Goal: Task Accomplishment & Management: Manage account settings

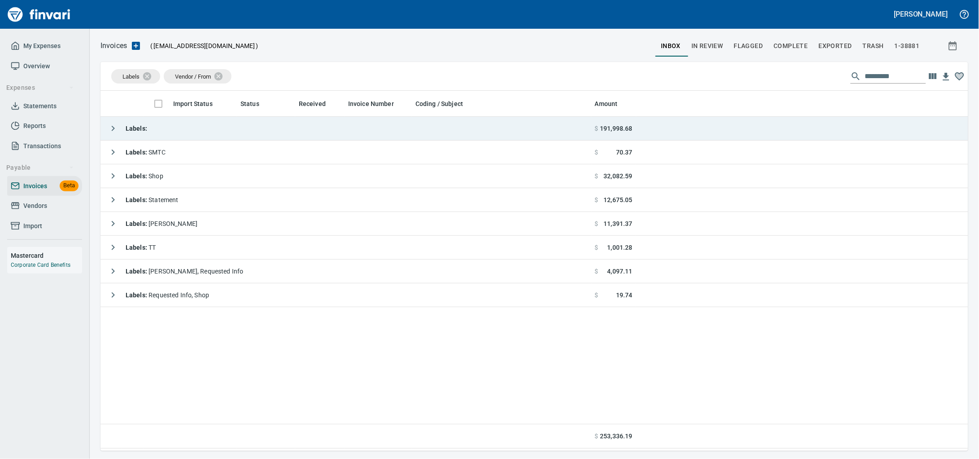
scroll to position [352, 851]
click at [264, 141] on td "Labels :" at bounding box center [346, 129] width 491 height 24
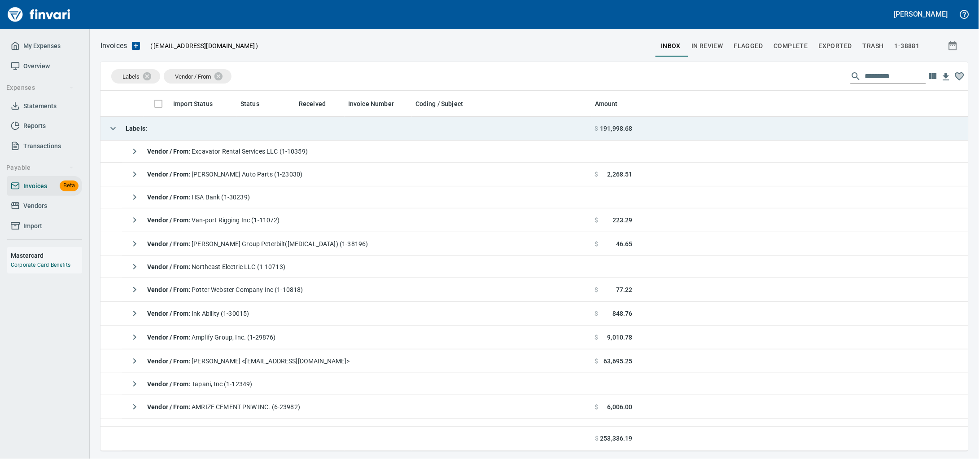
click at [264, 141] on td "Labels :" at bounding box center [346, 129] width 491 height 24
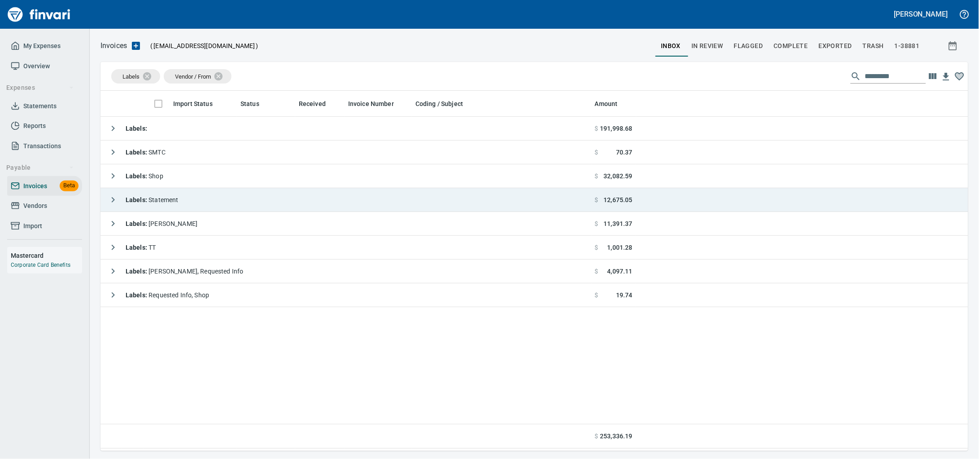
click at [253, 212] on td "Labels : Statement" at bounding box center [346, 200] width 491 height 24
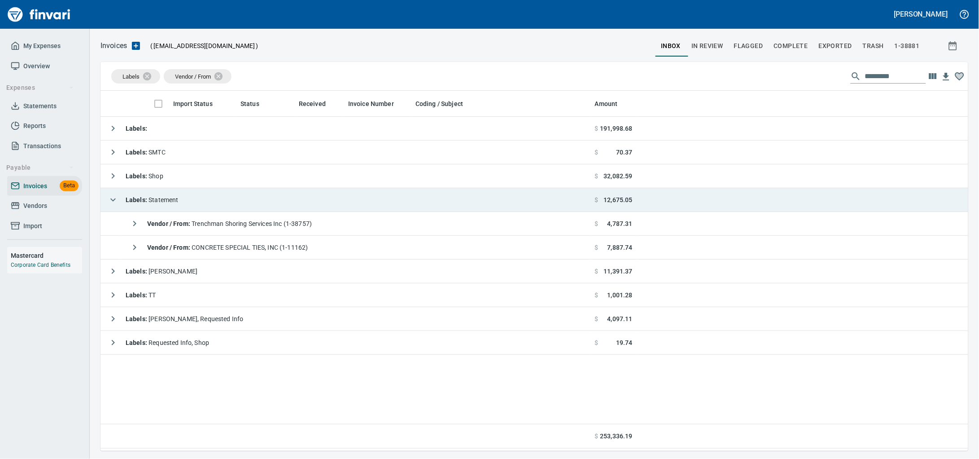
click at [256, 206] on td "Labels : Statement" at bounding box center [346, 200] width 491 height 24
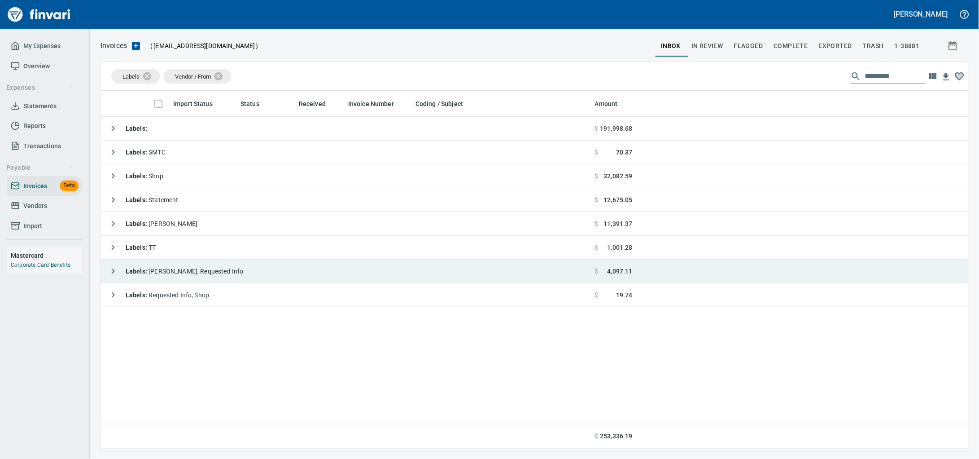
click at [249, 268] on td "Labels : Heidi, Requested Info" at bounding box center [346, 271] width 491 height 24
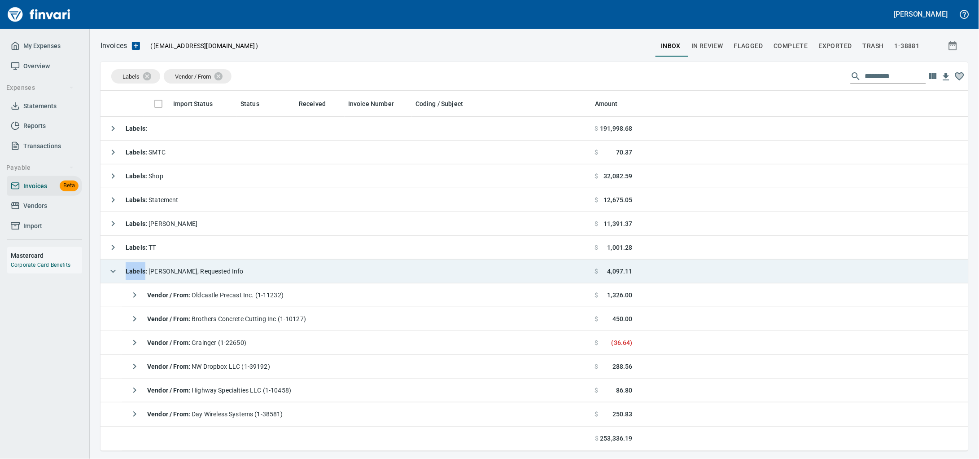
click at [249, 268] on td "Labels : Heidi, Requested Info" at bounding box center [346, 271] width 491 height 24
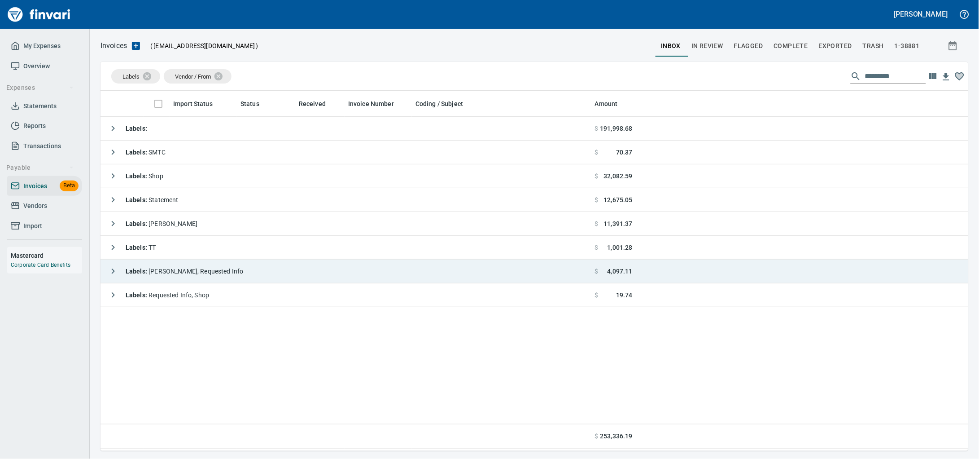
click at [249, 268] on td "Labels : Heidi, Requested Info" at bounding box center [346, 271] width 491 height 24
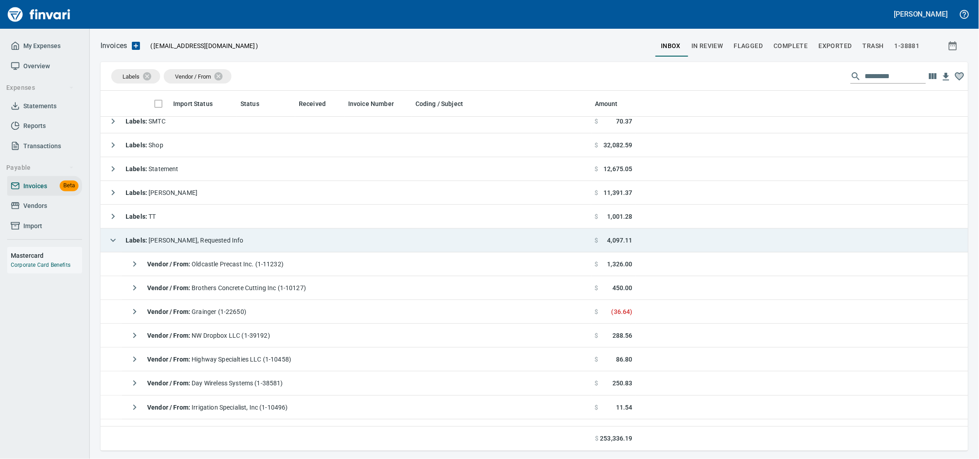
scroll to position [74, 0]
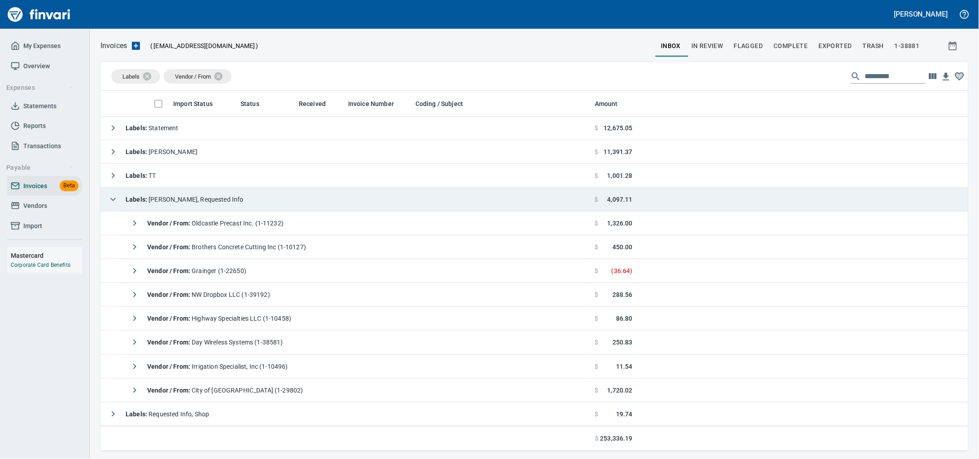
click at [233, 206] on td "Labels : Heidi, Requested Info" at bounding box center [346, 200] width 491 height 24
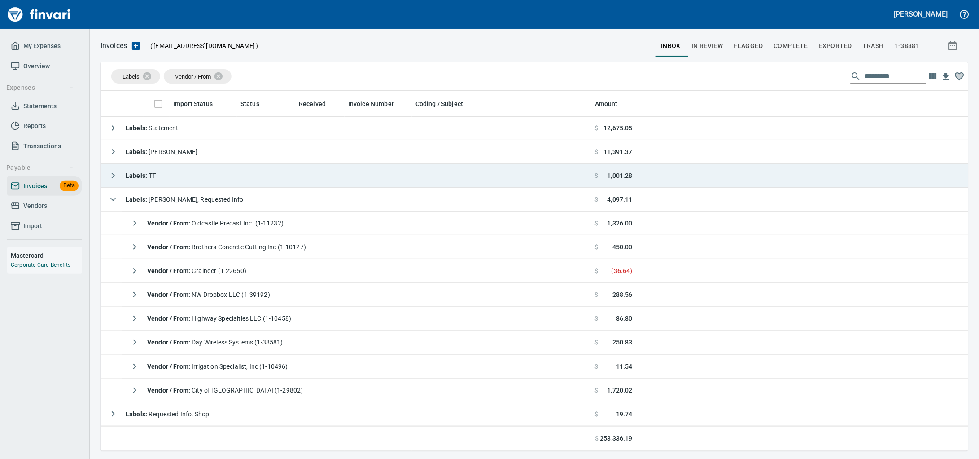
scroll to position [0, 0]
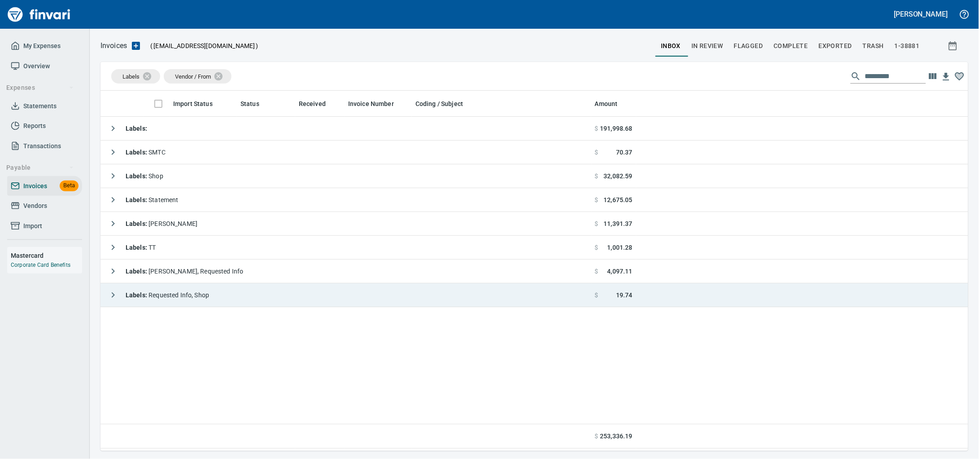
click at [224, 300] on td "Labels : Requested Info, Shop" at bounding box center [346, 295] width 491 height 24
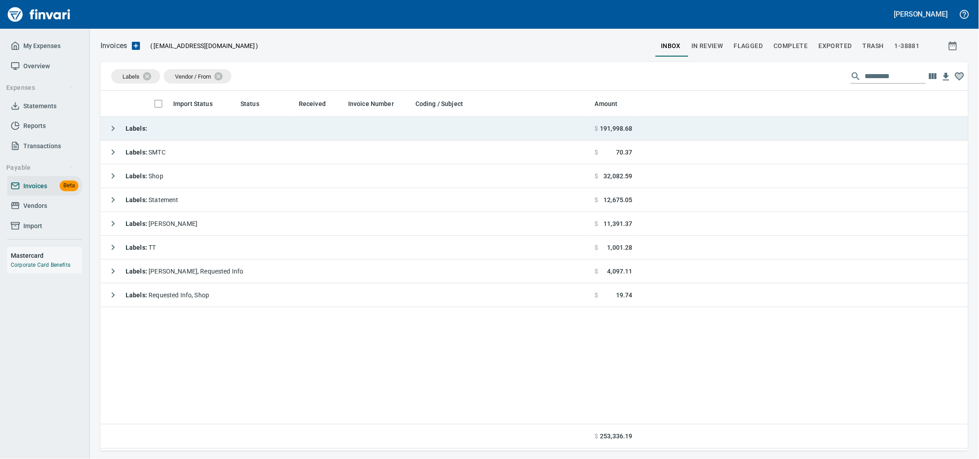
click at [215, 122] on td "Labels :" at bounding box center [346, 129] width 491 height 24
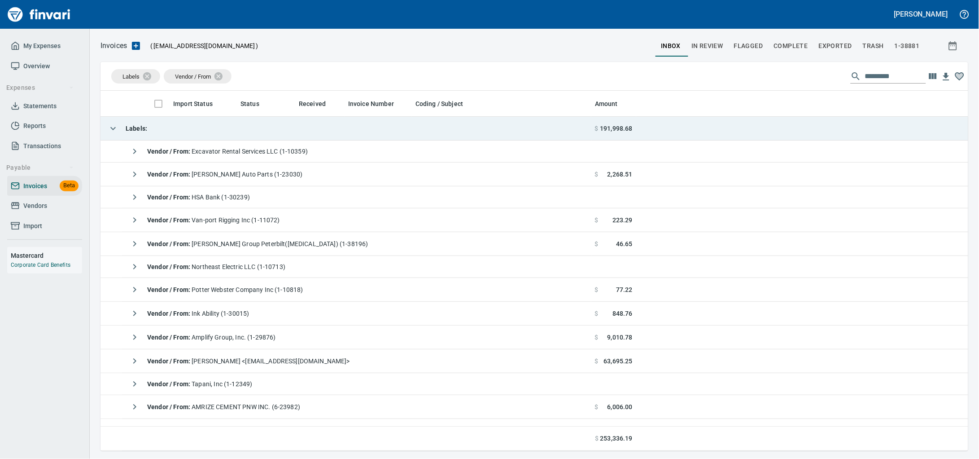
click at [215, 122] on td "Labels :" at bounding box center [346, 129] width 491 height 24
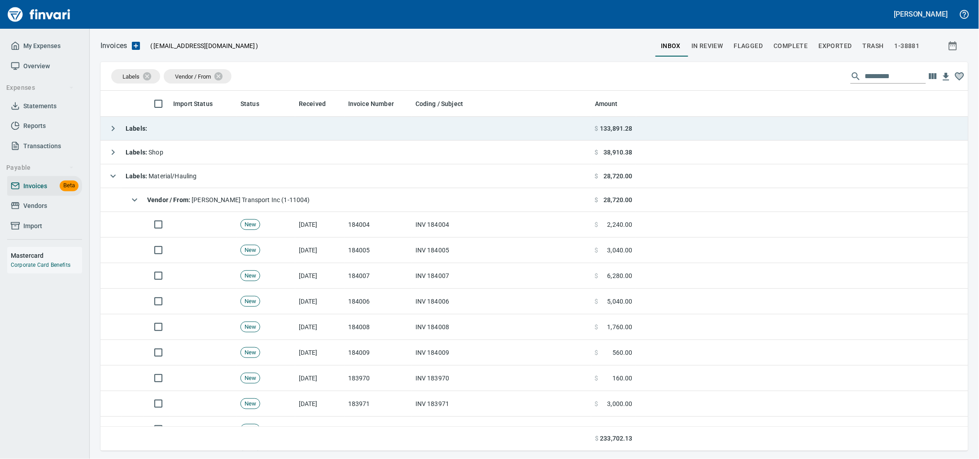
click at [231, 128] on td "Labels :" at bounding box center [346, 129] width 491 height 24
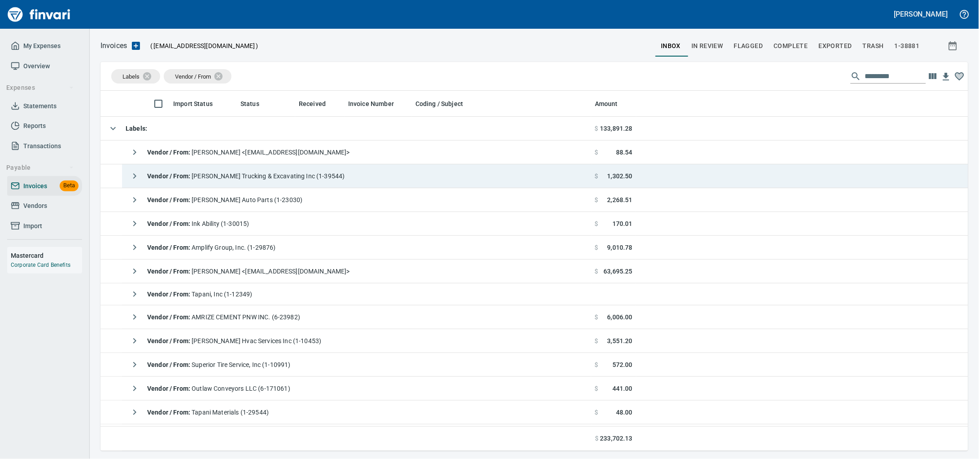
click at [233, 184] on div "Vendor / From : Renner Trucking & Excavating Inc (1-39544)" at bounding box center [236, 176] width 220 height 18
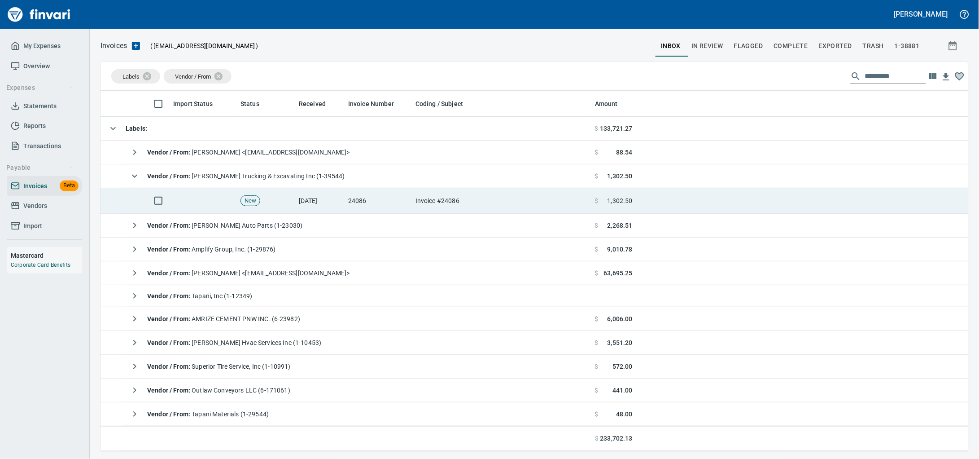
click at [354, 209] on td "24086" at bounding box center [378, 201] width 67 height 26
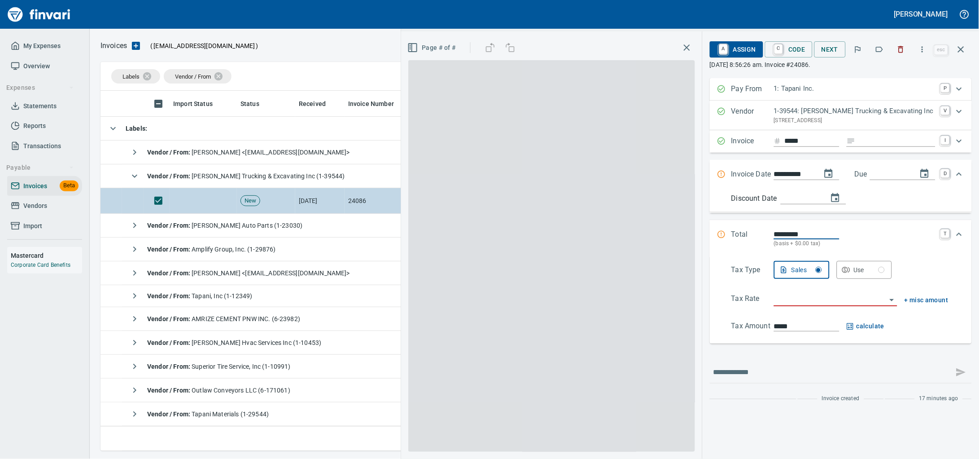
scroll to position [352, 851]
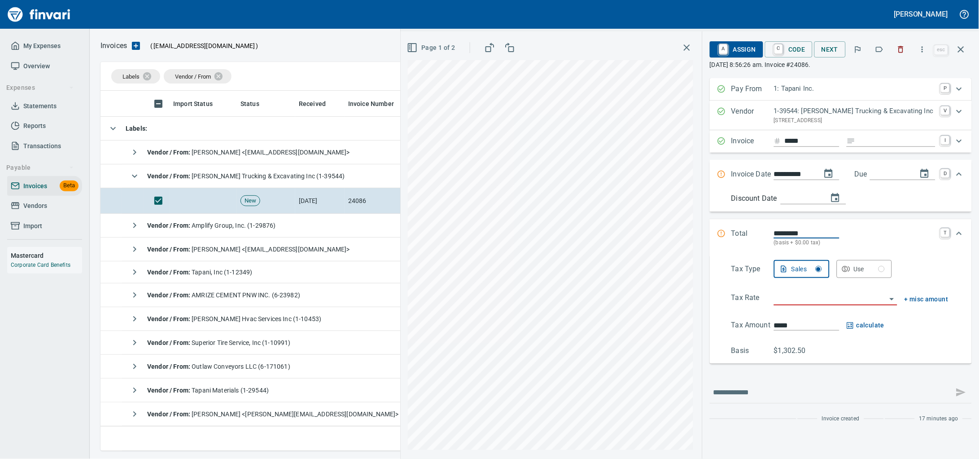
click at [877, 52] on icon "button" at bounding box center [880, 49] width 7 height 5
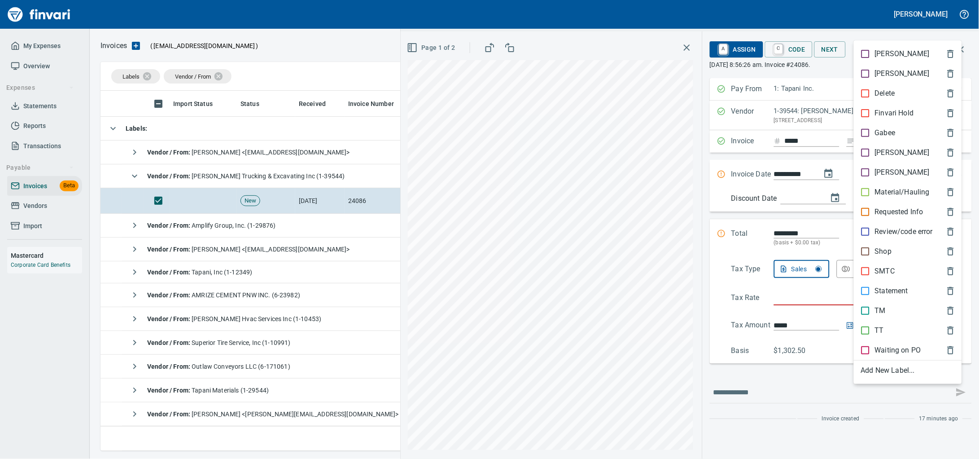
click at [883, 198] on p "Material/Hauling" at bounding box center [902, 192] width 55 height 11
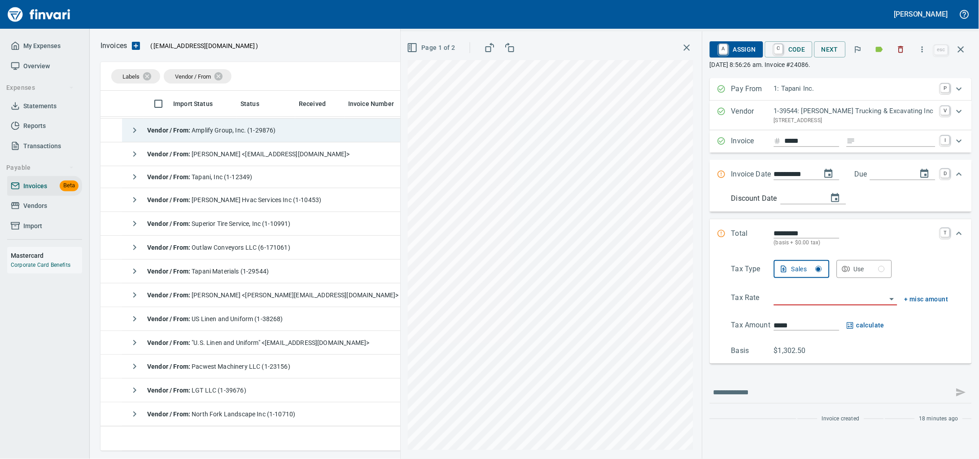
scroll to position [0, 0]
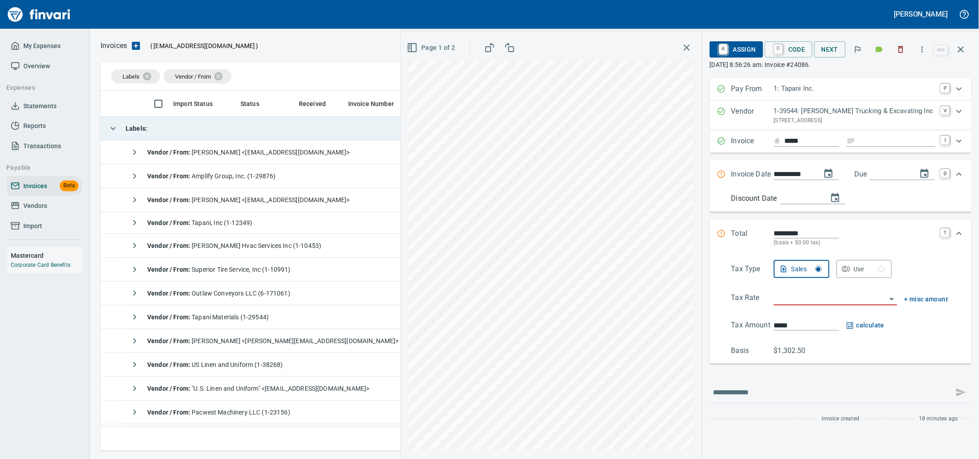
click at [207, 134] on td "Labels :" at bounding box center [346, 129] width 491 height 24
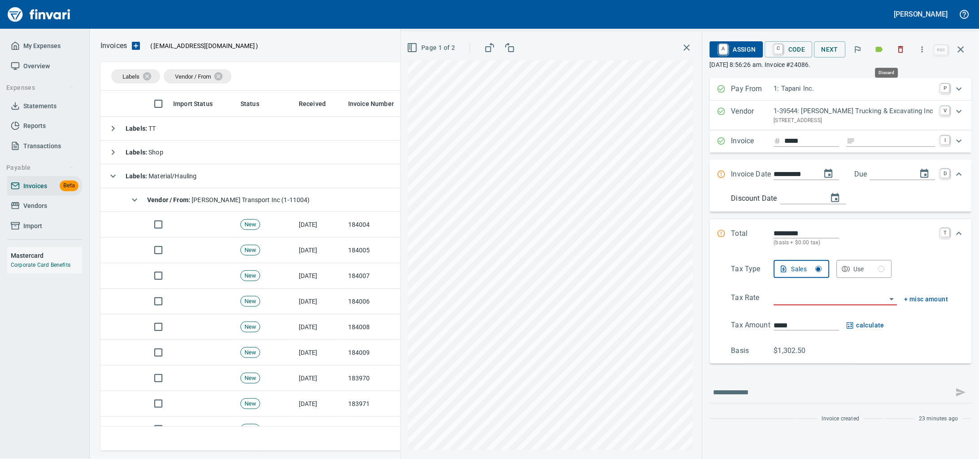
scroll to position [352, 851]
click at [897, 53] on icon "button" at bounding box center [901, 49] width 9 height 9
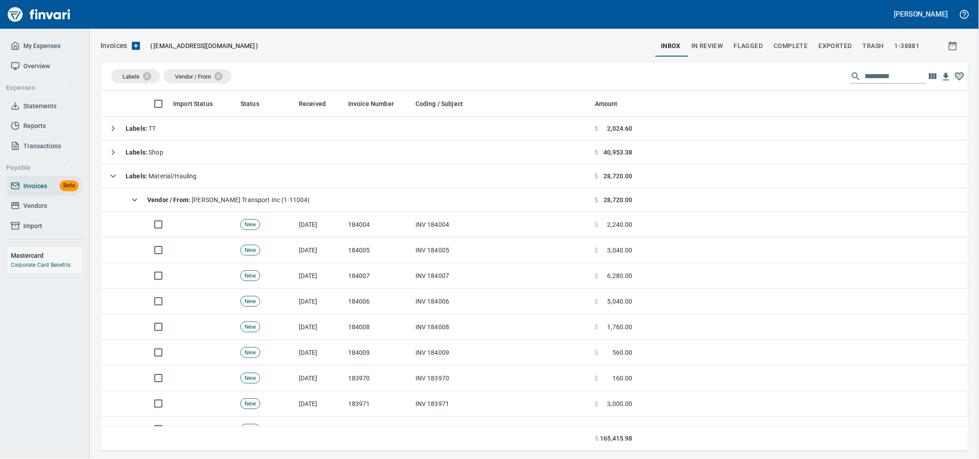
scroll to position [352, 851]
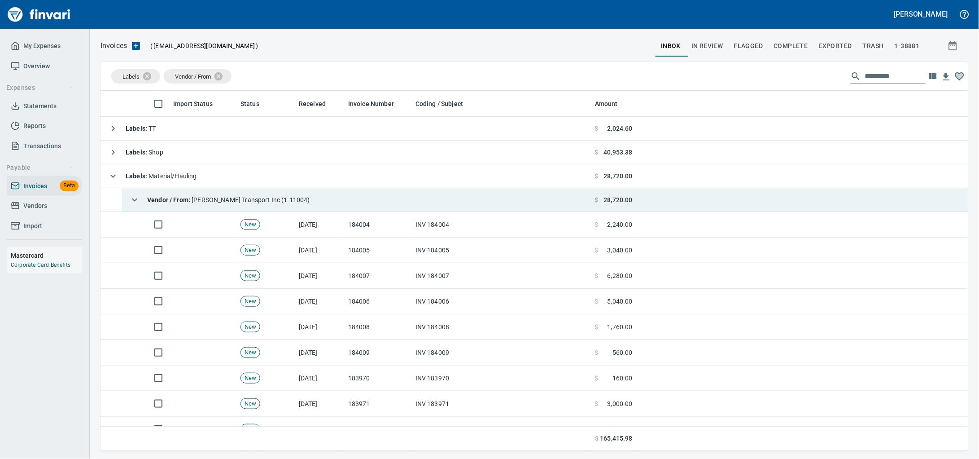
drag, startPoint x: 171, startPoint y: 198, endPoint x: 211, endPoint y: 198, distance: 40.0
click at [171, 199] on strong "Vendor / From :" at bounding box center [169, 199] width 44 height 7
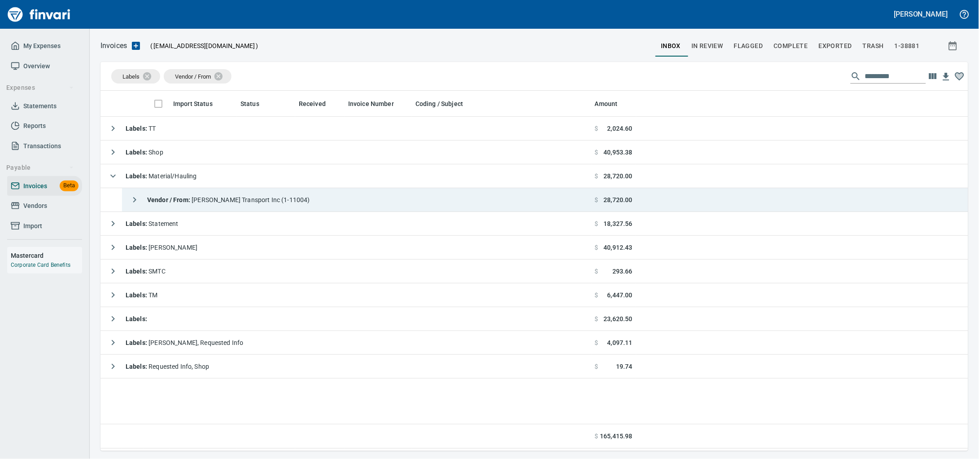
scroll to position [352, 851]
click at [255, 201] on span "Vendor / From : Taylor Transport Inc (1-11004)" at bounding box center [228, 199] width 163 height 7
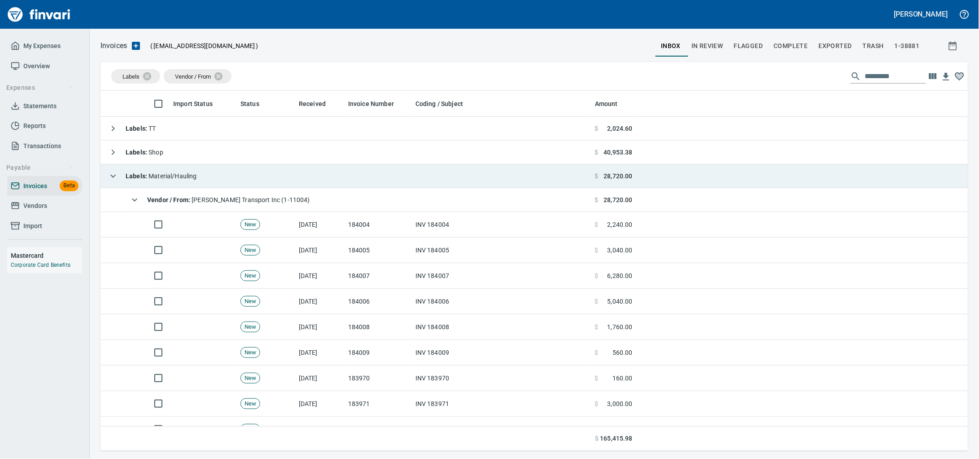
click at [244, 171] on td "Labels : Material/Hauling" at bounding box center [346, 176] width 491 height 24
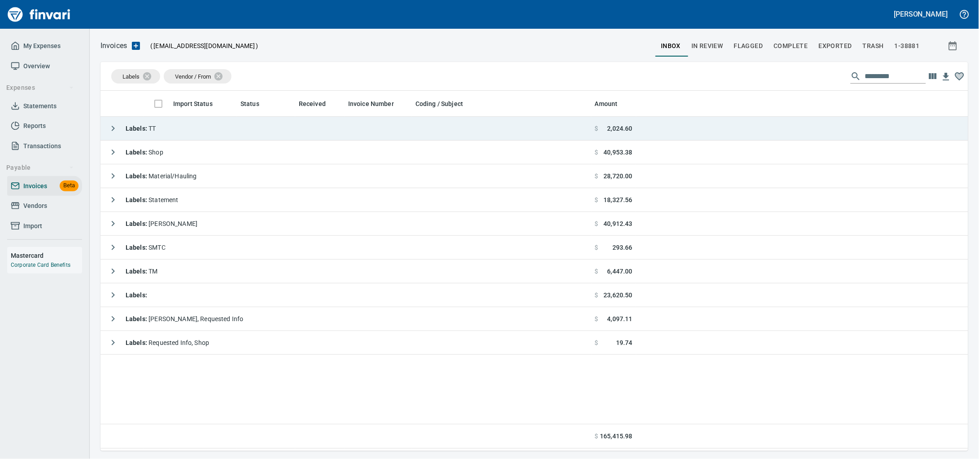
click at [230, 119] on td "Labels : TT" at bounding box center [346, 129] width 491 height 24
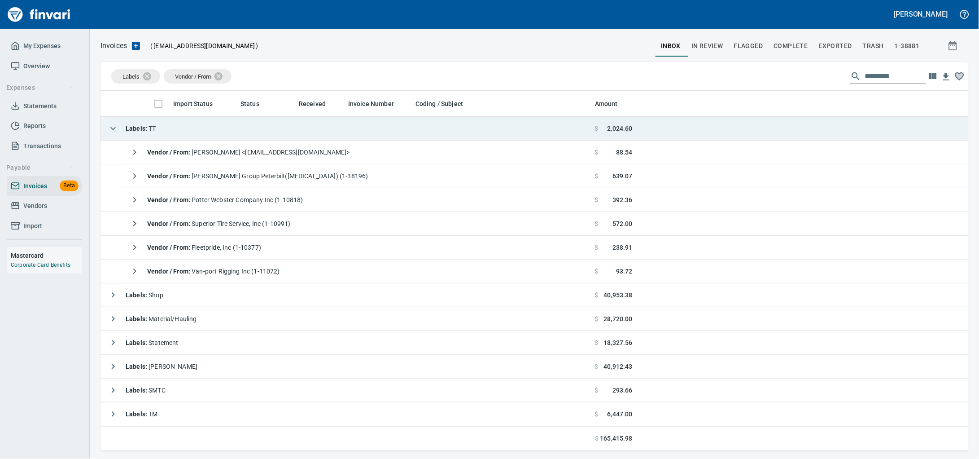
click at [228, 127] on td "Labels : TT" at bounding box center [346, 129] width 491 height 24
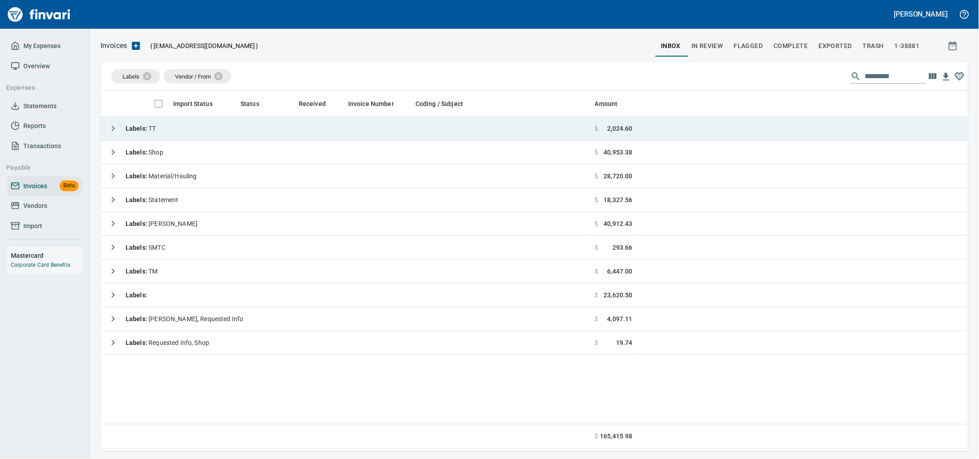
click at [228, 127] on td "Labels : TT" at bounding box center [346, 129] width 491 height 24
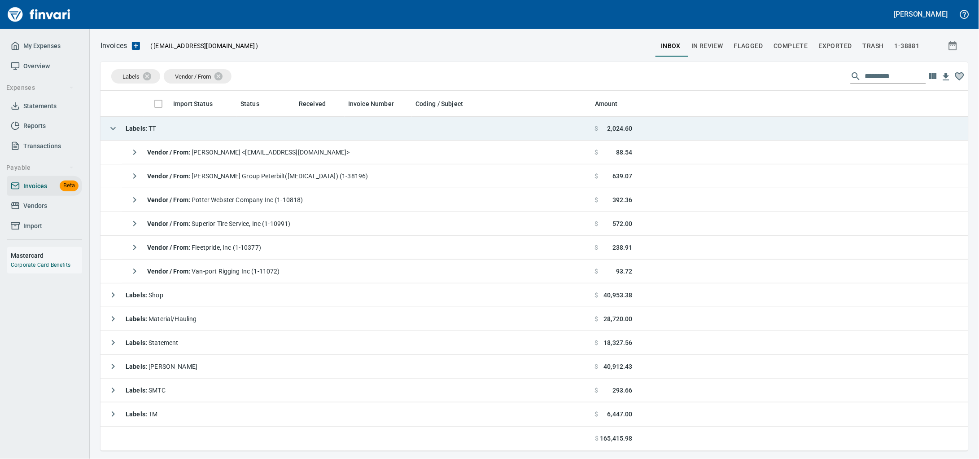
click at [228, 127] on td "Labels : TT" at bounding box center [346, 129] width 491 height 24
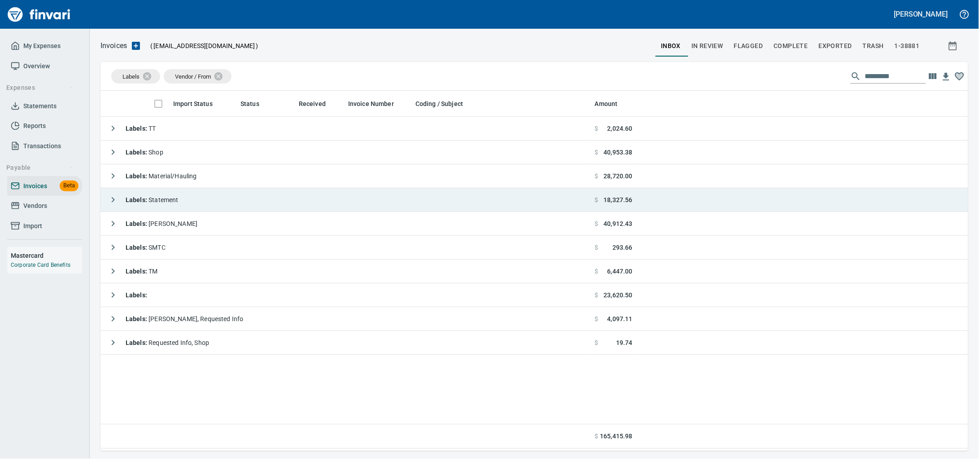
click at [221, 196] on td "Labels : Statement" at bounding box center [346, 200] width 491 height 24
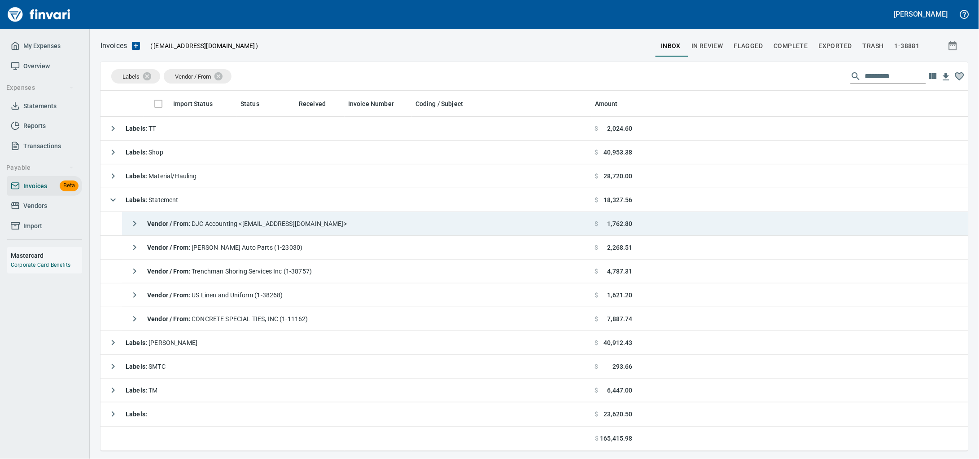
click at [224, 225] on span "Vendor / From : DJC Accounting <accounting@danjonesconveyor.com>" at bounding box center [247, 223] width 200 height 7
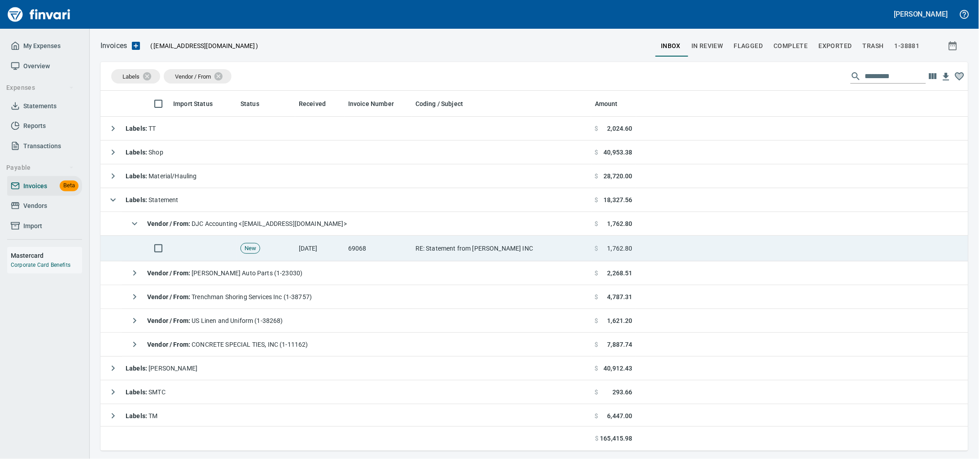
drag, startPoint x: 319, startPoint y: 252, endPoint x: 499, endPoint y: 251, distance: 180.5
click at [319, 252] on td "[DATE]" at bounding box center [319, 249] width 49 height 26
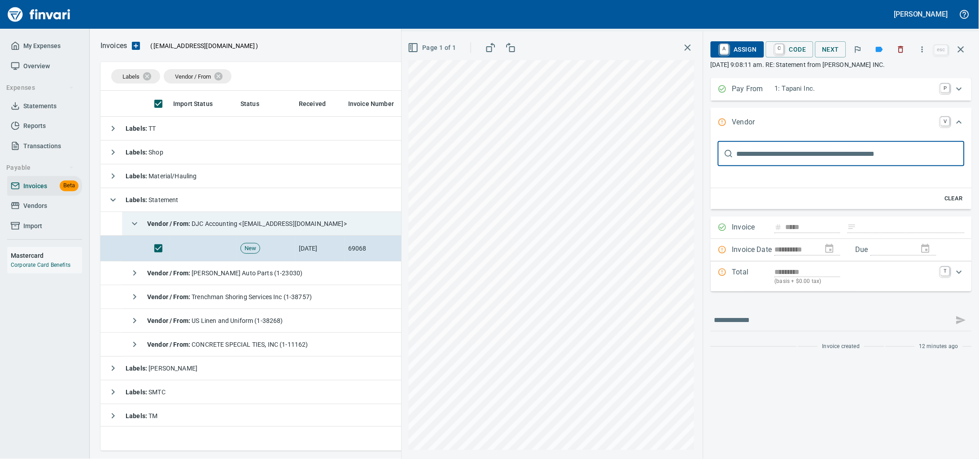
click at [897, 48] on icon "button" at bounding box center [901, 49] width 9 height 9
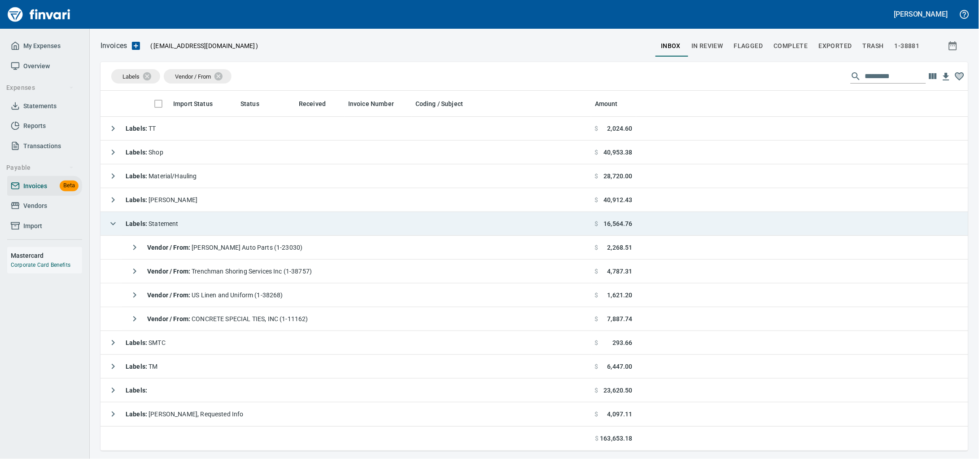
click at [185, 223] on td "Labels : Statement" at bounding box center [346, 224] width 491 height 24
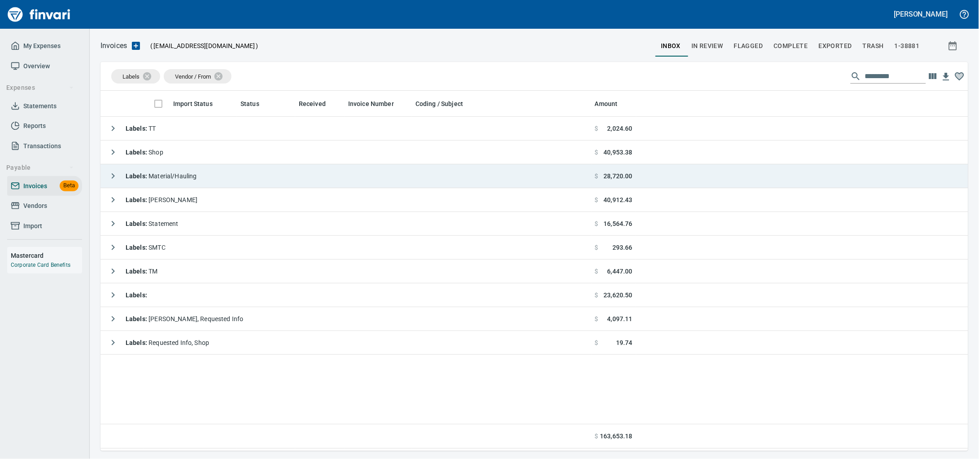
scroll to position [352, 851]
click at [197, 183] on div "Labels : Material/Hauling" at bounding box center [150, 176] width 93 height 18
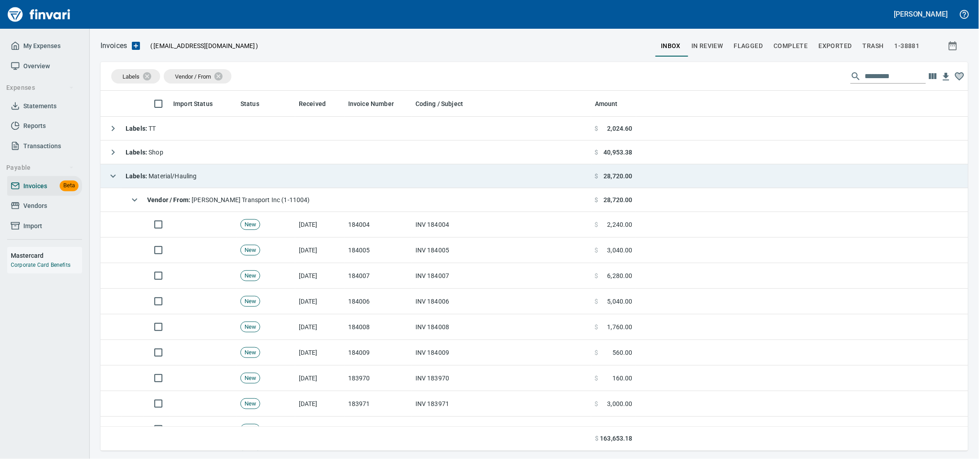
scroll to position [112, 0]
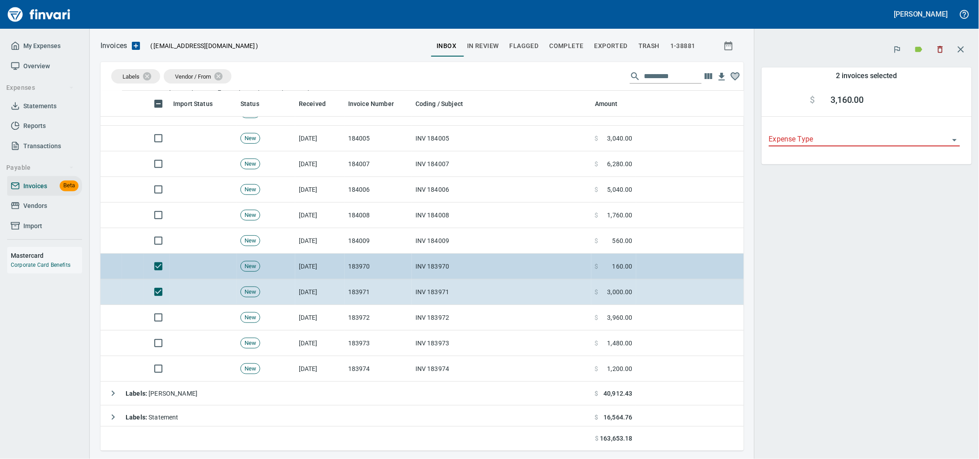
scroll to position [352, 627]
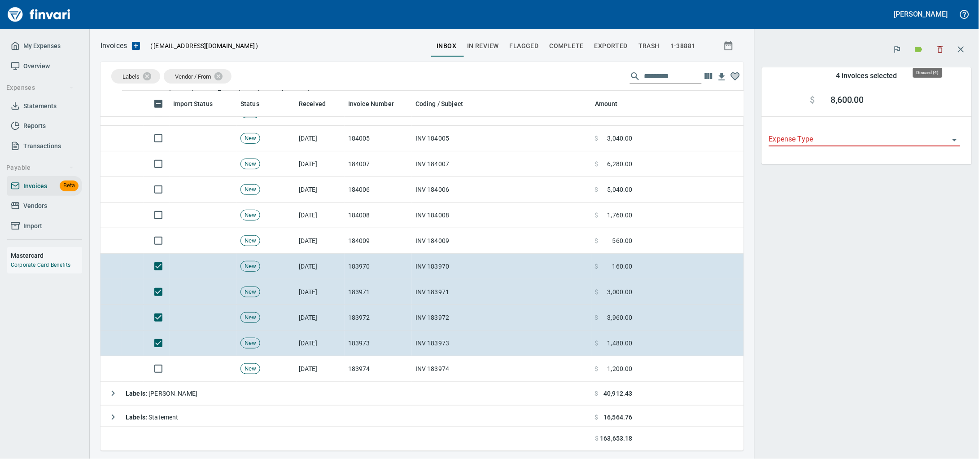
click at [943, 50] on icon "button" at bounding box center [940, 49] width 9 height 9
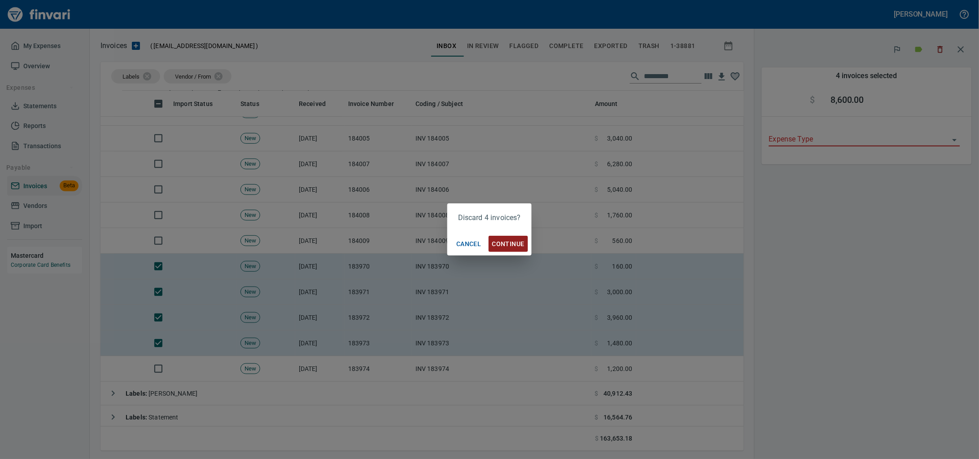
scroll to position [352, 627]
drag, startPoint x: 515, startPoint y: 242, endPoint x: 427, endPoint y: 232, distance: 88.6
click at [515, 242] on span "Continue" at bounding box center [508, 243] width 32 height 11
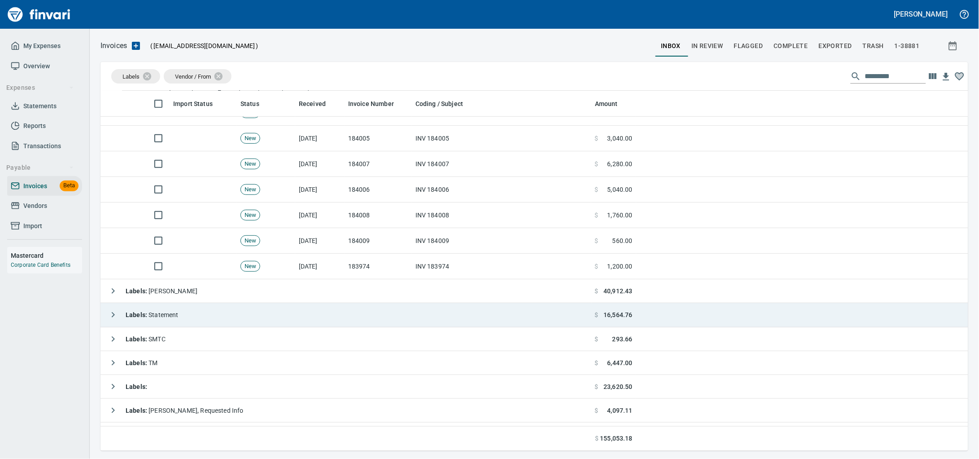
scroll to position [352, 849]
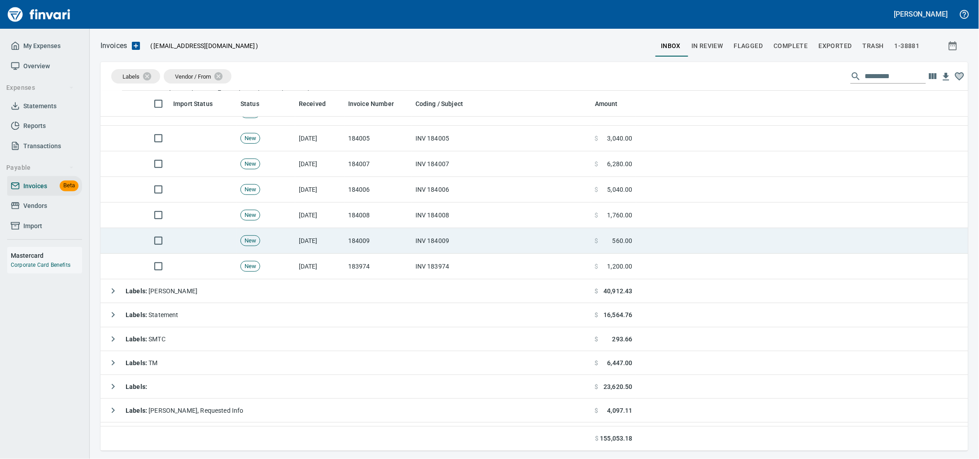
click at [341, 264] on td "[DATE]" at bounding box center [319, 267] width 49 height 26
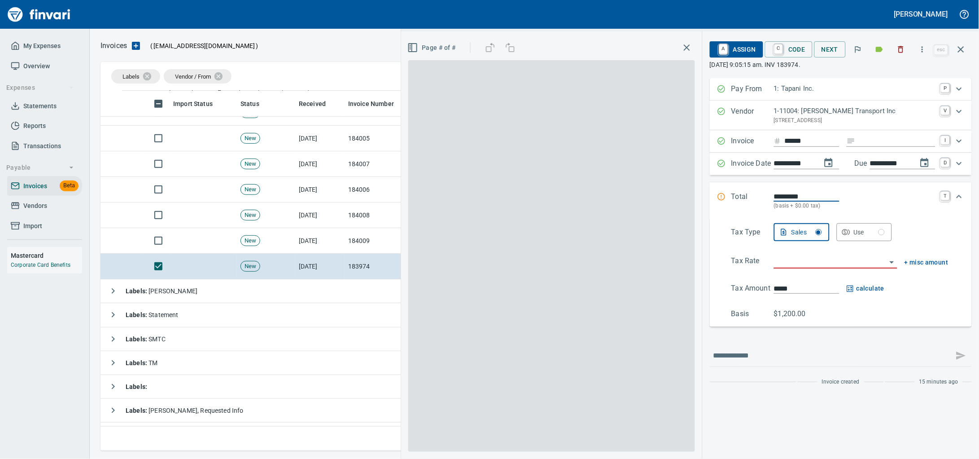
click at [897, 50] on icon "button" at bounding box center [901, 49] width 9 height 9
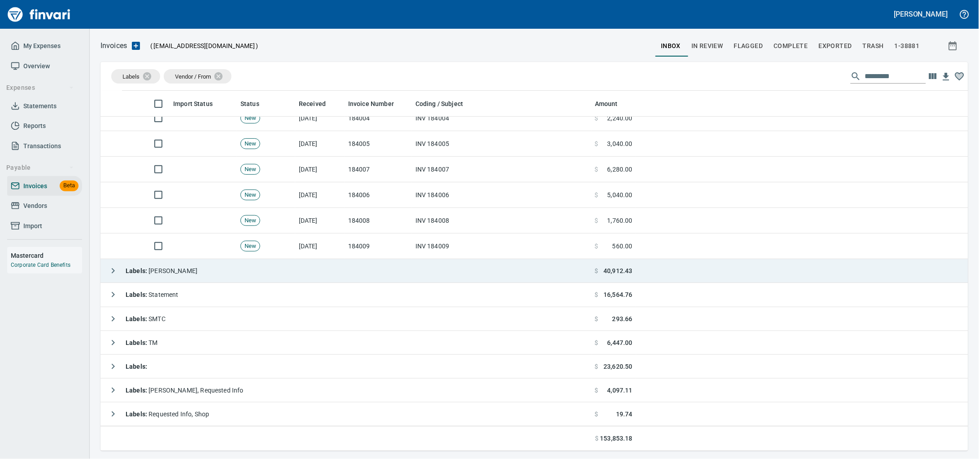
scroll to position [53, 0]
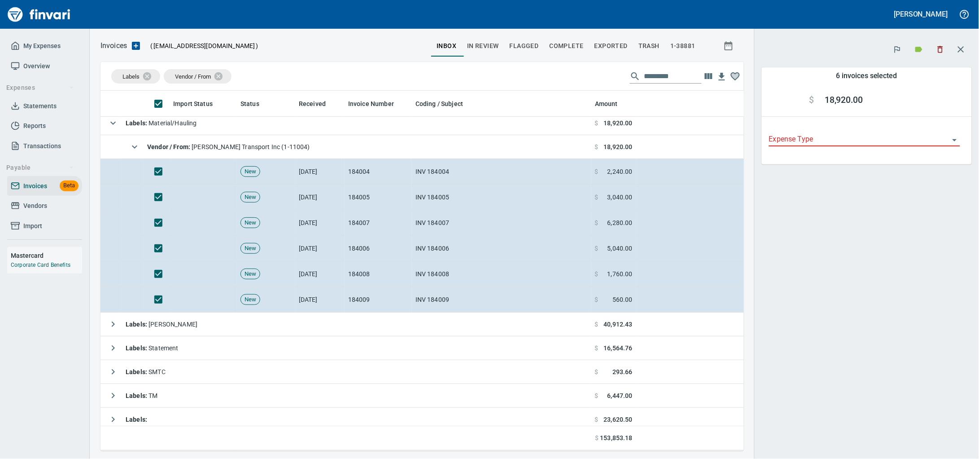
scroll to position [352, 627]
click at [937, 51] on icon "button" at bounding box center [940, 49] width 9 height 9
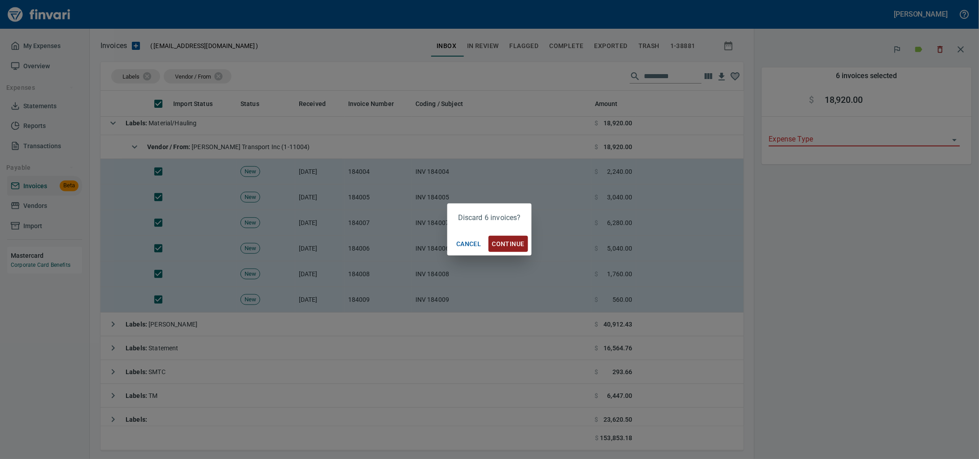
click at [506, 245] on span "Continue" at bounding box center [508, 243] width 32 height 11
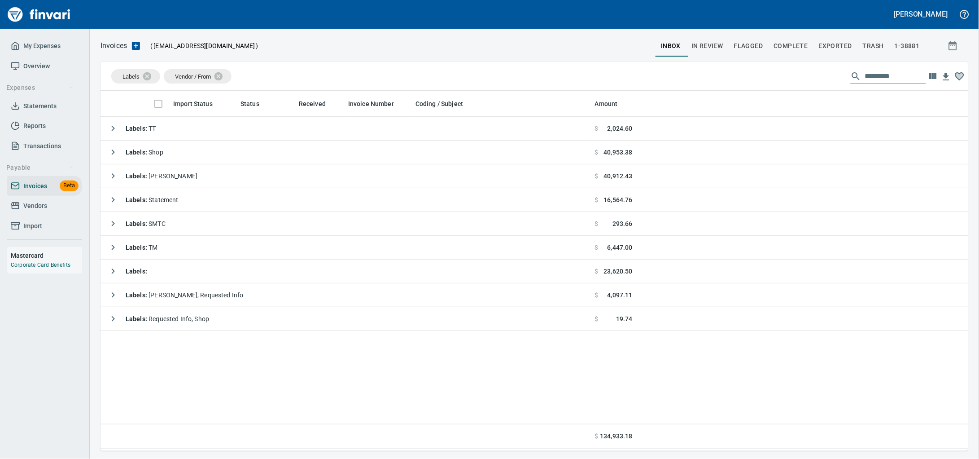
scroll to position [352, 851]
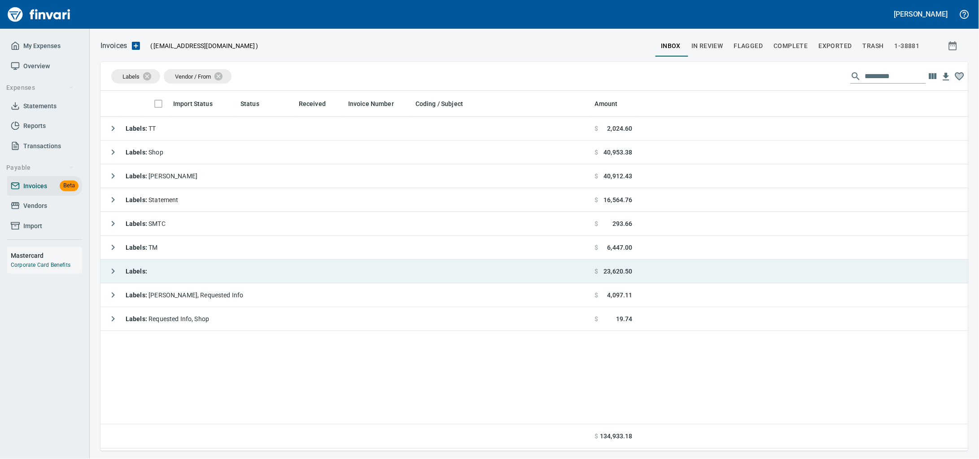
click at [184, 270] on td "Labels :" at bounding box center [346, 271] width 491 height 24
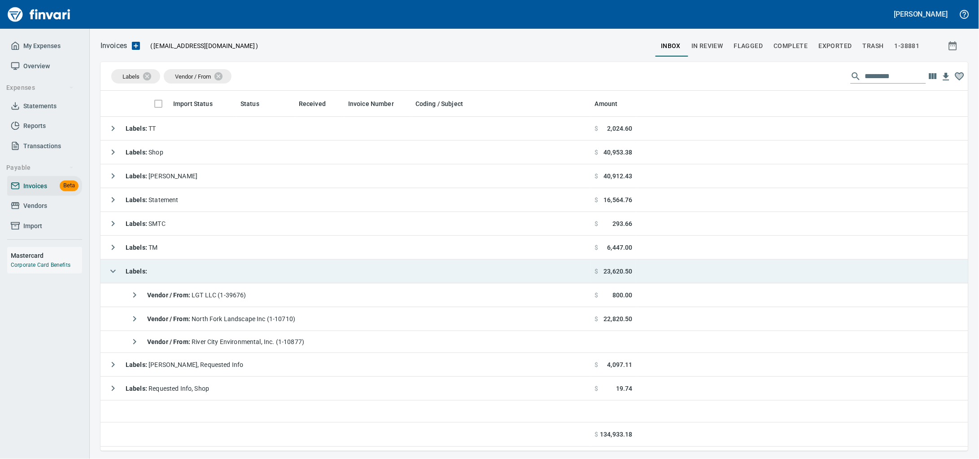
click at [180, 272] on td "Labels :" at bounding box center [346, 271] width 491 height 24
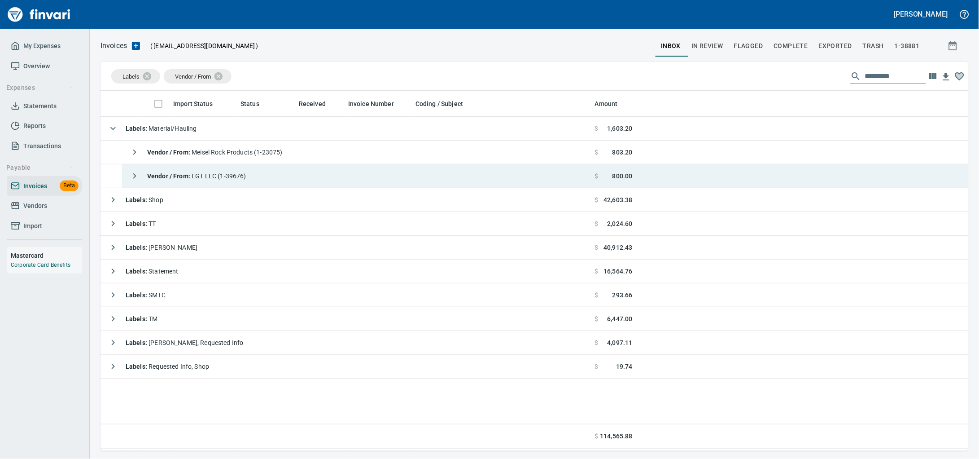
click at [272, 176] on td "Vendor / From : LGT LLC (1-39676)" at bounding box center [357, 176] width 470 height 24
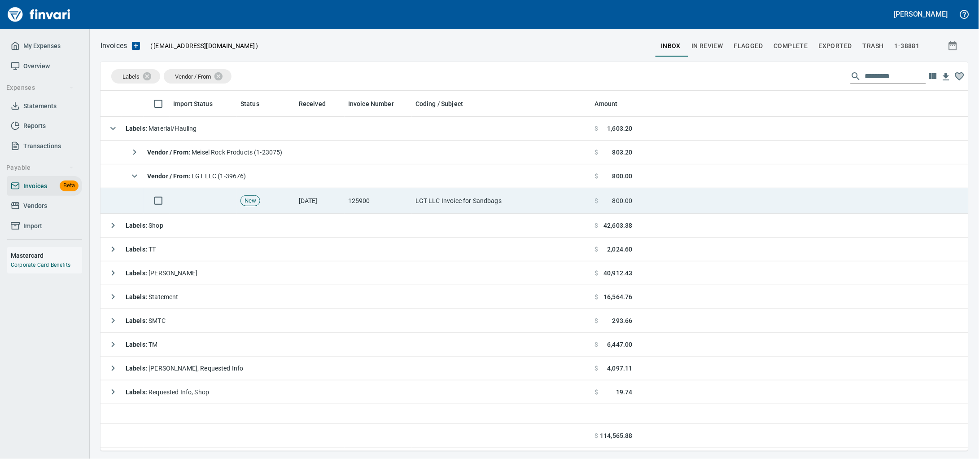
drag, startPoint x: 514, startPoint y: 210, endPoint x: 533, endPoint y: 208, distance: 19.4
click at [513, 210] on td "LGT LLC Invoice for Sandbags" at bounding box center [502, 201] width 180 height 26
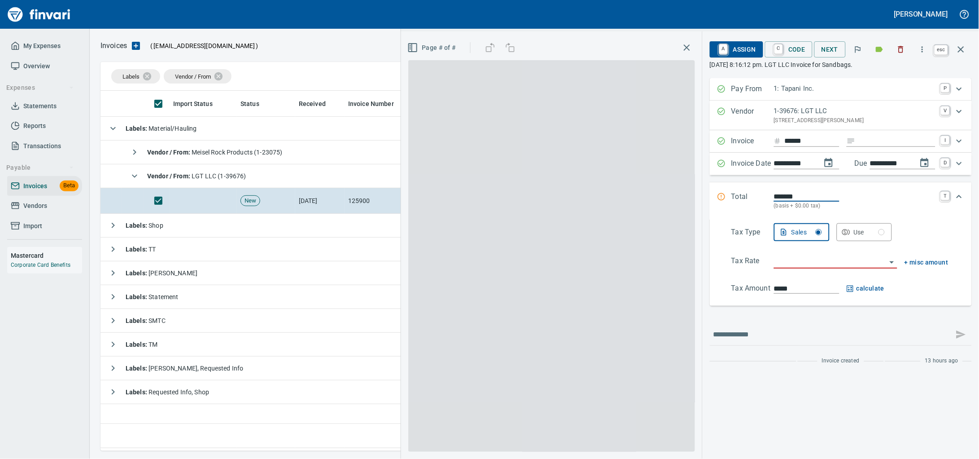
scroll to position [352, 851]
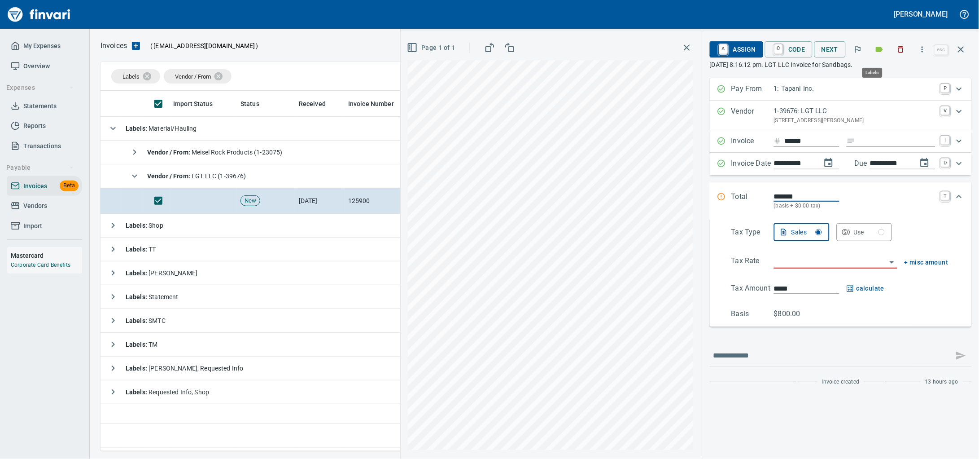
click at [877, 50] on icon "button" at bounding box center [880, 49] width 7 height 5
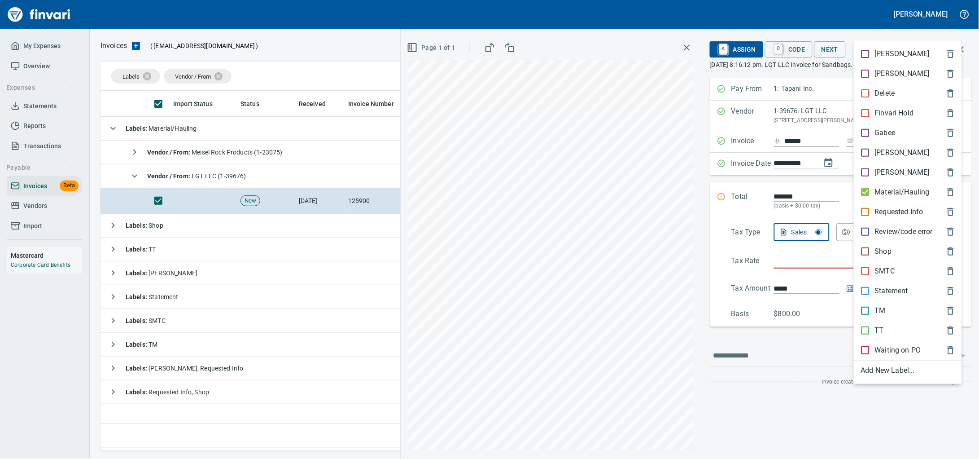
click at [892, 198] on p "Material/Hauling" at bounding box center [902, 192] width 55 height 11
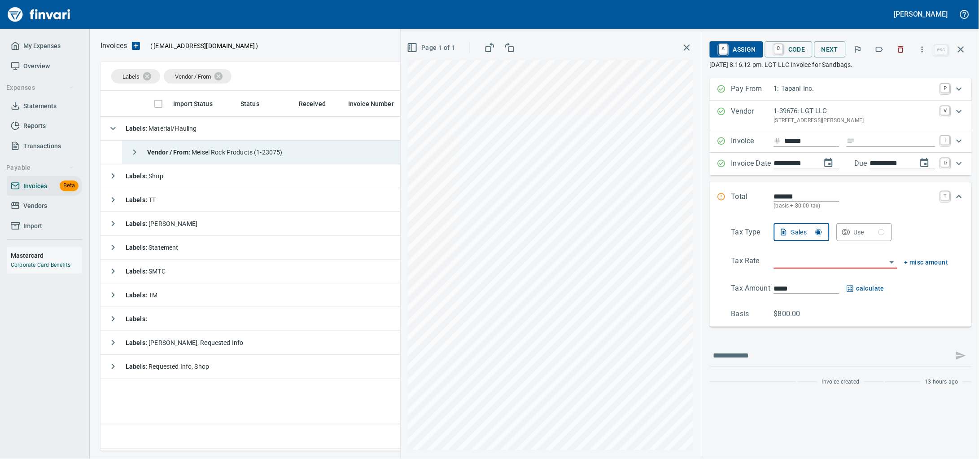
click at [272, 156] on span "Vendor / From : Meisel Rock Products (1-23075)" at bounding box center [215, 152] width 136 height 7
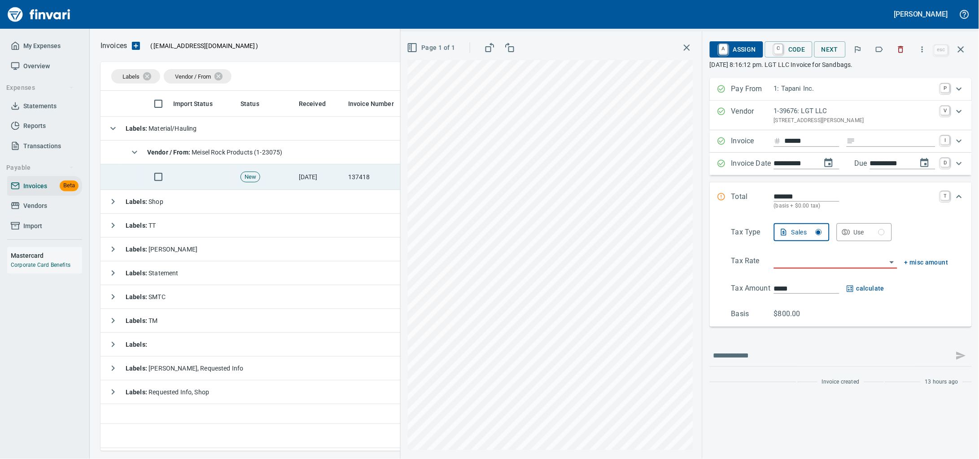
click at [345, 175] on td "137418" at bounding box center [378, 177] width 67 height 26
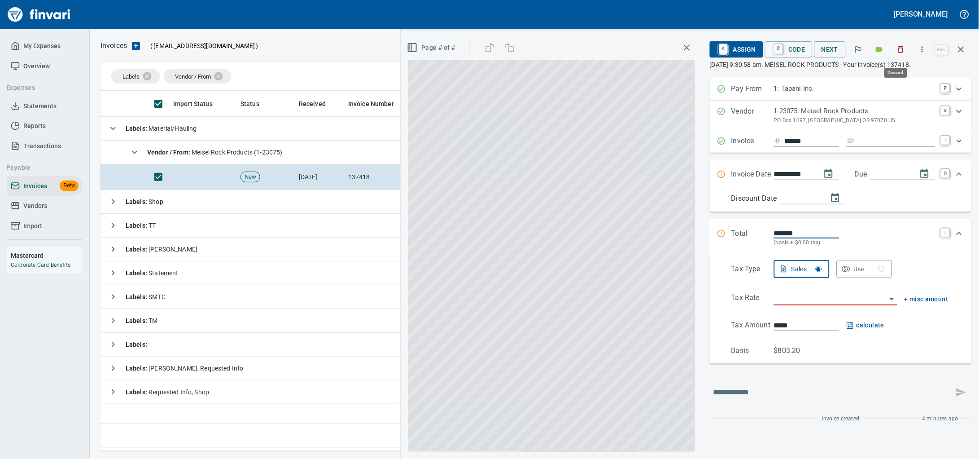
scroll to position [352, 851]
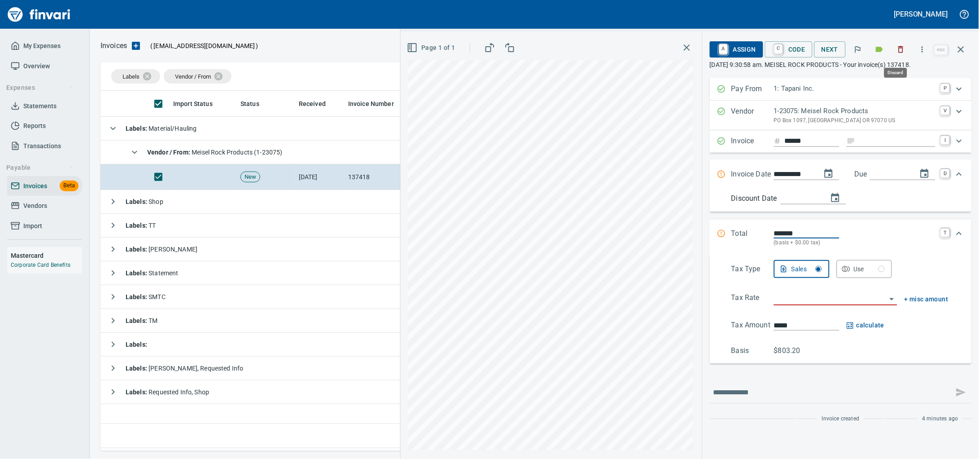
click at [897, 52] on icon "button" at bounding box center [901, 49] width 9 height 9
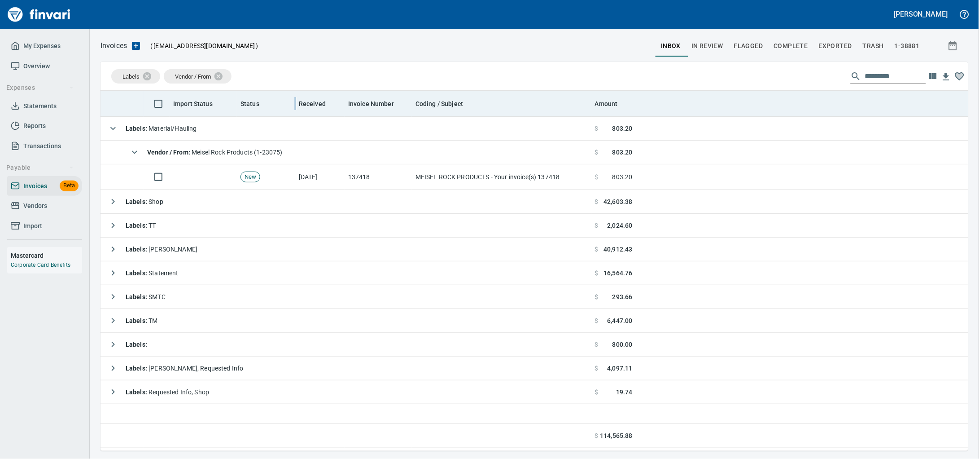
scroll to position [352, 851]
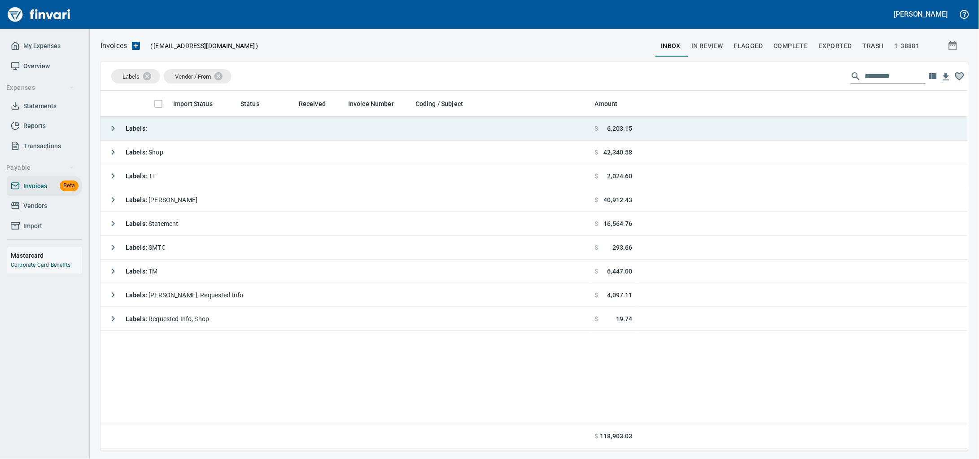
click at [193, 128] on td "Labels :" at bounding box center [346, 129] width 491 height 24
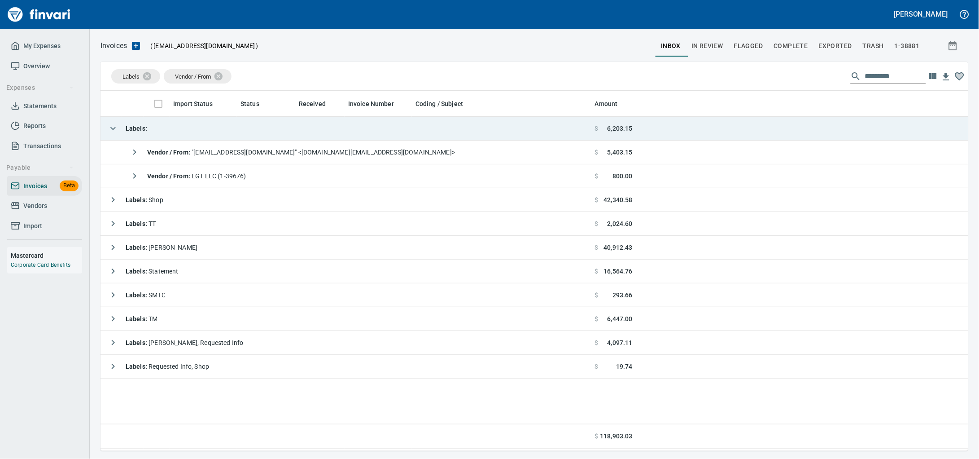
click at [194, 128] on td "Labels :" at bounding box center [346, 129] width 491 height 24
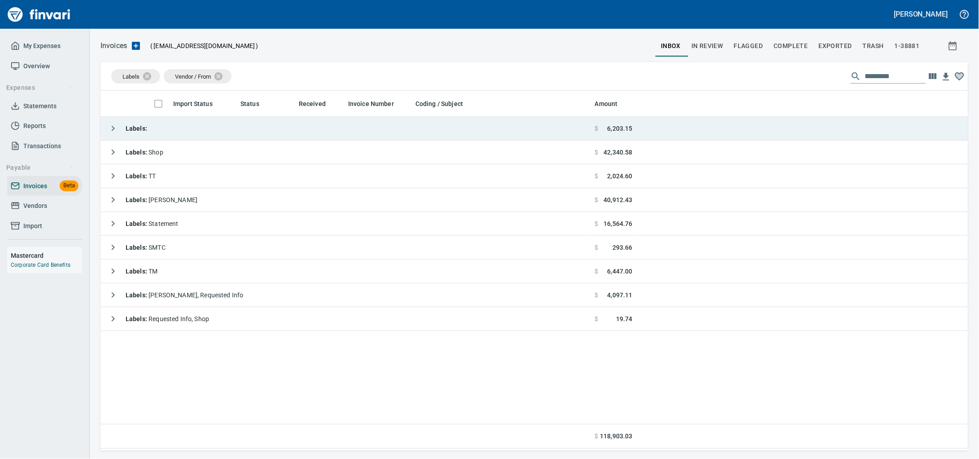
scroll to position [352, 851]
click at [223, 127] on td "Labels :" at bounding box center [346, 129] width 491 height 24
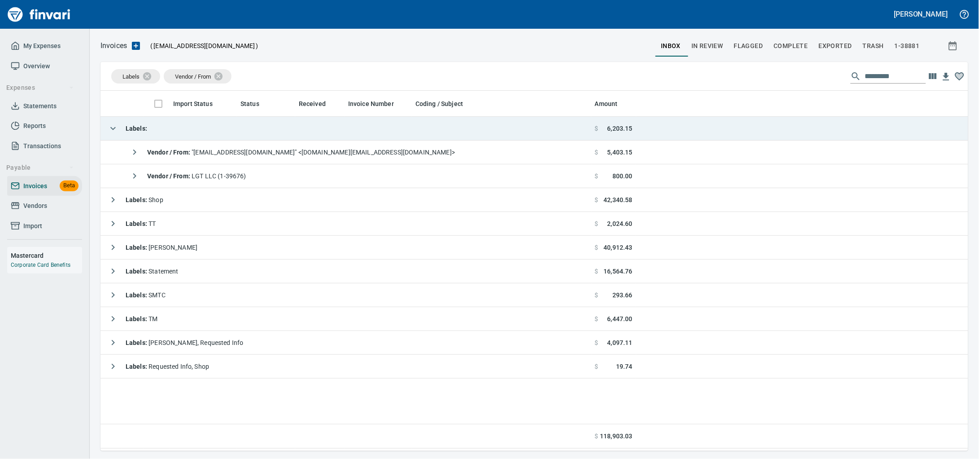
click at [423, 141] on td "Labels :" at bounding box center [346, 129] width 491 height 24
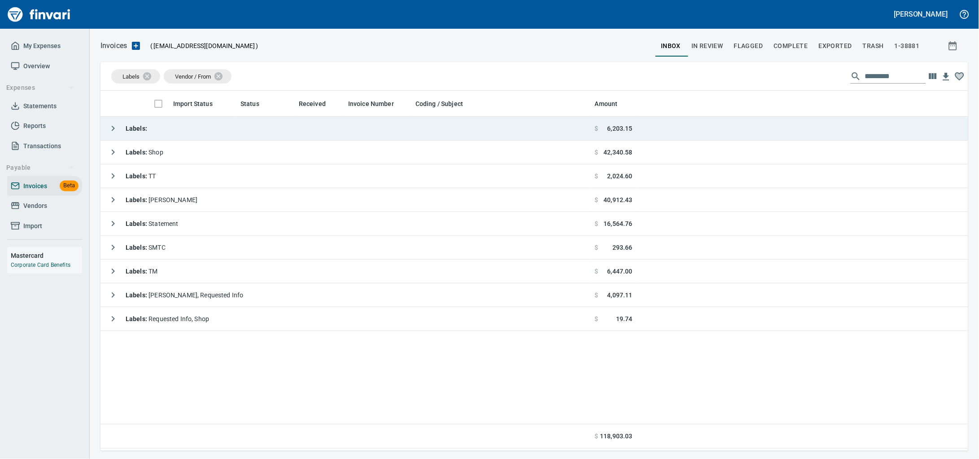
click at [424, 129] on td "Labels :" at bounding box center [346, 129] width 491 height 24
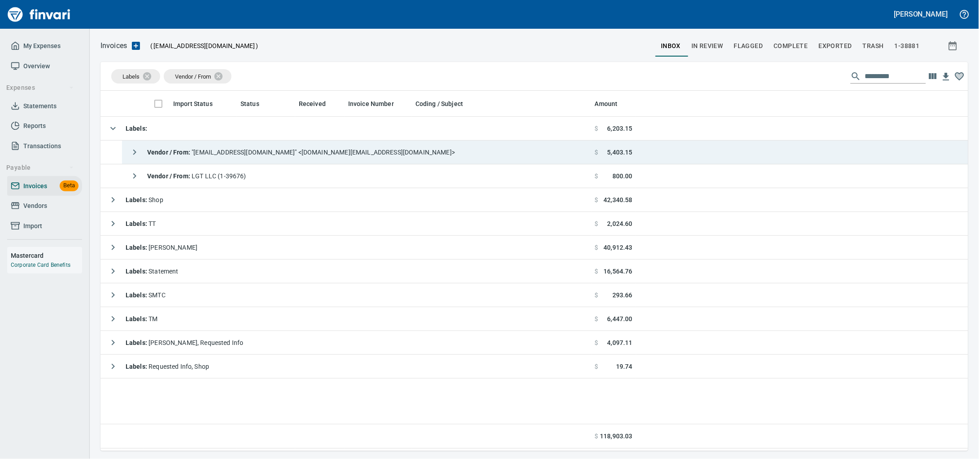
click at [424, 151] on span "Vendor / From : "nam.do-not-reply@heidelbergmaterials.com" <nam.do-not-reply@he…" at bounding box center [301, 152] width 308 height 7
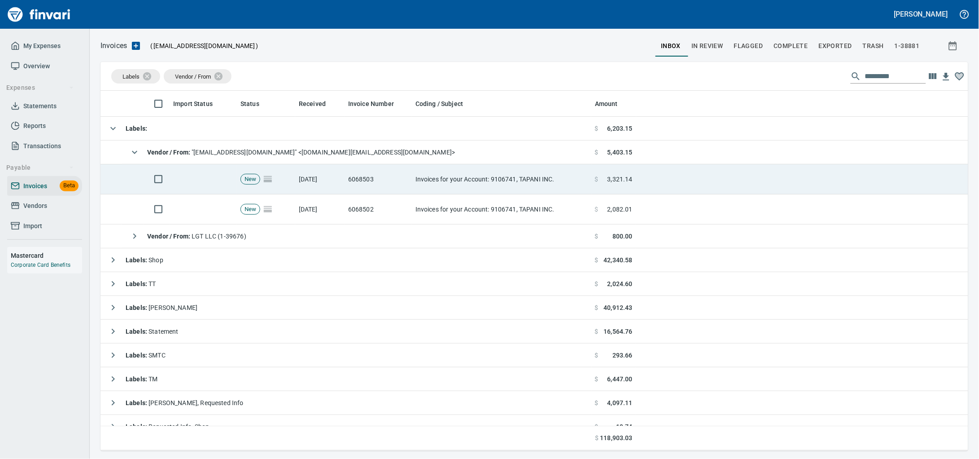
click at [500, 187] on td "Invoices for your Account: 9106741, TAPANI INC." at bounding box center [502, 179] width 180 height 30
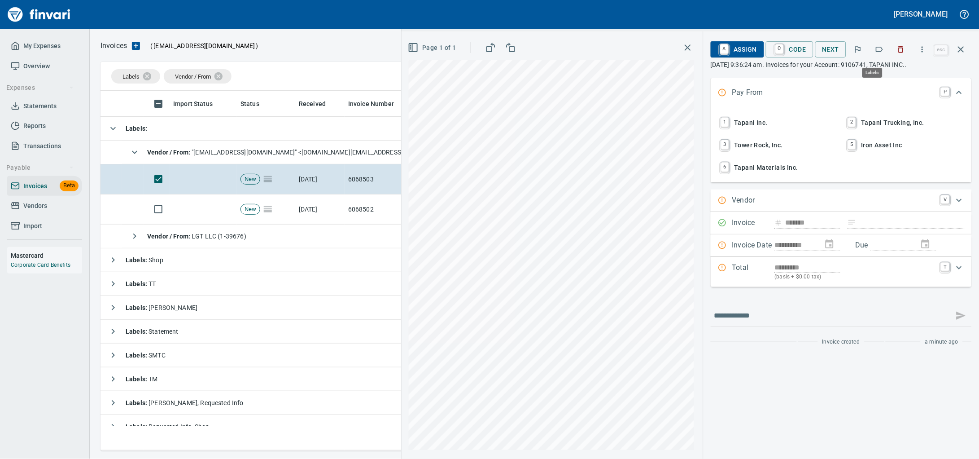
click at [877, 52] on icon "button" at bounding box center [880, 49] width 7 height 5
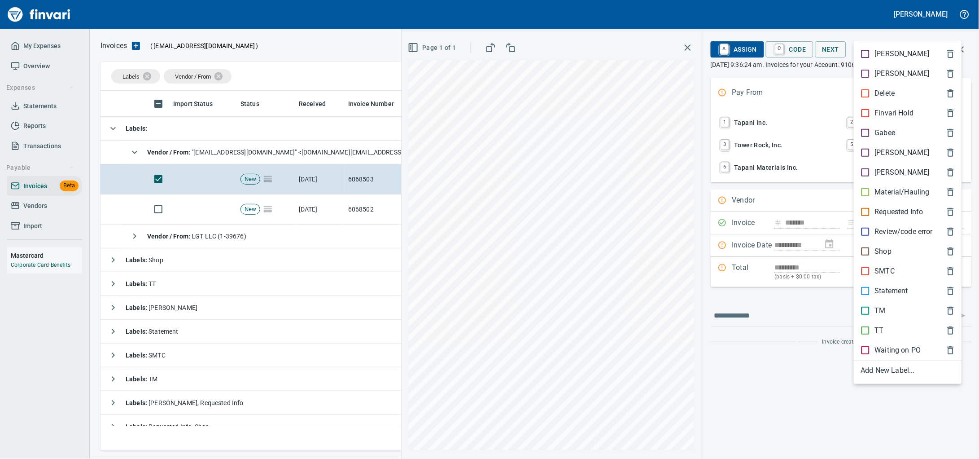
scroll to position [352, 851]
click at [912, 198] on p "Material/Hauling" at bounding box center [902, 192] width 55 height 11
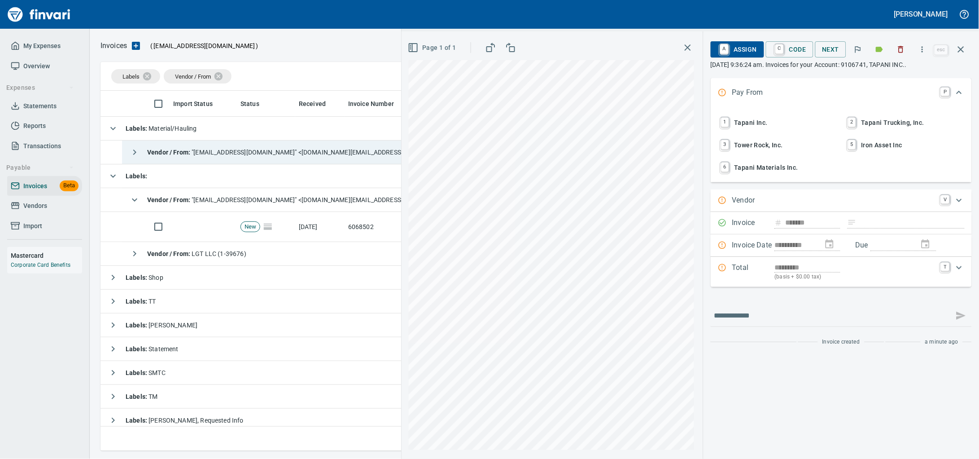
click at [287, 155] on span "Vendor / From : "nam.do-not-reply@heidelbergmaterials.com" <nam.do-not-reply@he…" at bounding box center [301, 152] width 308 height 7
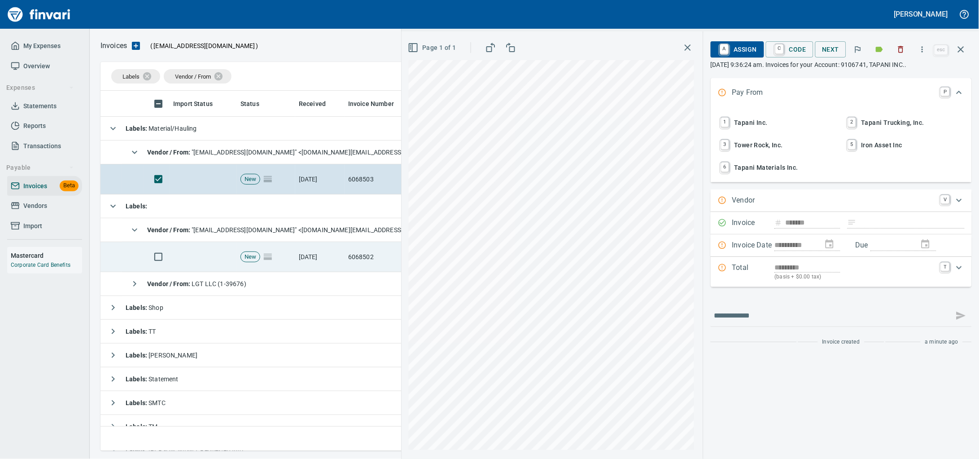
click at [323, 264] on td "[DATE]" at bounding box center [319, 257] width 49 height 30
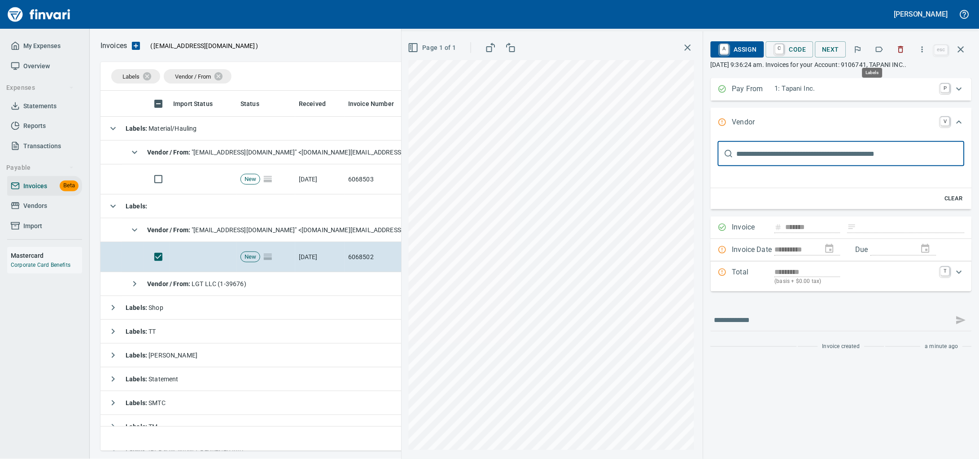
click at [875, 54] on icon "button" at bounding box center [879, 49] width 9 height 9
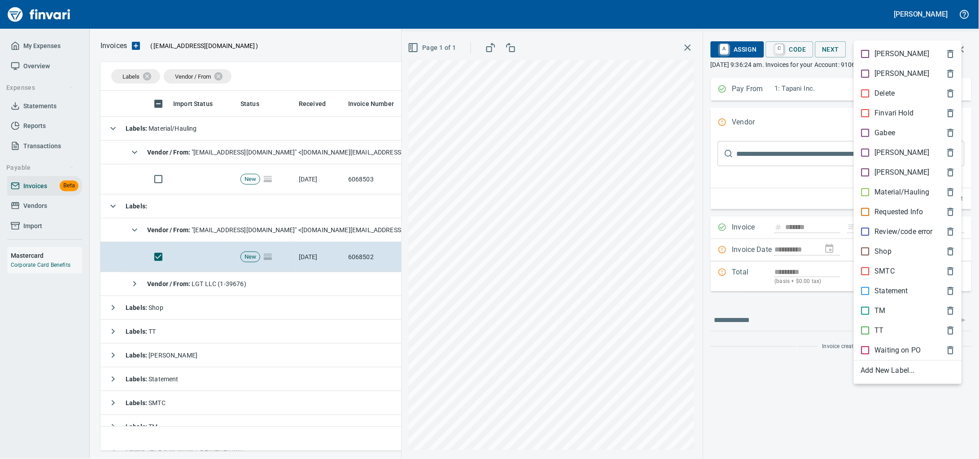
scroll to position [352, 851]
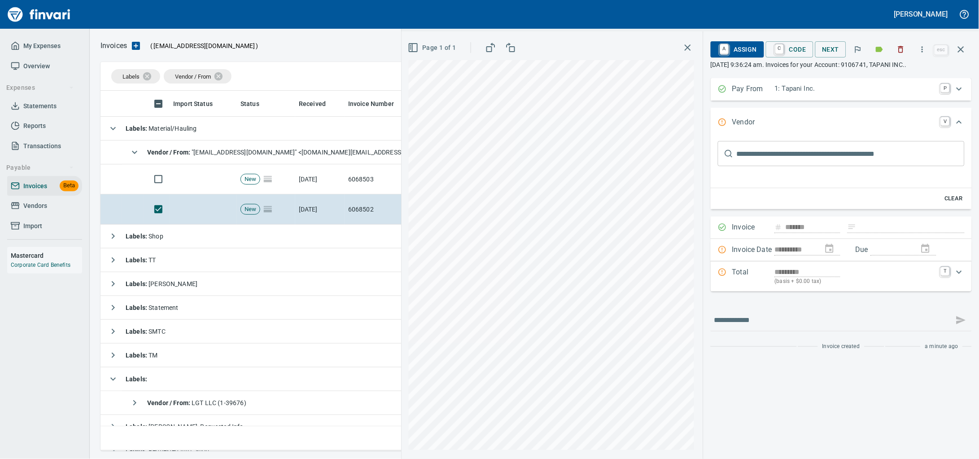
click at [966, 46] on icon "button" at bounding box center [961, 49] width 11 height 11
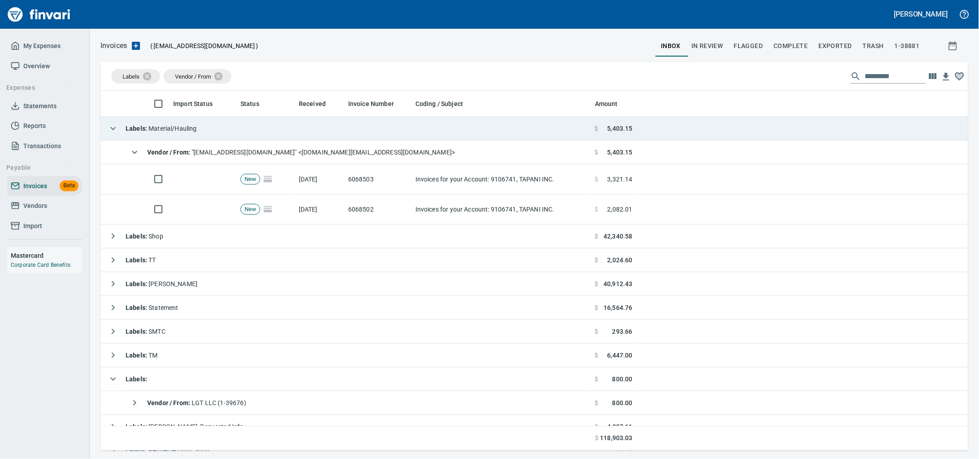
click at [260, 130] on td "Labels : Material/Hauling" at bounding box center [346, 129] width 491 height 24
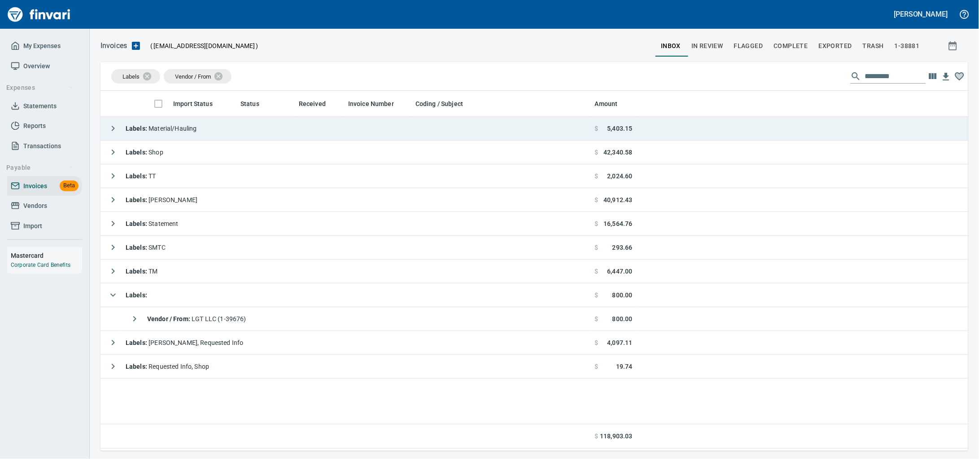
scroll to position [352, 851]
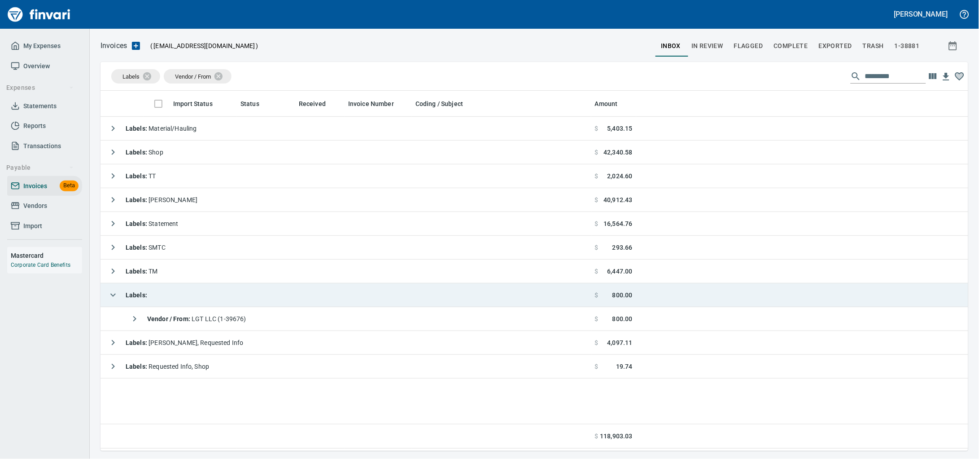
click at [241, 306] on td "Labels :" at bounding box center [346, 295] width 491 height 24
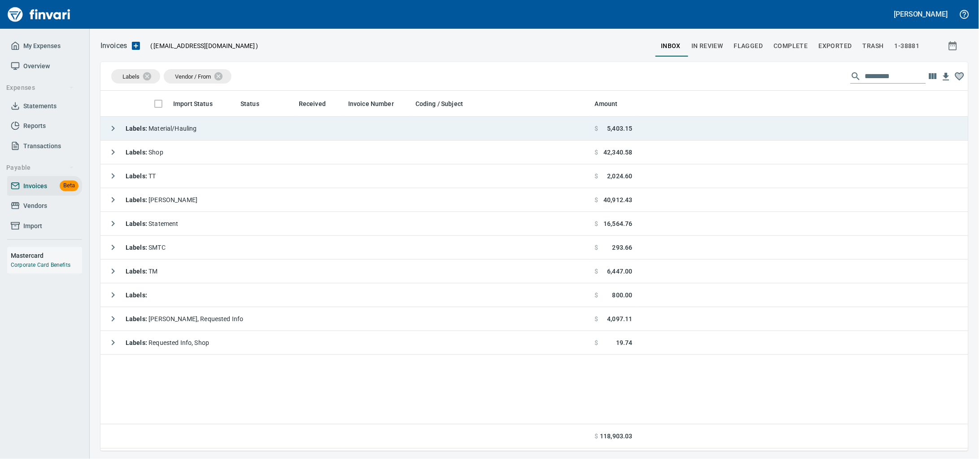
click at [265, 136] on td "Labels : Material/Hauling" at bounding box center [346, 129] width 491 height 24
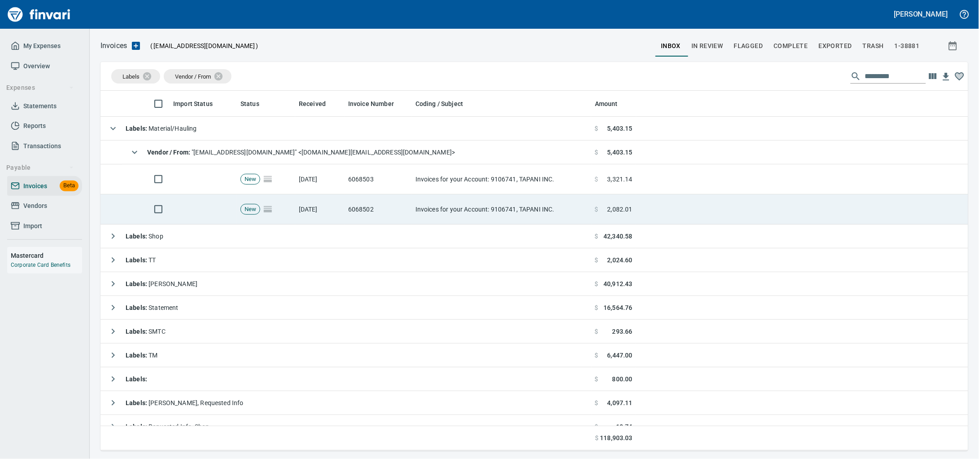
click at [286, 183] on td "New" at bounding box center [266, 179] width 58 height 30
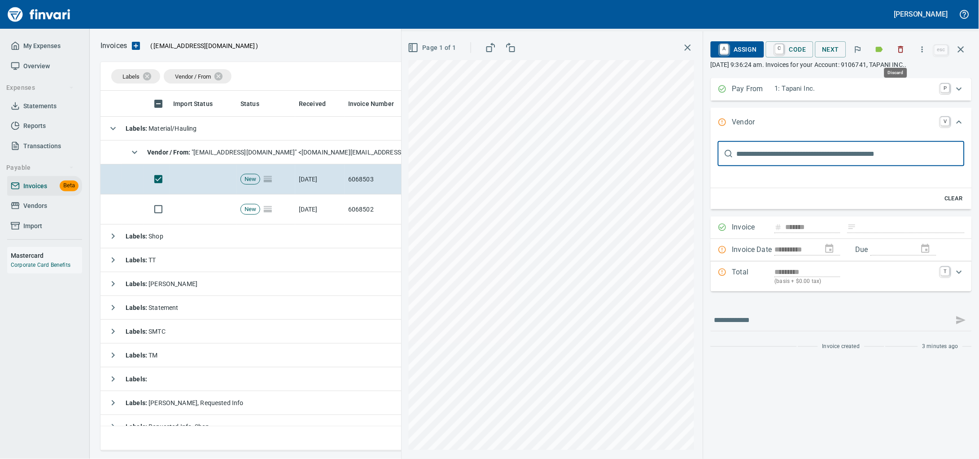
click at [900, 54] on icon "button" at bounding box center [901, 49] width 9 height 9
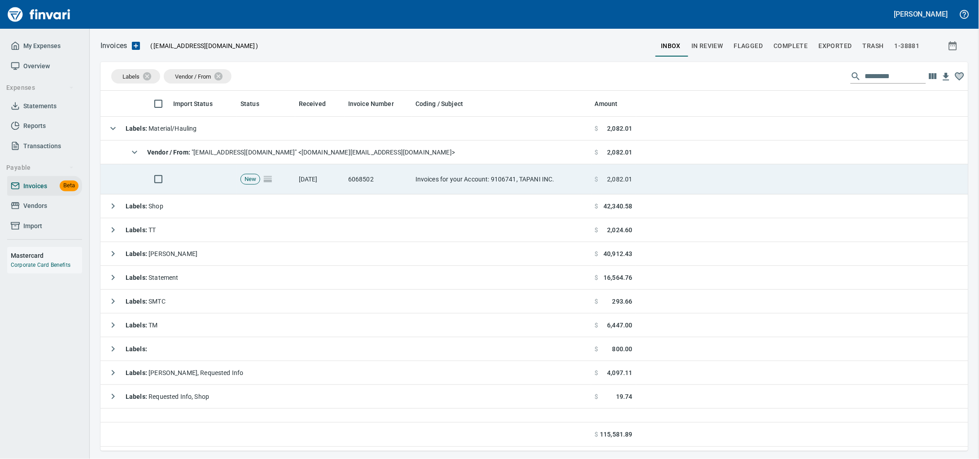
scroll to position [352, 851]
click at [347, 176] on td "6068502" at bounding box center [378, 179] width 67 height 30
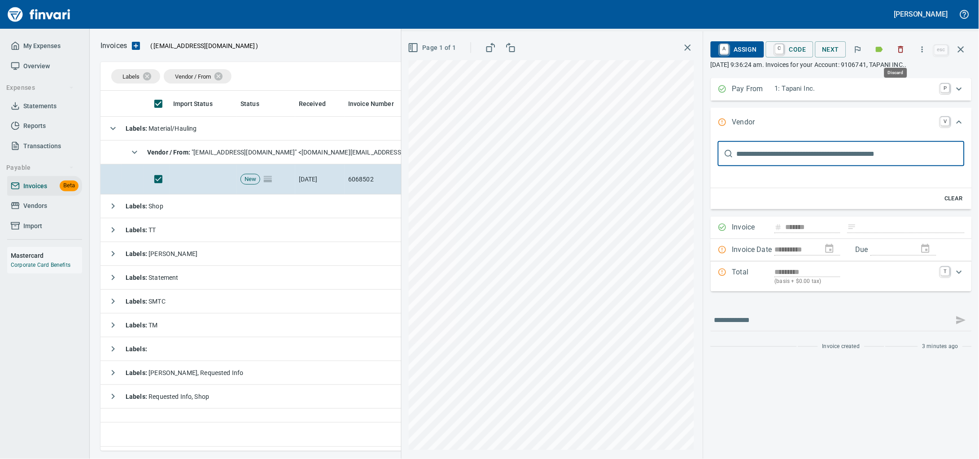
click at [901, 52] on icon "button" at bounding box center [901, 49] width 9 height 9
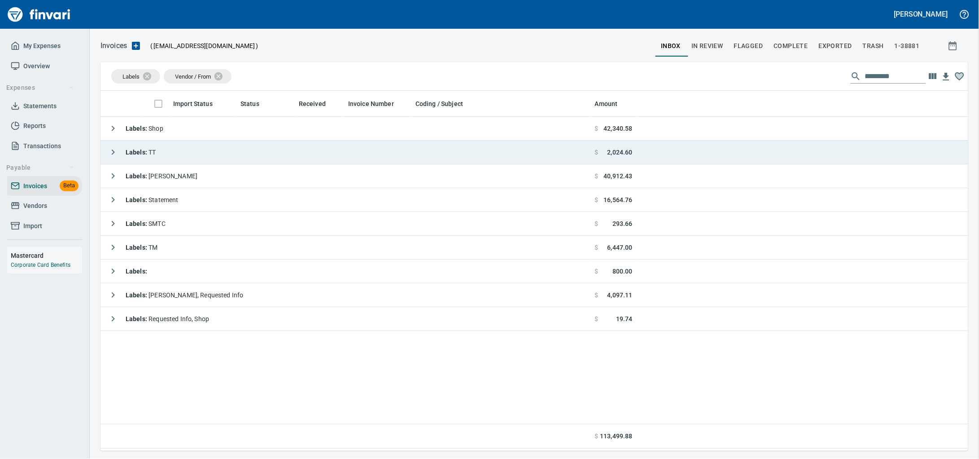
scroll to position [352, 851]
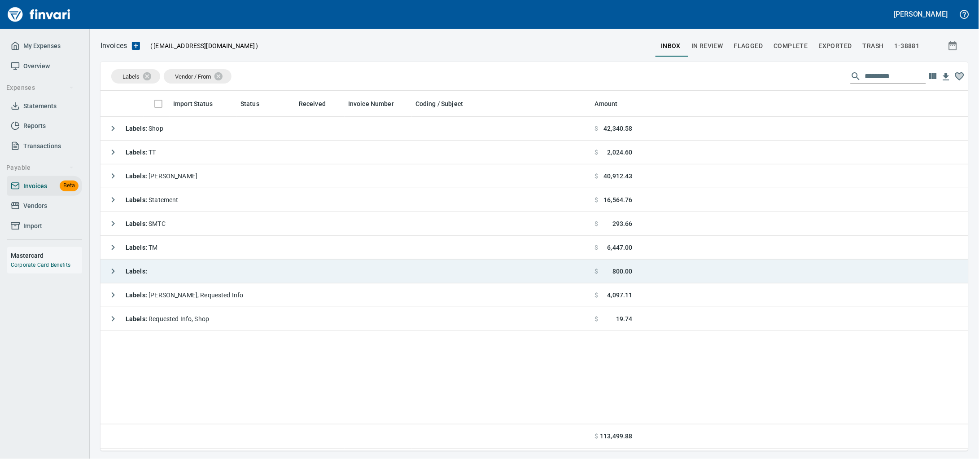
click at [220, 279] on td "Labels :" at bounding box center [346, 271] width 491 height 24
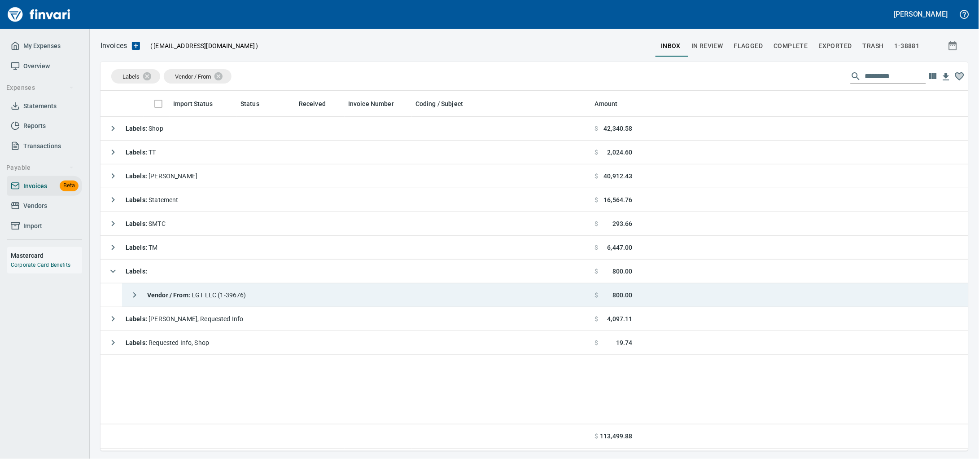
click at [223, 299] on span "Vendor / From : LGT LLC (1-39676)" at bounding box center [196, 294] width 99 height 7
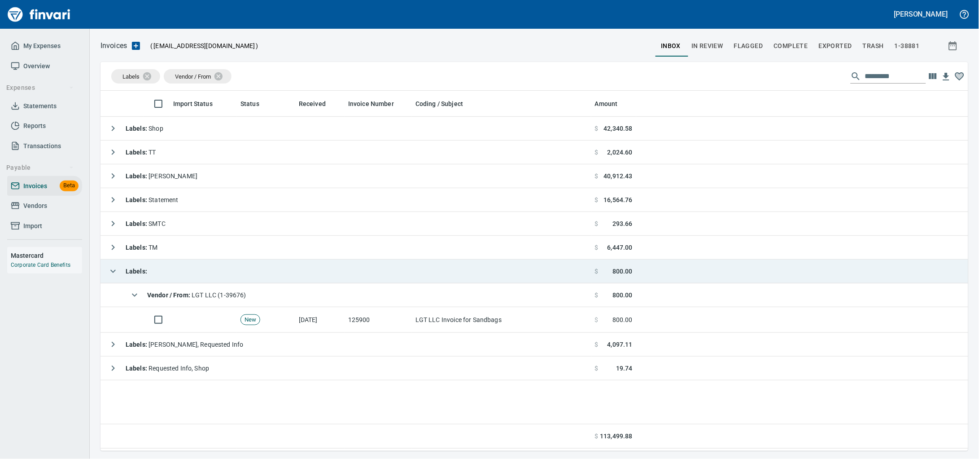
click at [229, 283] on td "Labels :" at bounding box center [346, 271] width 491 height 24
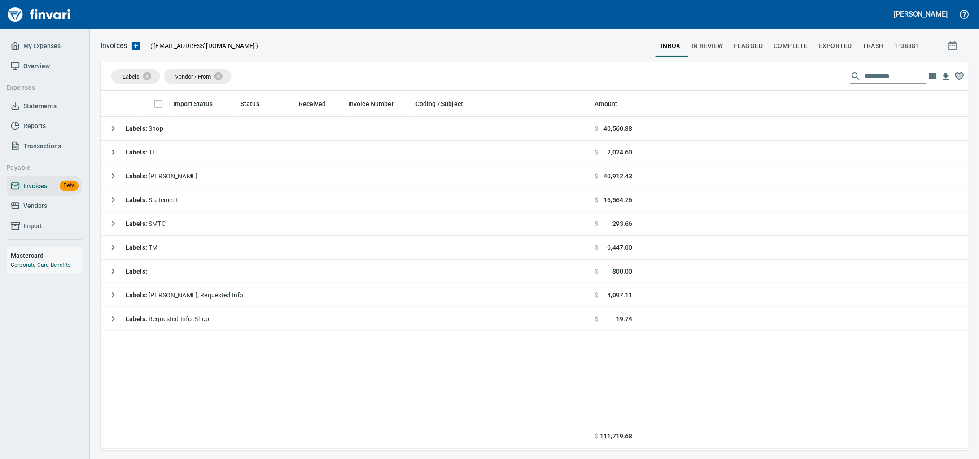
scroll to position [352, 851]
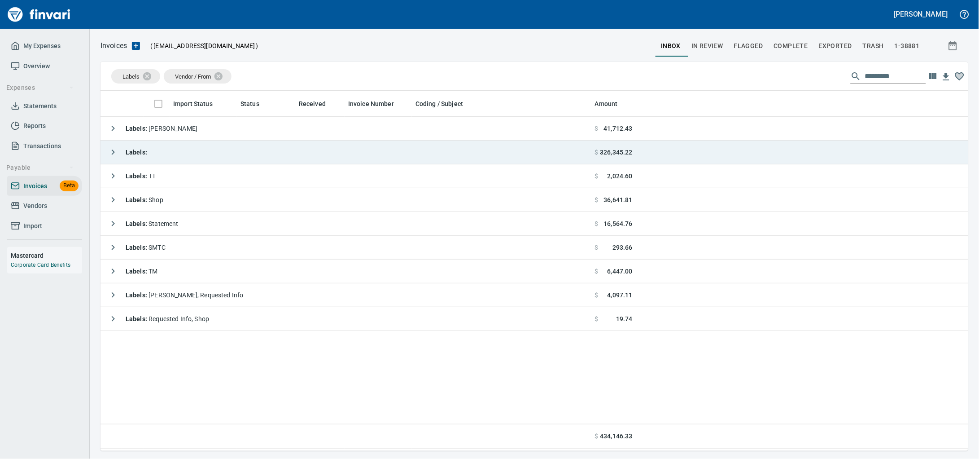
click at [227, 150] on td "Labels :" at bounding box center [346, 153] width 491 height 24
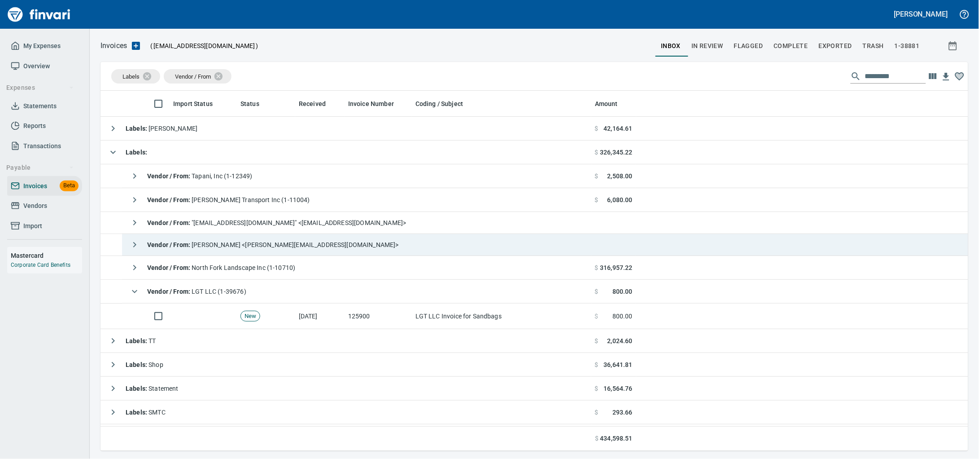
click at [278, 248] on span "Vendor / From : Keri Rivers <keri@nce.us>" at bounding box center [273, 244] width 252 height 7
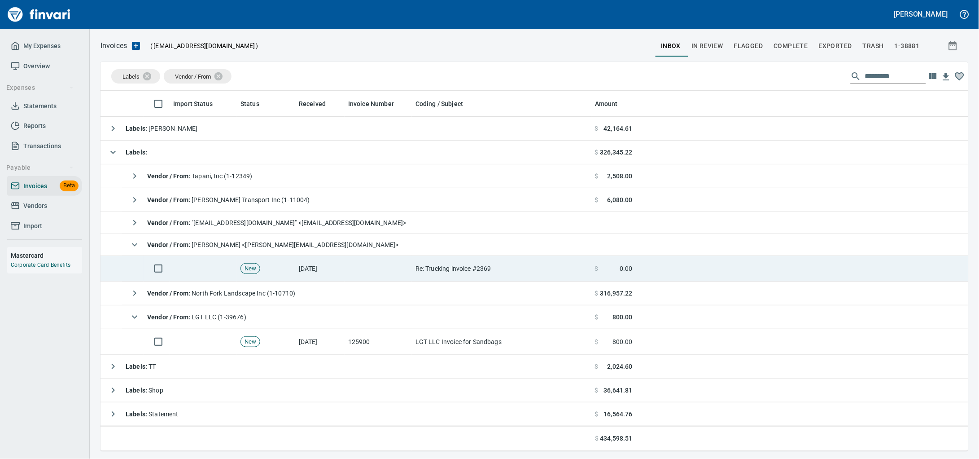
click at [272, 270] on td "New" at bounding box center [266, 269] width 58 height 26
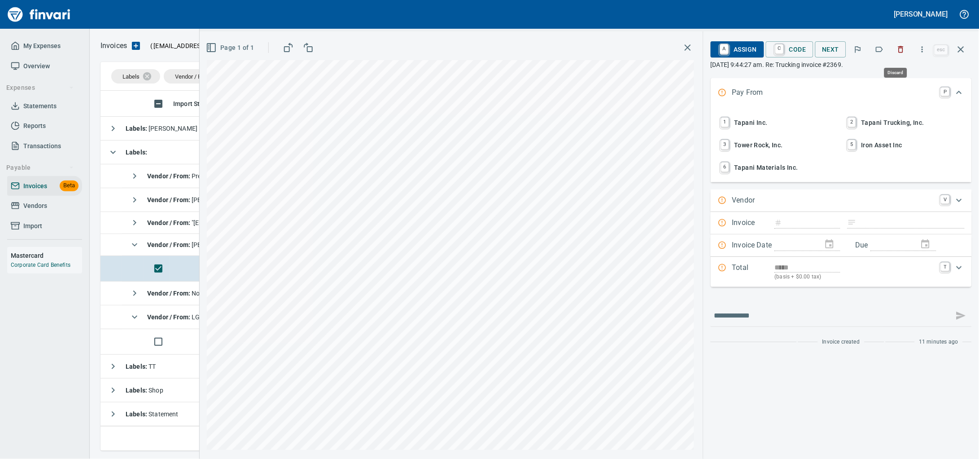
click at [899, 52] on icon "button" at bounding box center [901, 49] width 9 height 9
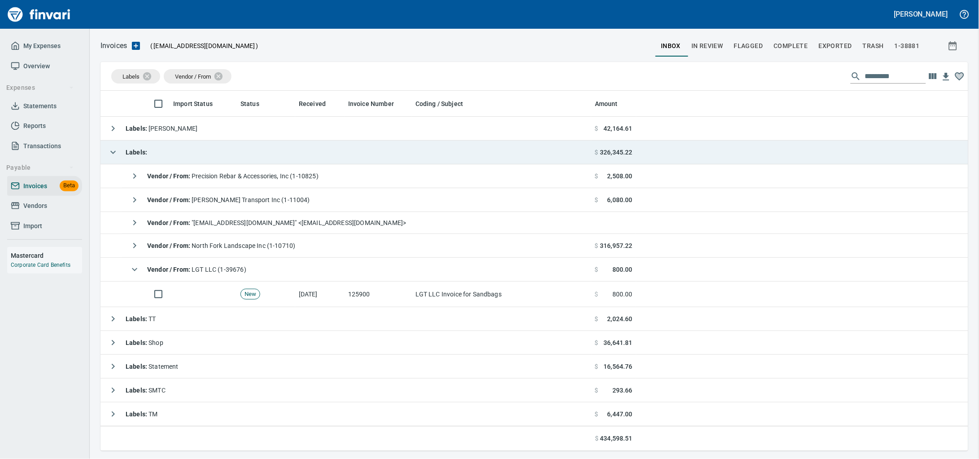
scroll to position [352, 851]
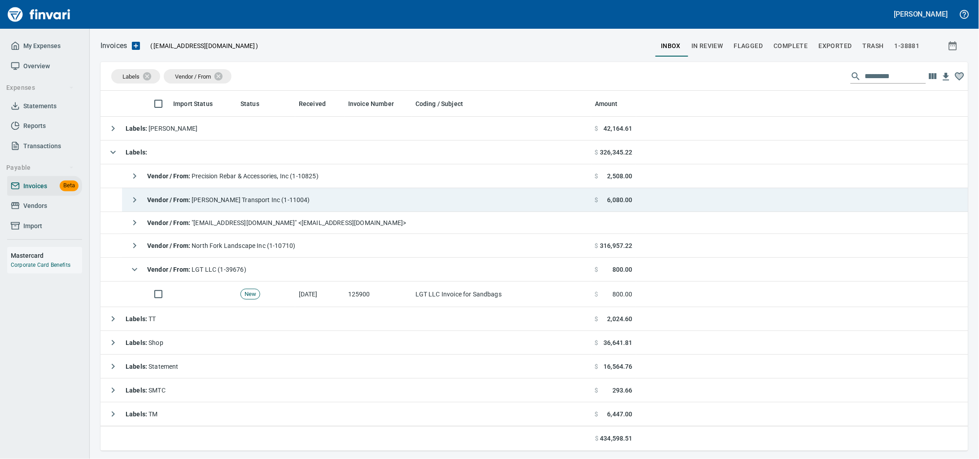
click at [275, 199] on span "Vendor / From : Taylor Transport Inc (1-11004)" at bounding box center [228, 199] width 163 height 7
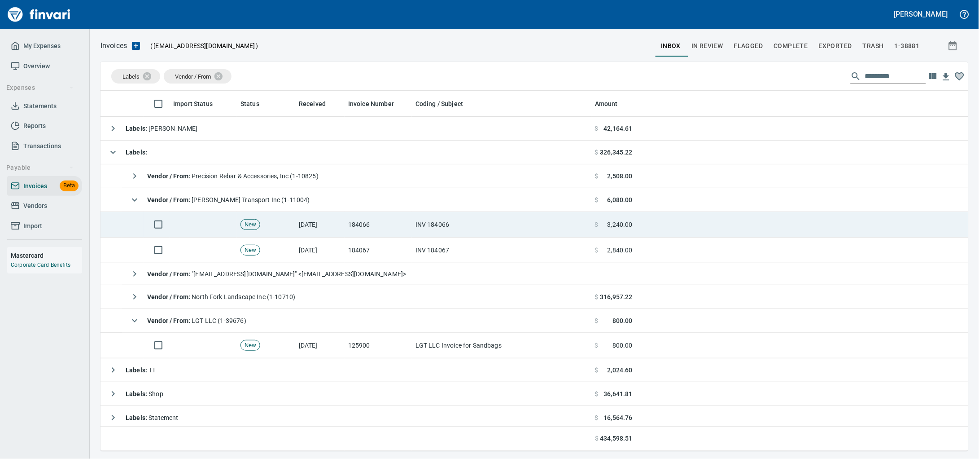
drag, startPoint x: 279, startPoint y: 227, endPoint x: 311, endPoint y: 224, distance: 32.0
click at [280, 227] on td "New" at bounding box center [266, 225] width 58 height 26
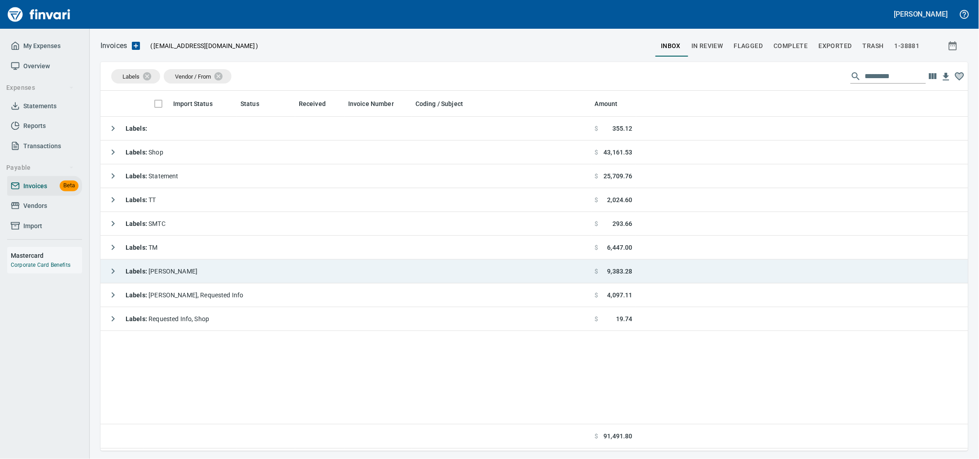
scroll to position [352, 851]
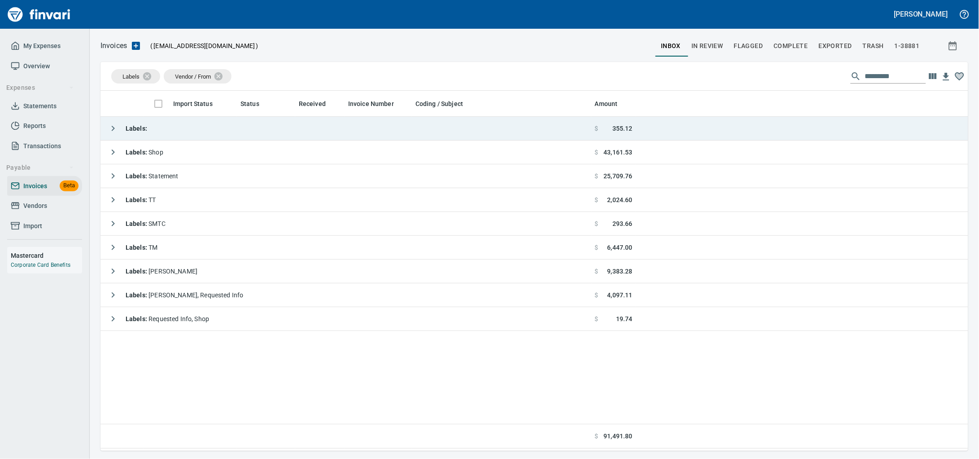
click at [257, 132] on td "Labels :" at bounding box center [346, 129] width 491 height 24
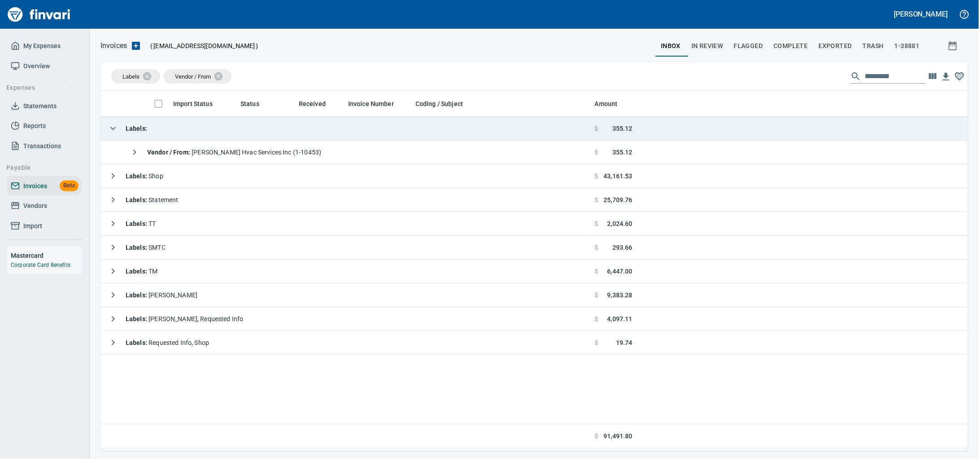
click at [257, 132] on td "Labels :" at bounding box center [346, 129] width 491 height 24
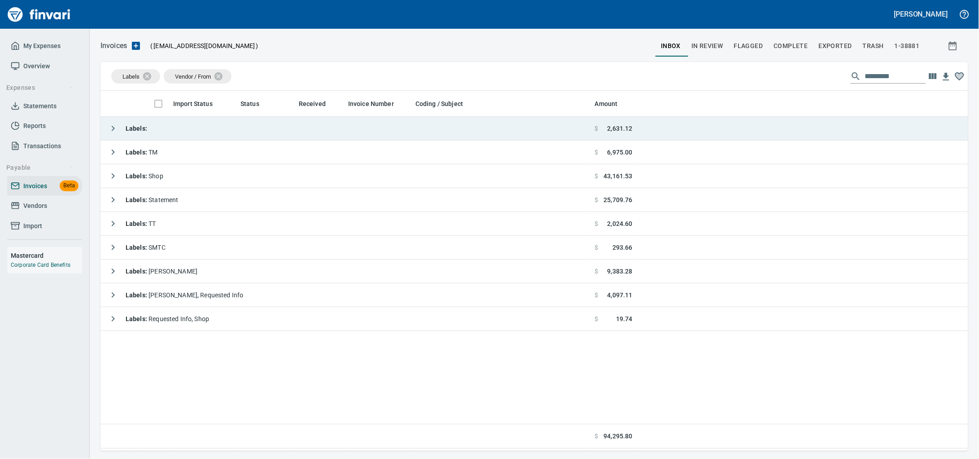
click at [250, 133] on td "Labels :" at bounding box center [346, 129] width 491 height 24
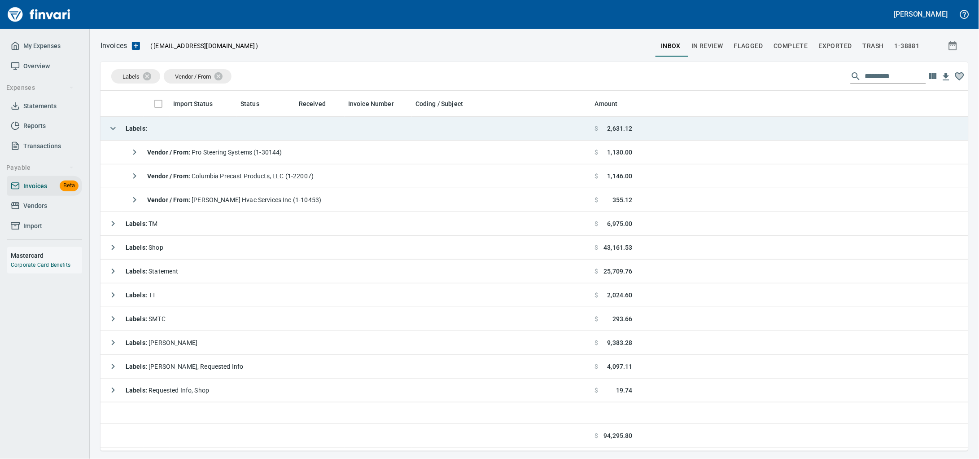
click at [250, 133] on td "Labels :" at bounding box center [346, 129] width 491 height 24
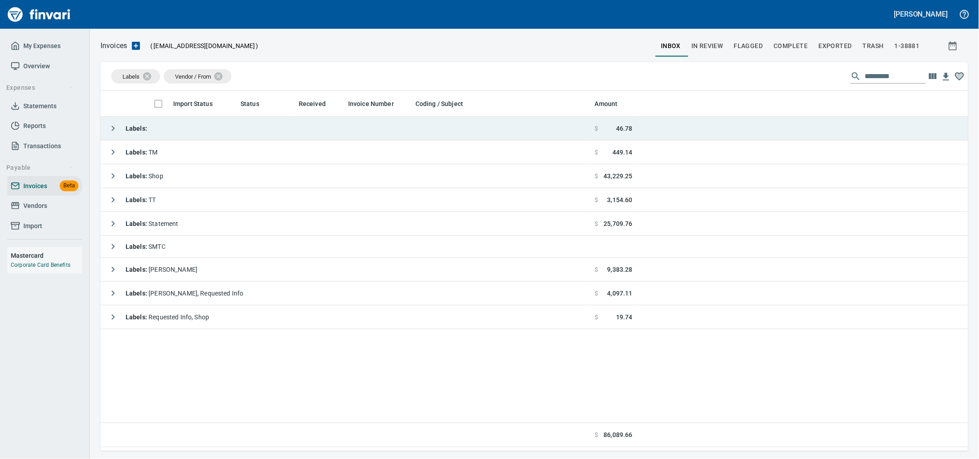
click at [165, 132] on td "Labels :" at bounding box center [346, 129] width 491 height 24
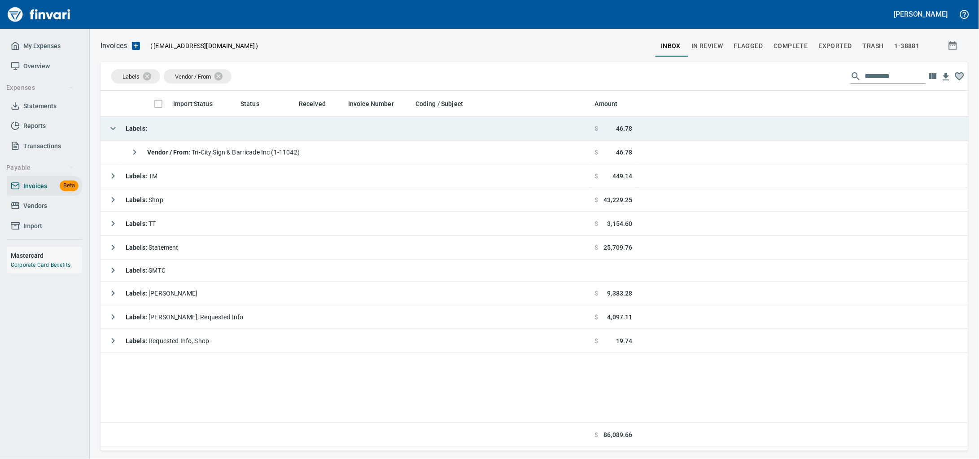
click at [165, 132] on td "Labels :" at bounding box center [346, 129] width 491 height 24
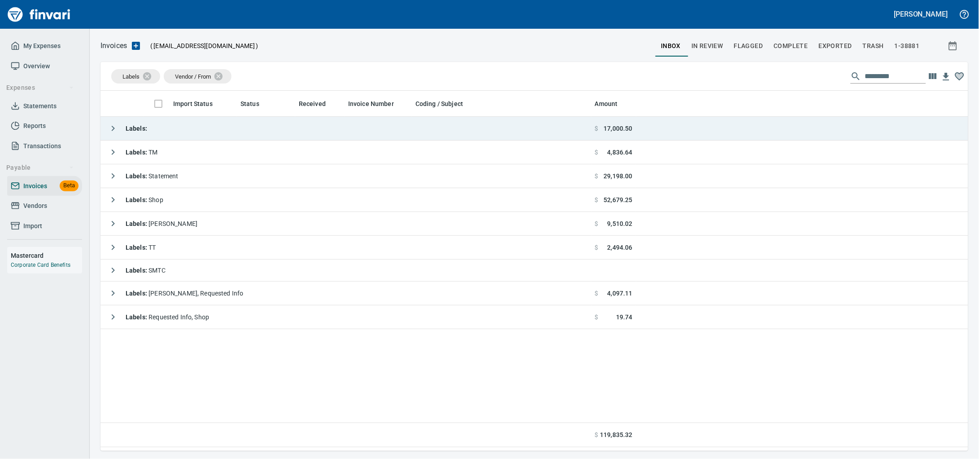
click at [216, 131] on td "Labels :" at bounding box center [346, 129] width 491 height 24
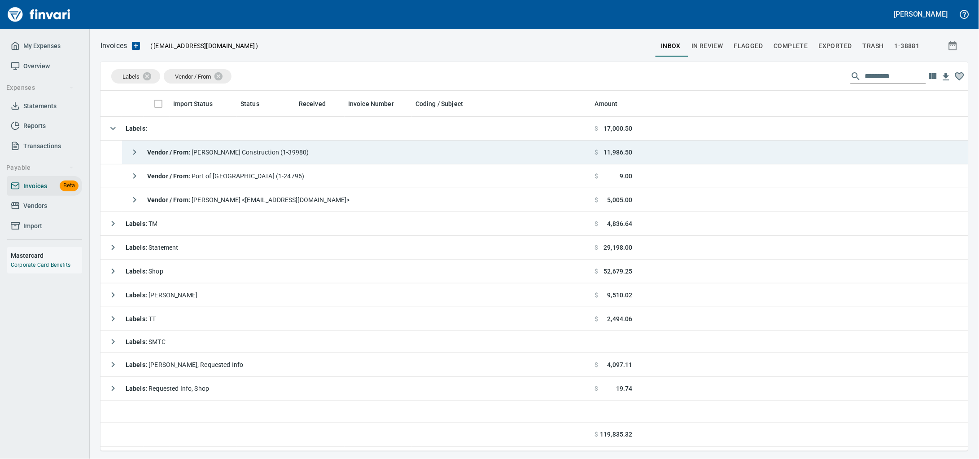
click at [222, 153] on span "Vendor / From : [PERSON_NAME] Construction (1-39980)" at bounding box center [228, 152] width 162 height 7
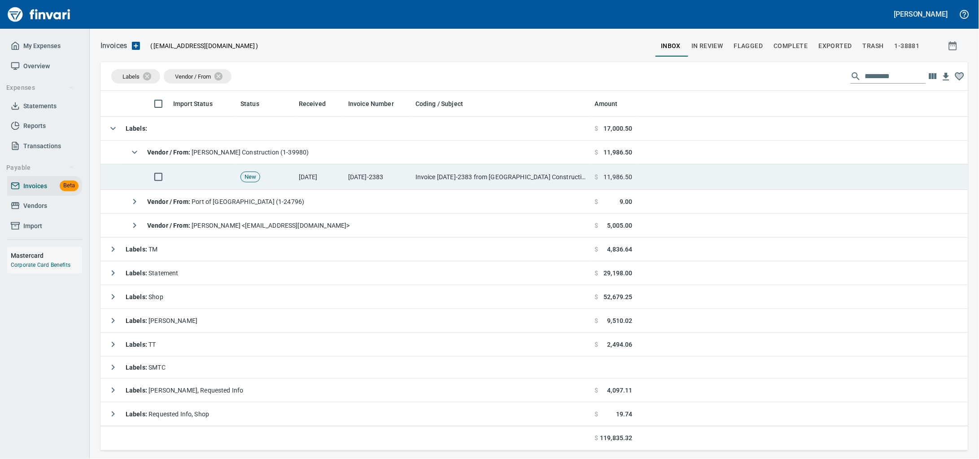
drag, startPoint x: 304, startPoint y: 186, endPoint x: 660, endPoint y: 181, distance: 356.0
click at [305, 186] on td "[DATE]" at bounding box center [319, 177] width 49 height 26
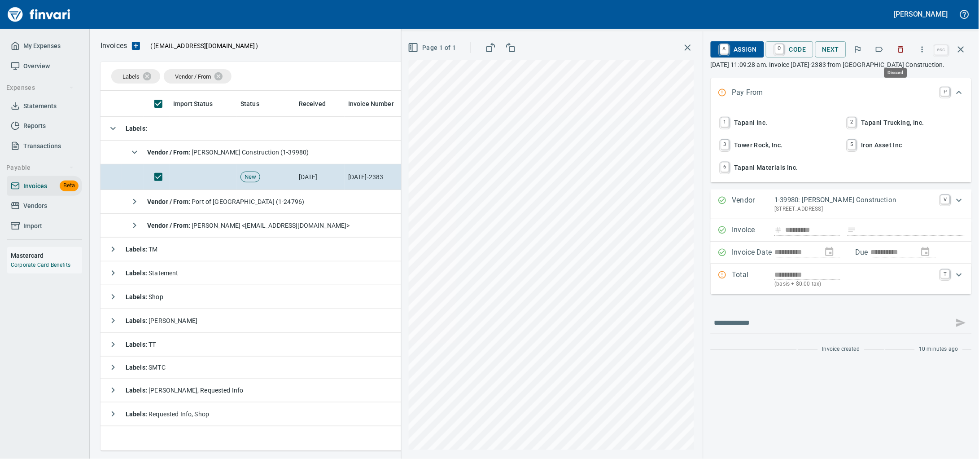
click at [899, 48] on icon "button" at bounding box center [901, 49] width 5 height 7
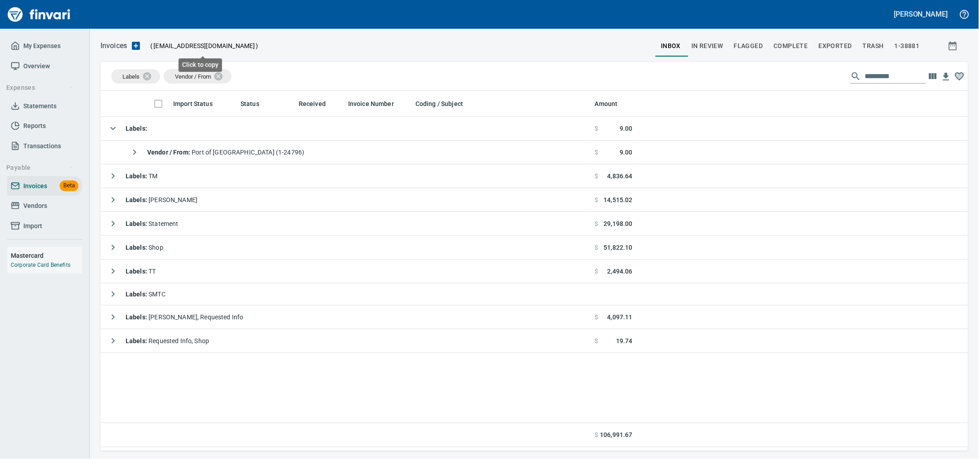
scroll to position [352, 851]
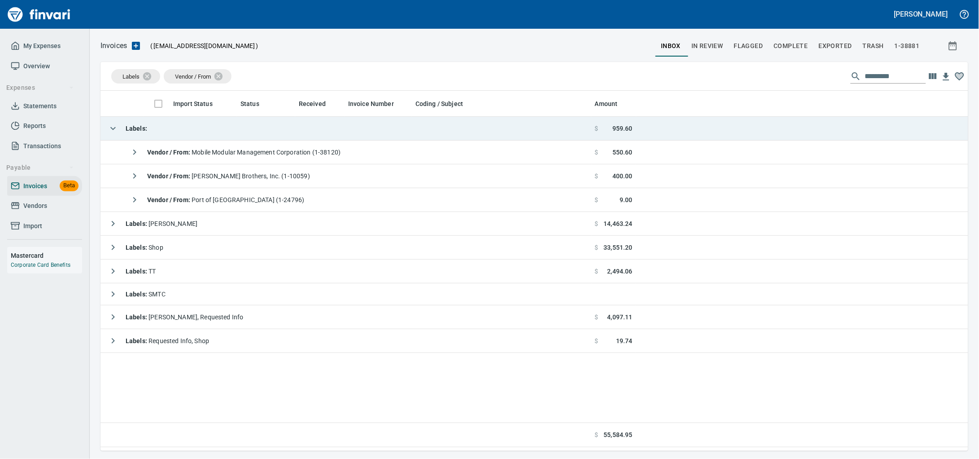
click at [241, 127] on td "Labels :" at bounding box center [346, 129] width 491 height 24
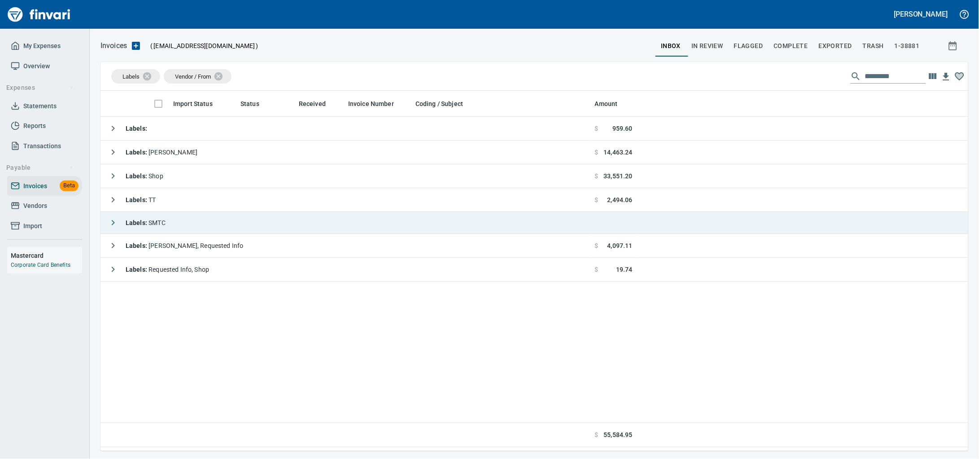
click at [221, 218] on td "Labels : SMTC" at bounding box center [346, 223] width 491 height 22
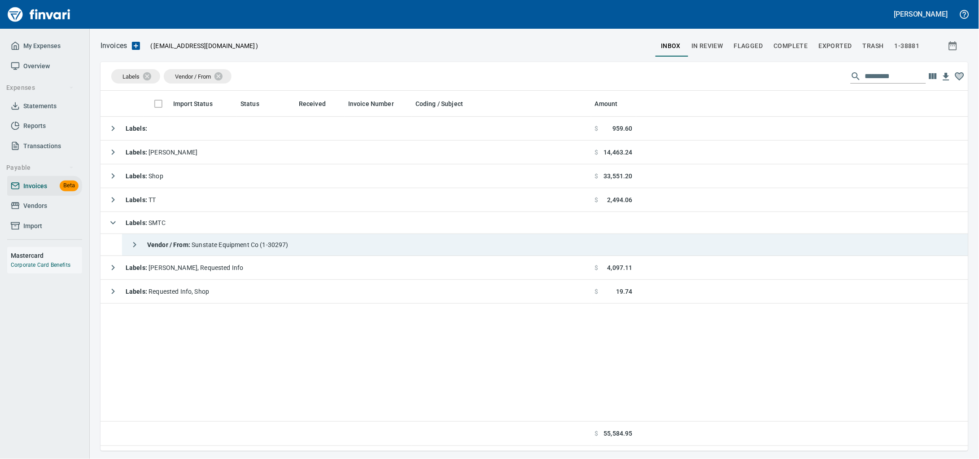
click at [230, 248] on span "Vendor / From : Sunstate Equipment Co (1-30297)" at bounding box center [217, 244] width 141 height 7
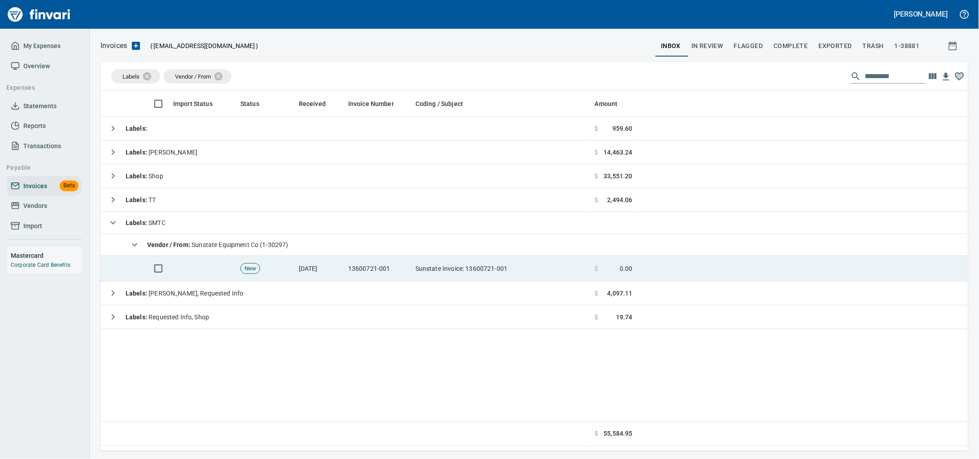
click at [362, 281] on td "13600721-001" at bounding box center [378, 269] width 67 height 26
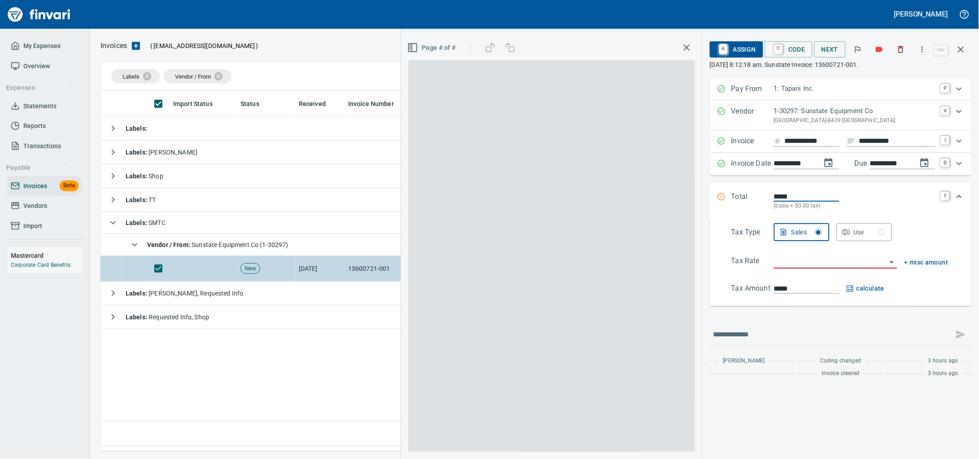
scroll to position [352, 851]
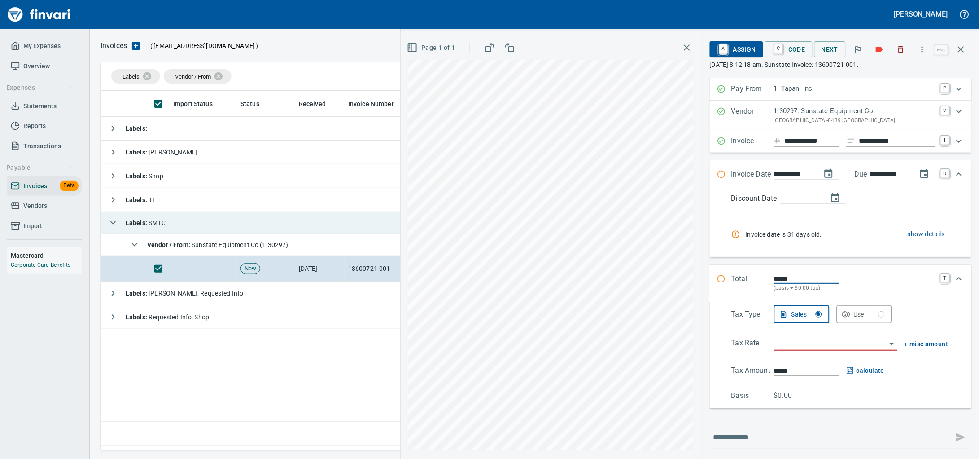
click at [226, 229] on td "Labels : SMTC" at bounding box center [346, 223] width 491 height 22
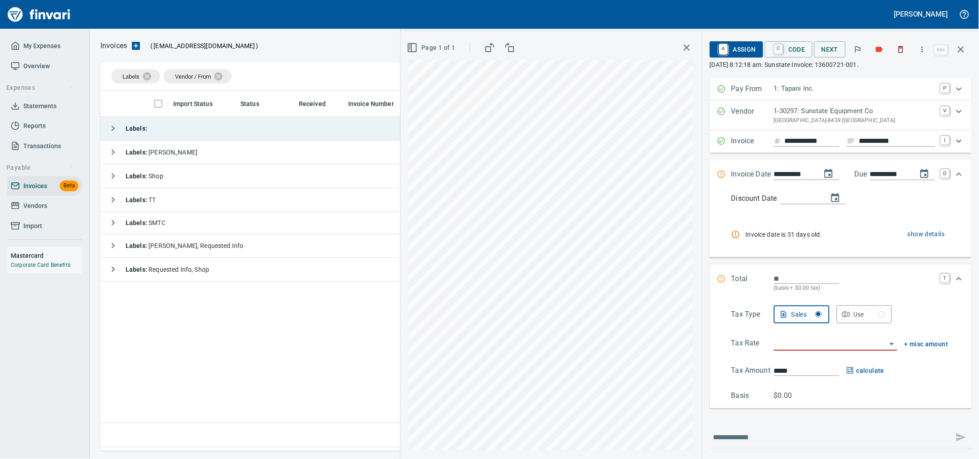
click at [212, 132] on td "Labels :" at bounding box center [346, 129] width 491 height 24
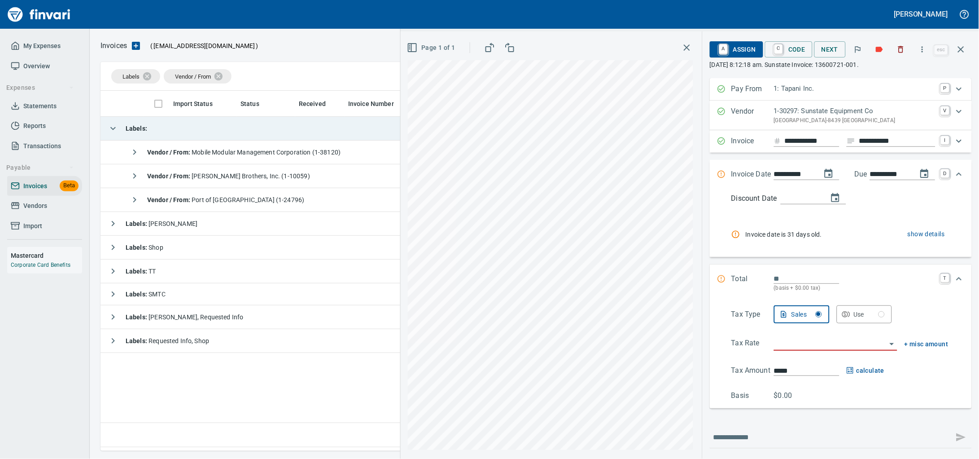
click at [212, 131] on td "Labels :" at bounding box center [346, 129] width 491 height 24
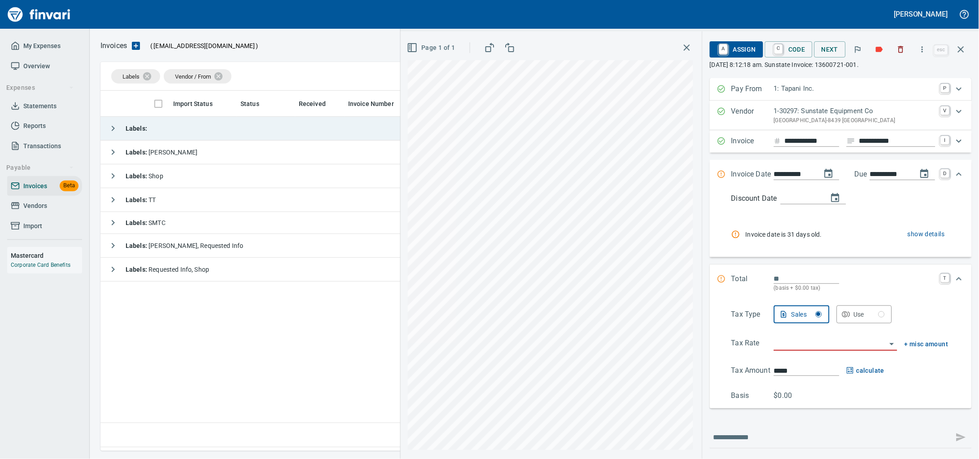
click at [186, 133] on td "Labels :" at bounding box center [346, 129] width 491 height 24
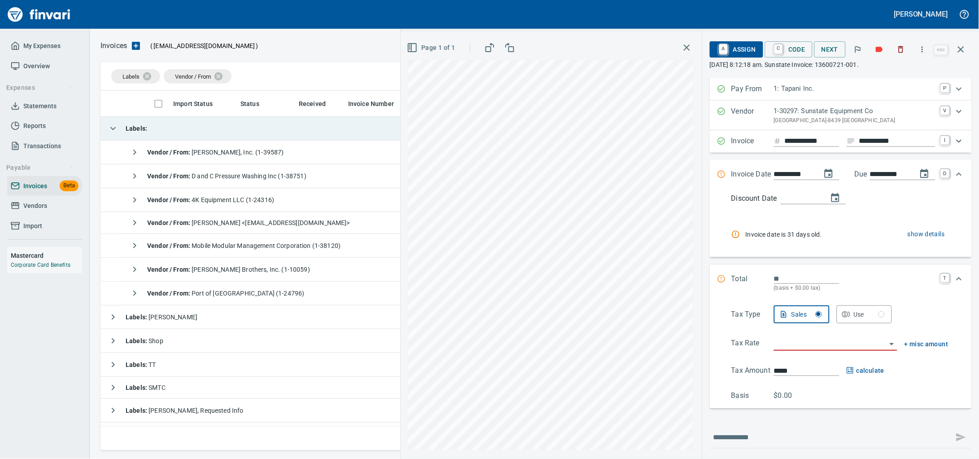
click at [187, 133] on td "Labels :" at bounding box center [346, 129] width 491 height 24
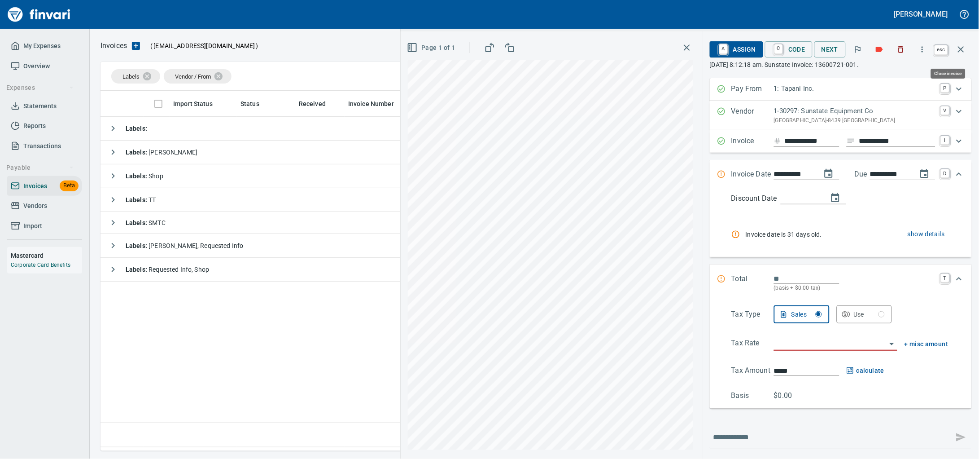
click at [960, 50] on icon "button" at bounding box center [961, 49] width 11 height 11
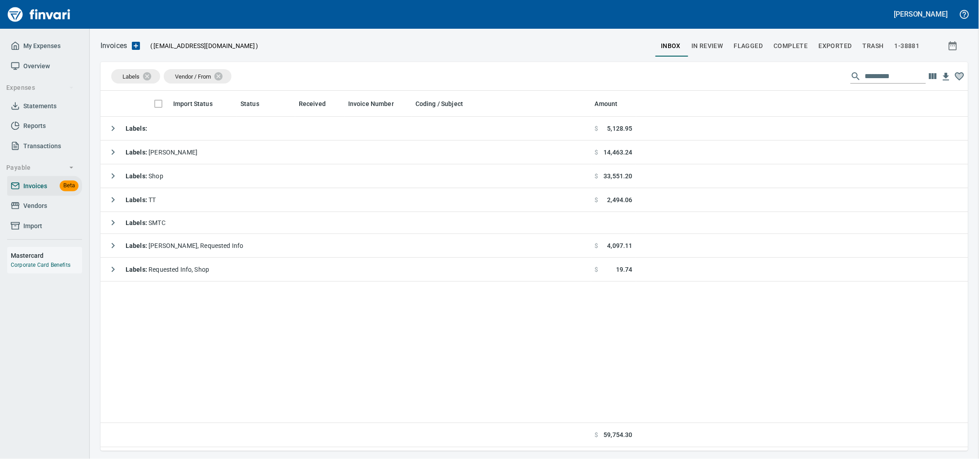
scroll to position [352, 851]
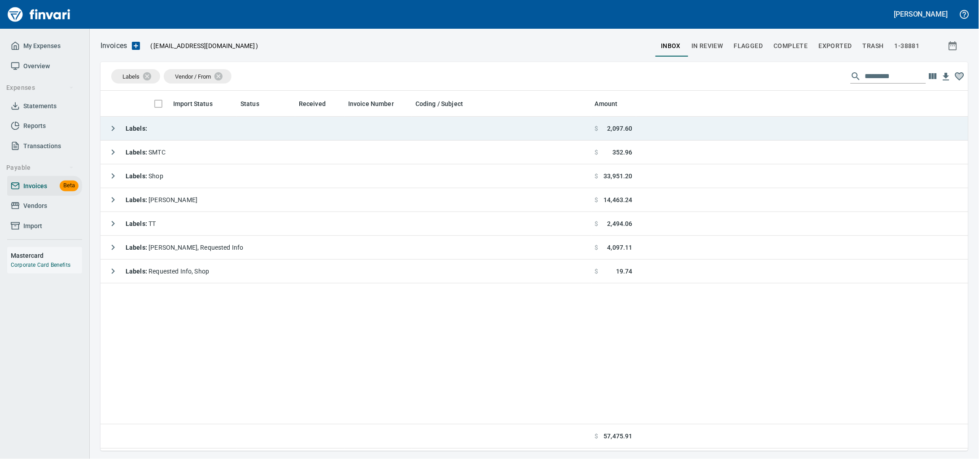
click at [189, 120] on td "Labels :" at bounding box center [346, 129] width 491 height 24
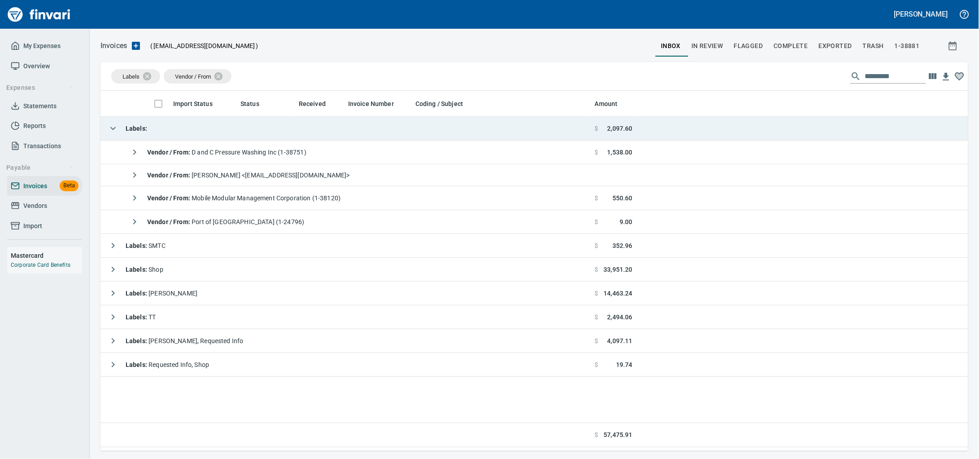
click at [189, 120] on td "Labels :" at bounding box center [346, 129] width 491 height 24
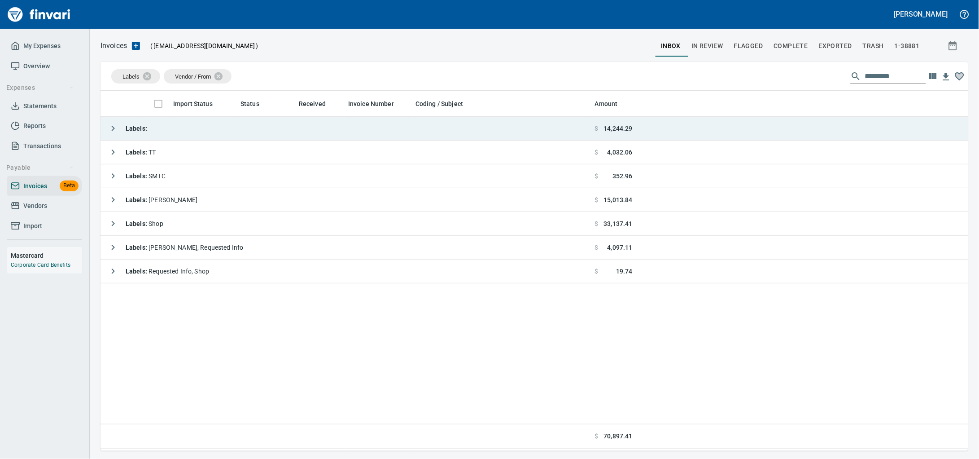
click at [265, 132] on td "Labels :" at bounding box center [346, 129] width 491 height 24
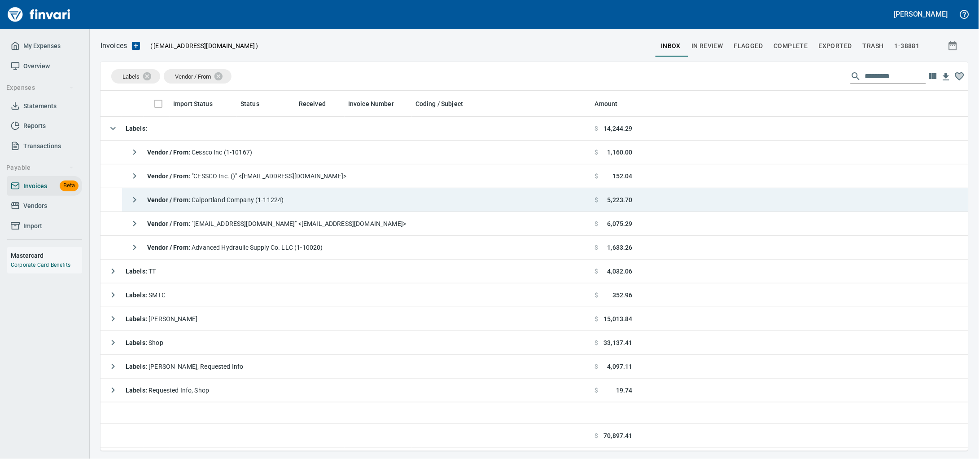
click at [305, 201] on td "Vendor / From : Calportland Company (1-11224)" at bounding box center [357, 200] width 470 height 24
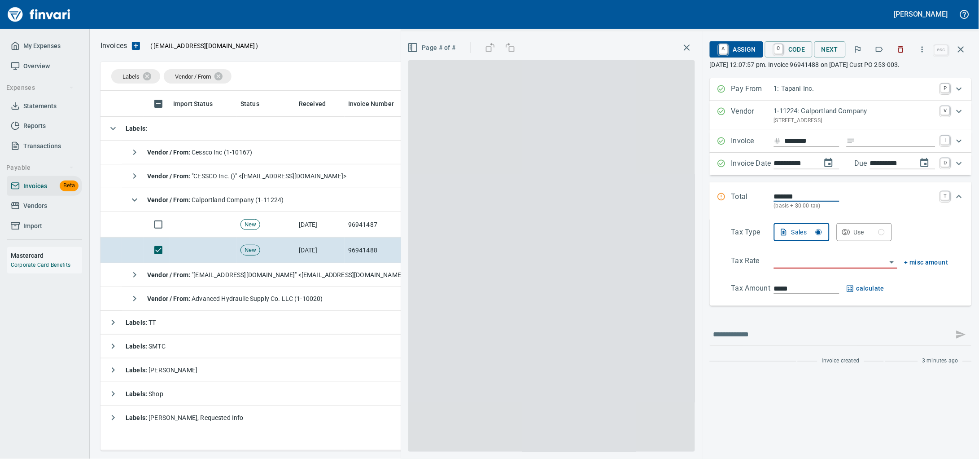
scroll to position [352, 851]
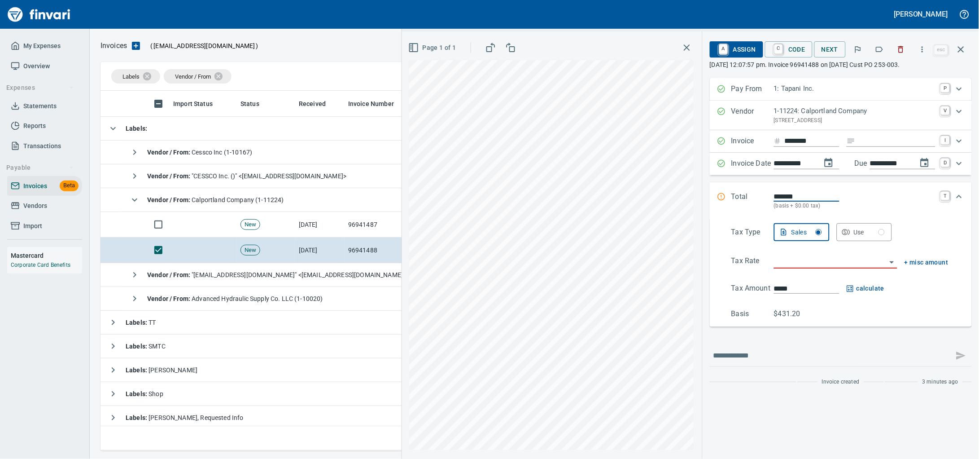
click at [892, 57] on button "button" at bounding box center [902, 50] width 20 height 20
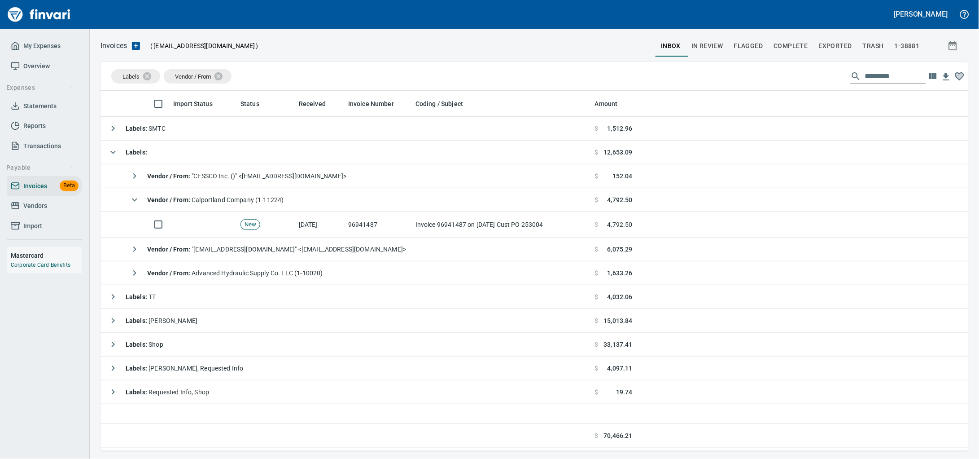
scroll to position [352, 851]
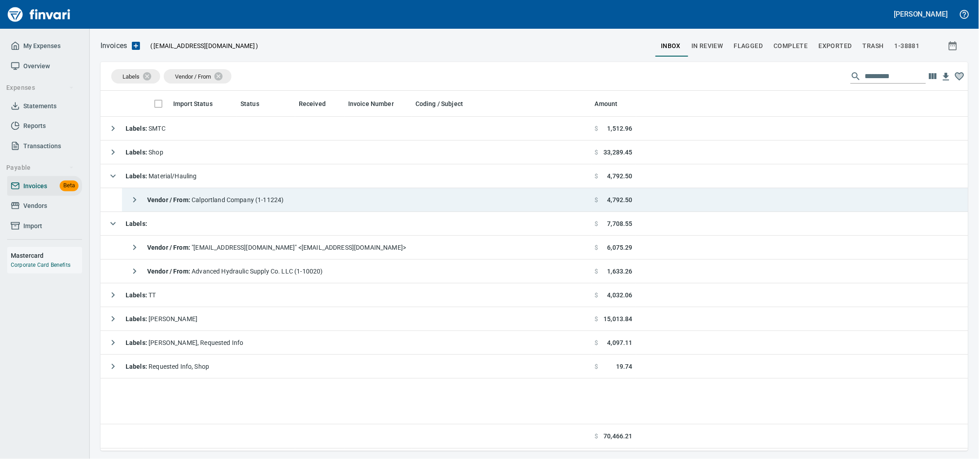
click at [260, 200] on span "Vendor / From : Calportland Company (1-11224)" at bounding box center [215, 199] width 137 height 7
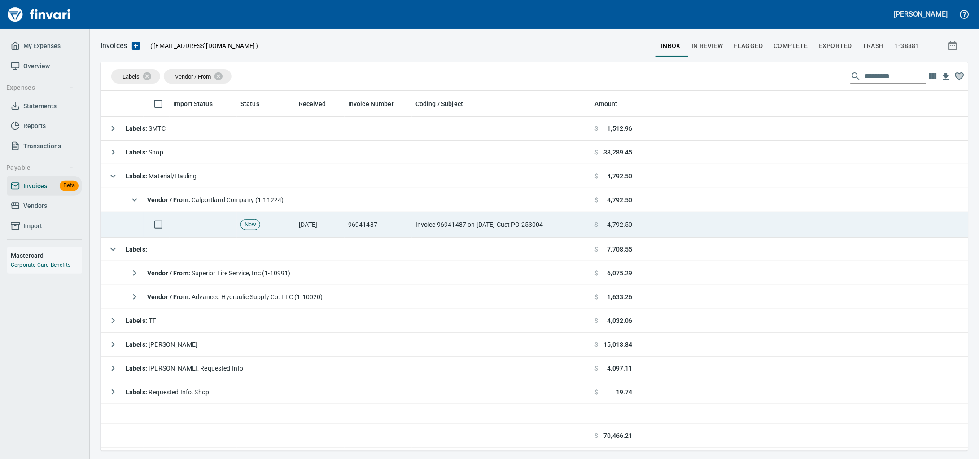
click at [498, 226] on td "Invoice 96941487 on [DATE] Cust PO 253004" at bounding box center [502, 225] width 180 height 26
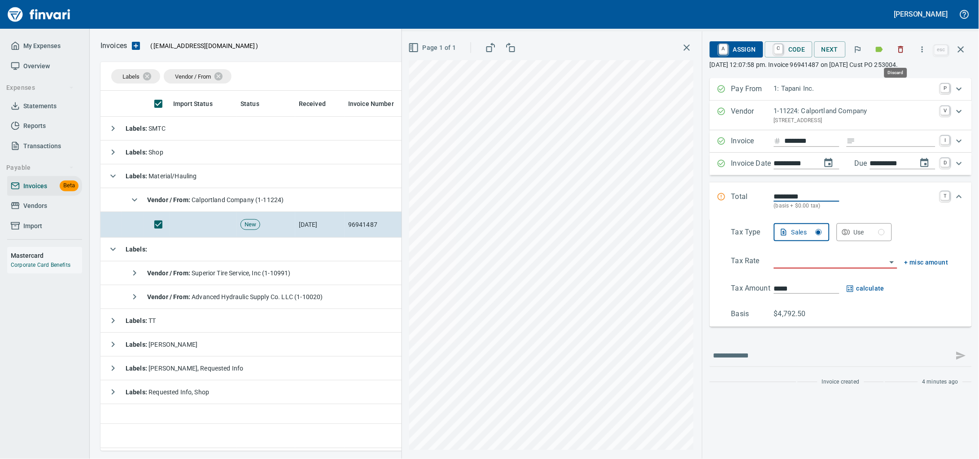
click at [901, 52] on icon "button" at bounding box center [901, 49] width 9 height 9
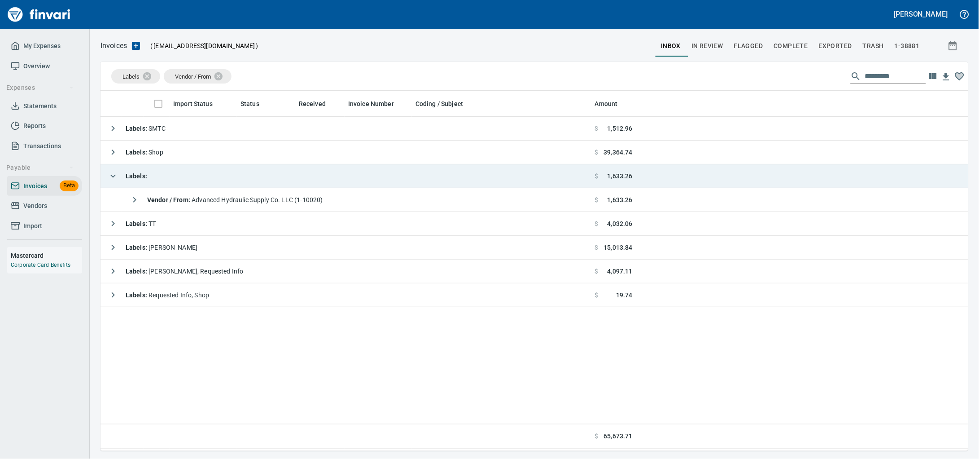
scroll to position [352, 851]
click at [186, 174] on td "Labels :" at bounding box center [346, 176] width 491 height 24
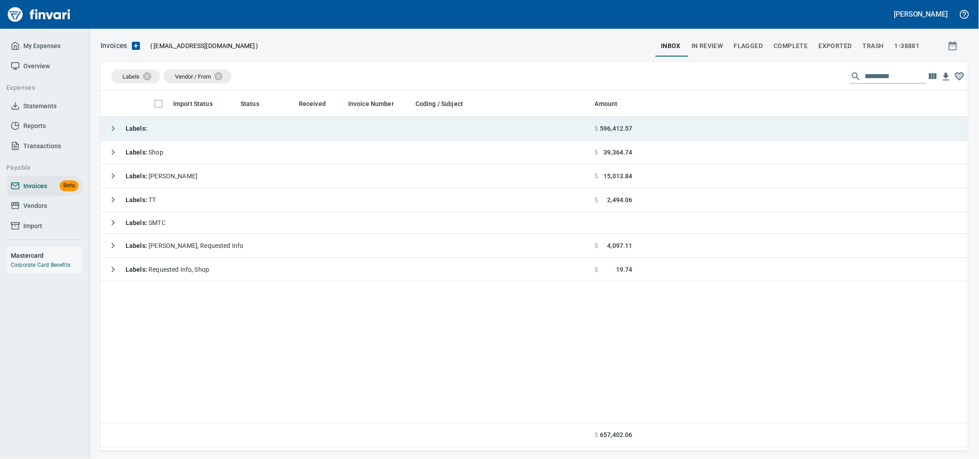
click at [238, 125] on td "Labels :" at bounding box center [346, 129] width 491 height 24
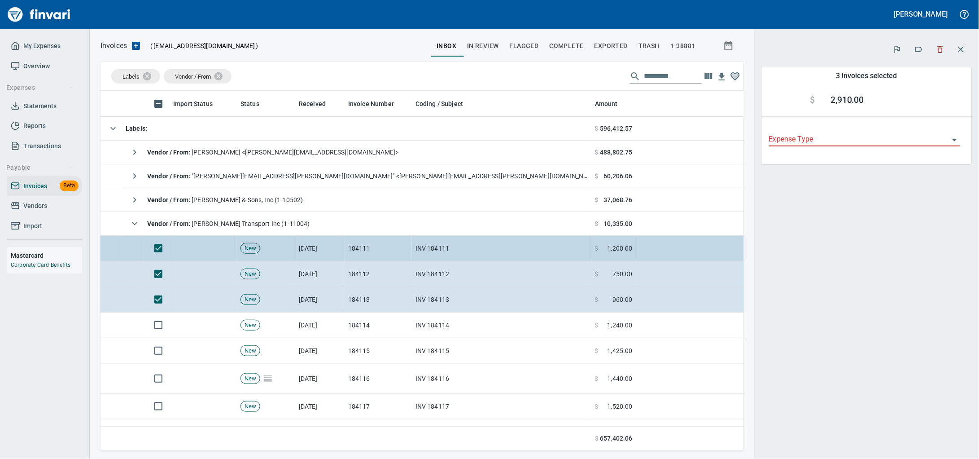
scroll to position [352, 627]
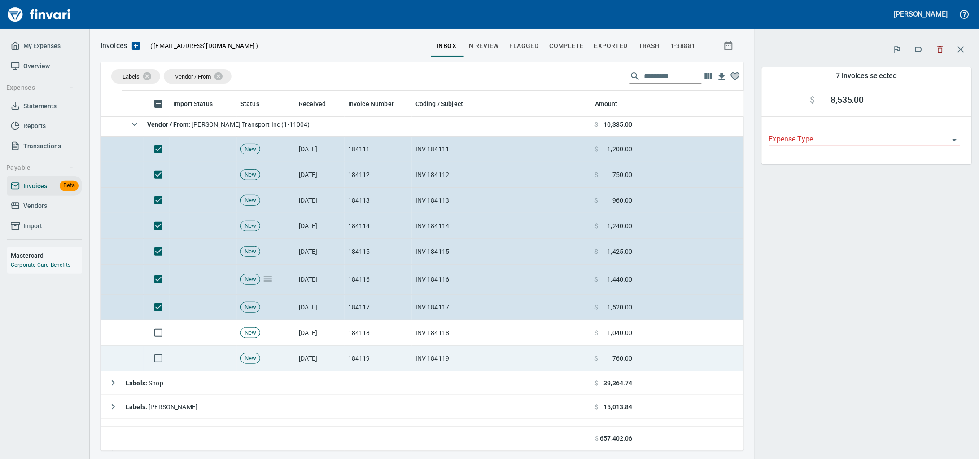
scroll to position [112, 0]
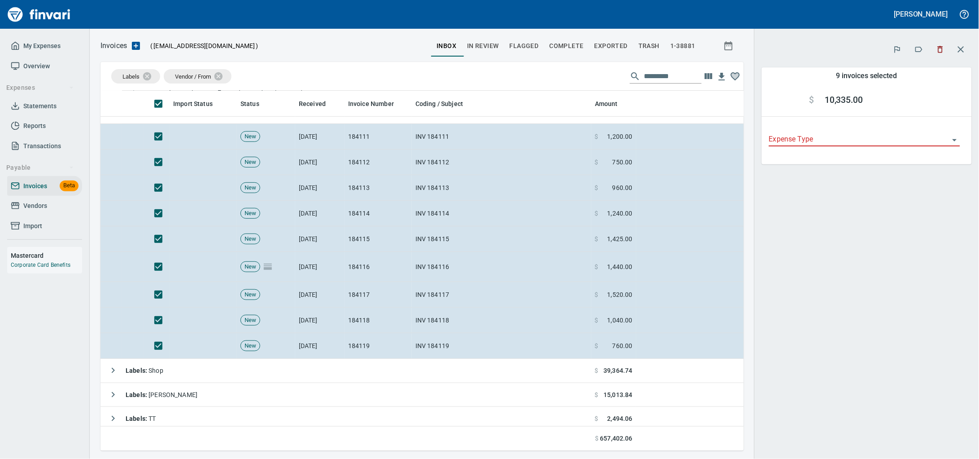
click at [941, 52] on icon "button" at bounding box center [940, 49] width 9 height 9
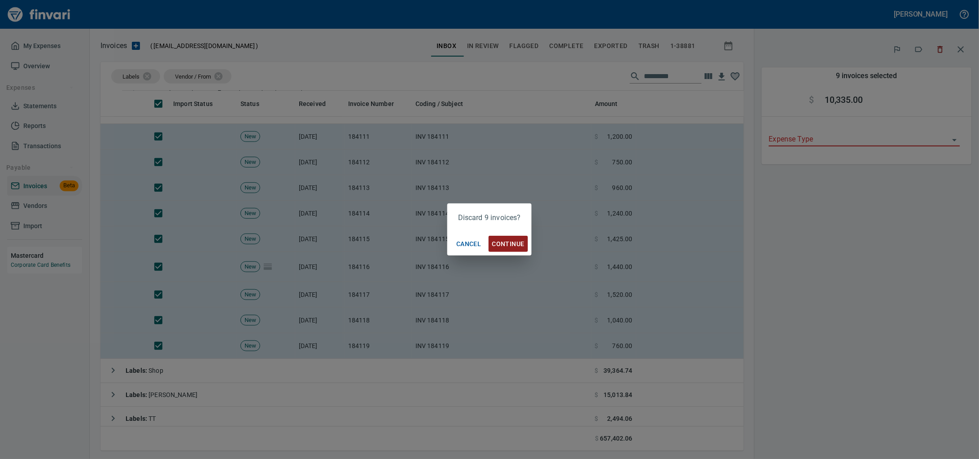
scroll to position [352, 627]
click at [516, 239] on span "Continue" at bounding box center [508, 243] width 32 height 11
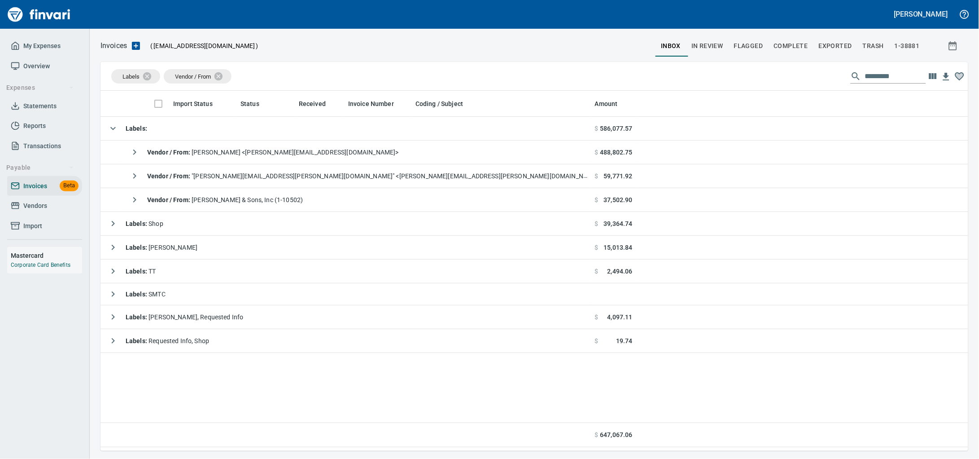
scroll to position [352, 850]
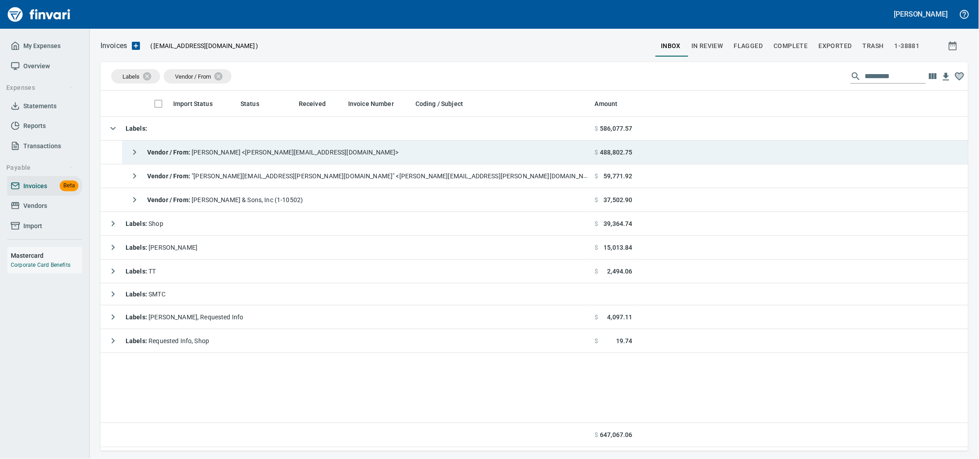
click at [219, 145] on div "Vendor / From : [PERSON_NAME] <[PERSON_NAME][EMAIL_ADDRESS][DOMAIN_NAME]>" at bounding box center [262, 152] width 273 height 18
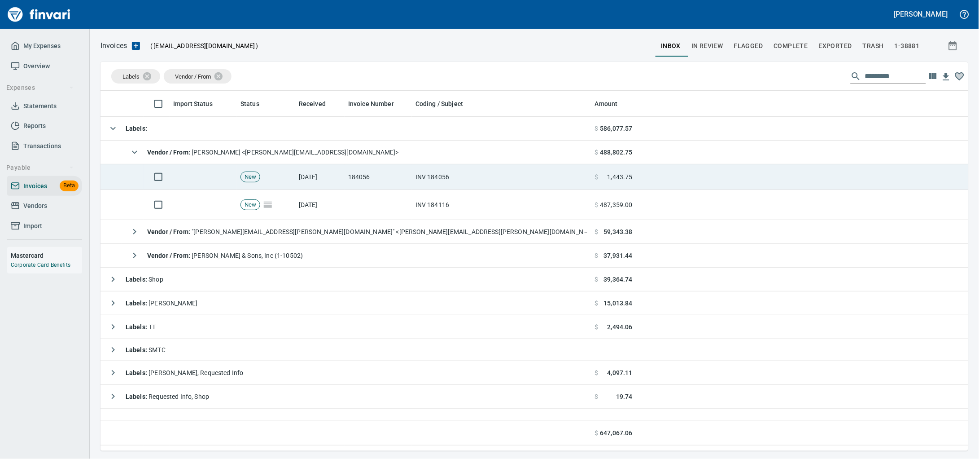
click at [313, 176] on td "[DATE]" at bounding box center [319, 177] width 49 height 26
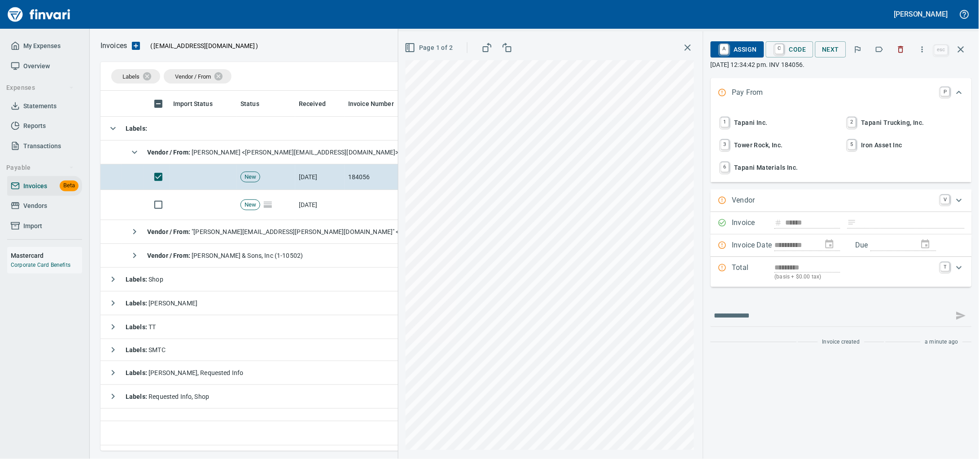
scroll to position [352, 851]
click at [897, 47] on icon "button" at bounding box center [901, 49] width 9 height 9
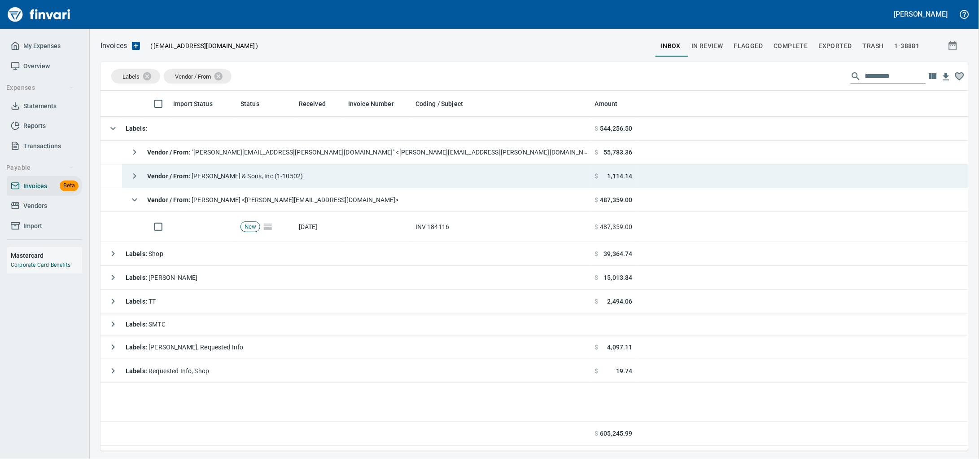
scroll to position [352, 851]
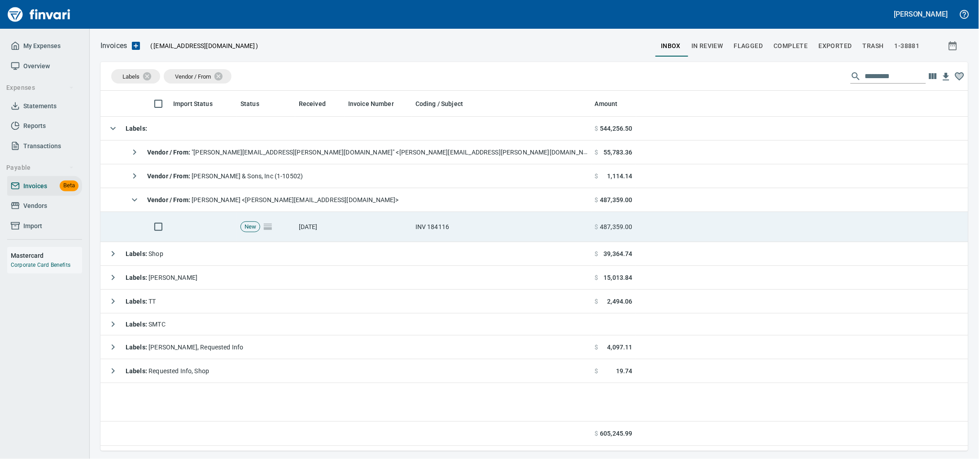
click at [347, 226] on td at bounding box center [378, 227] width 67 height 30
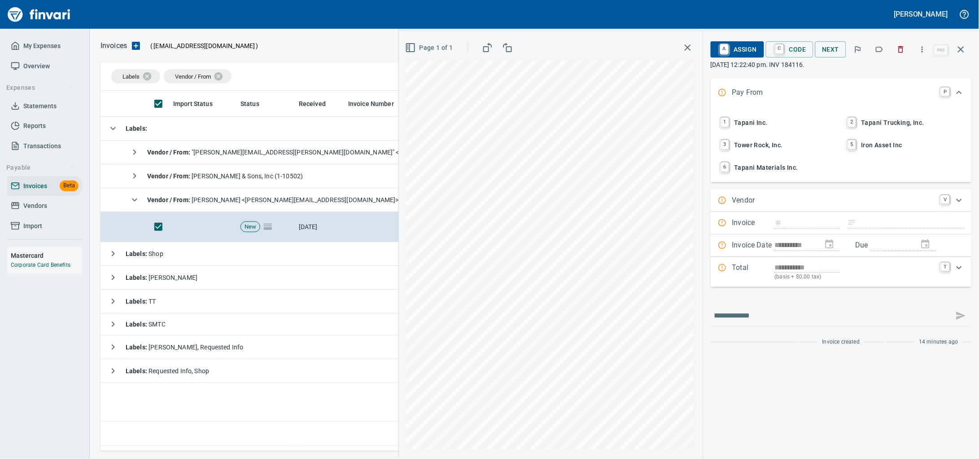
scroll to position [352, 851]
click at [903, 47] on button "button" at bounding box center [902, 50] width 20 height 20
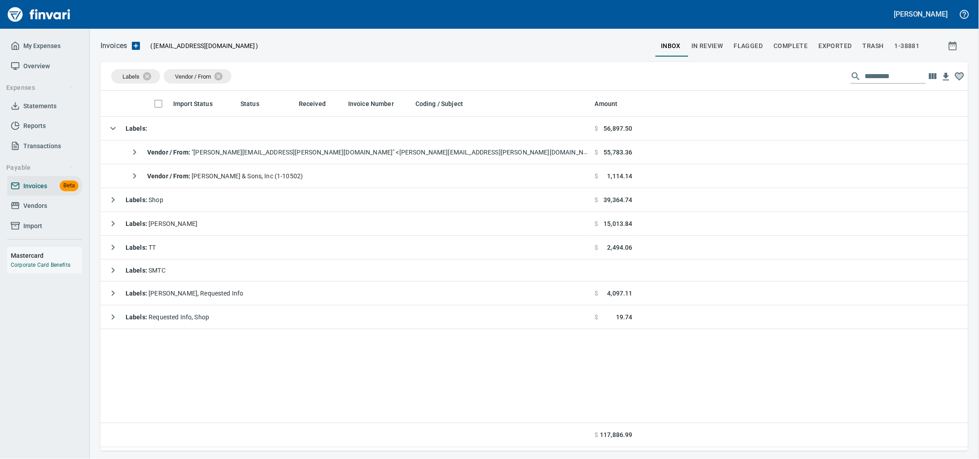
scroll to position [352, 851]
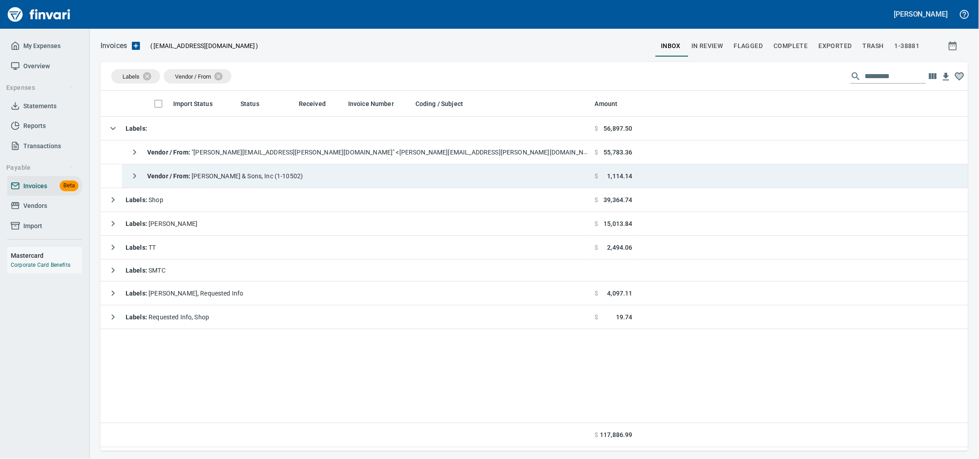
click at [348, 173] on td "Vendor / From : [PERSON_NAME] & Sons, Inc (1-10502)" at bounding box center [357, 176] width 470 height 24
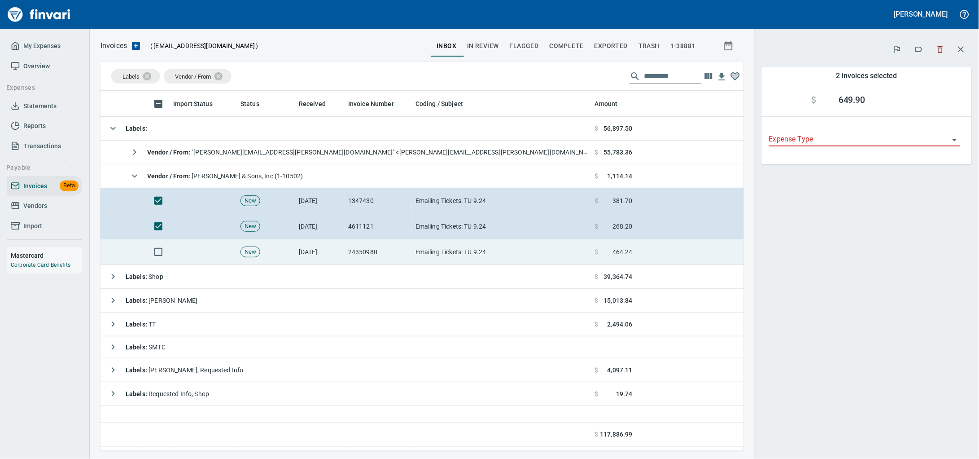
scroll to position [352, 627]
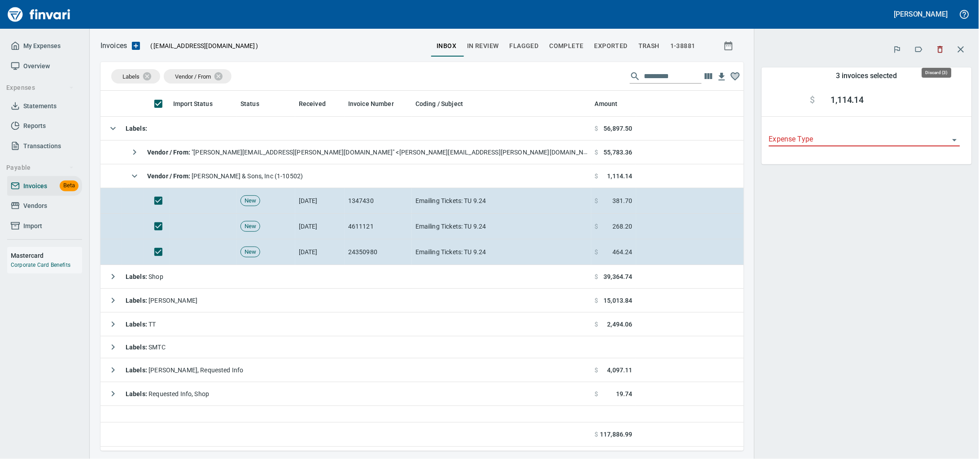
click at [936, 49] on icon "button" at bounding box center [940, 49] width 9 height 9
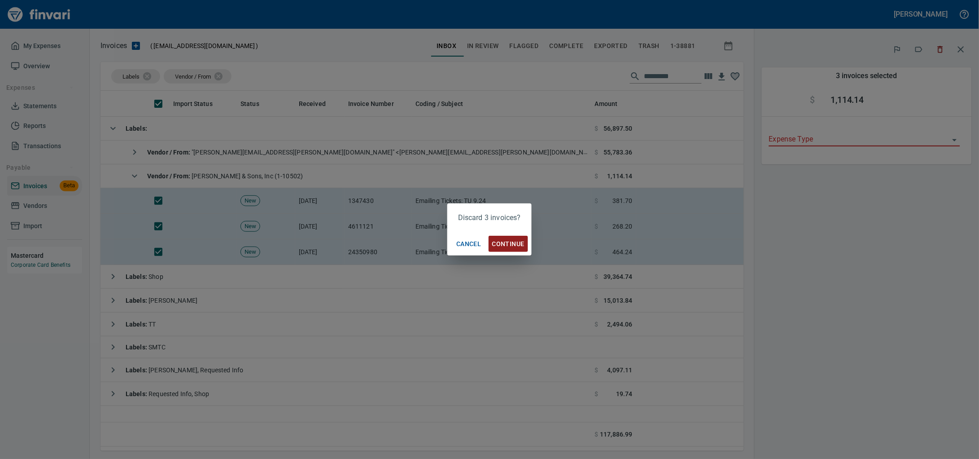
scroll to position [352, 627]
click at [510, 241] on span "Continue" at bounding box center [508, 243] width 32 height 11
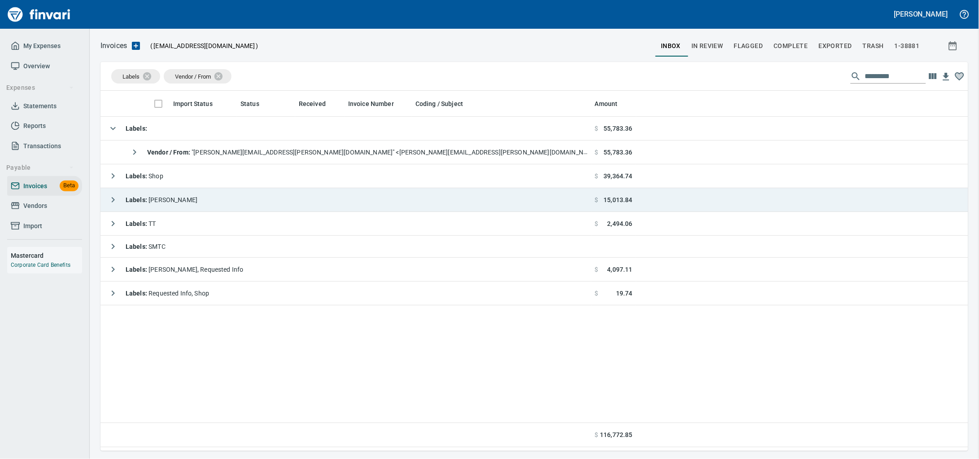
scroll to position [352, 851]
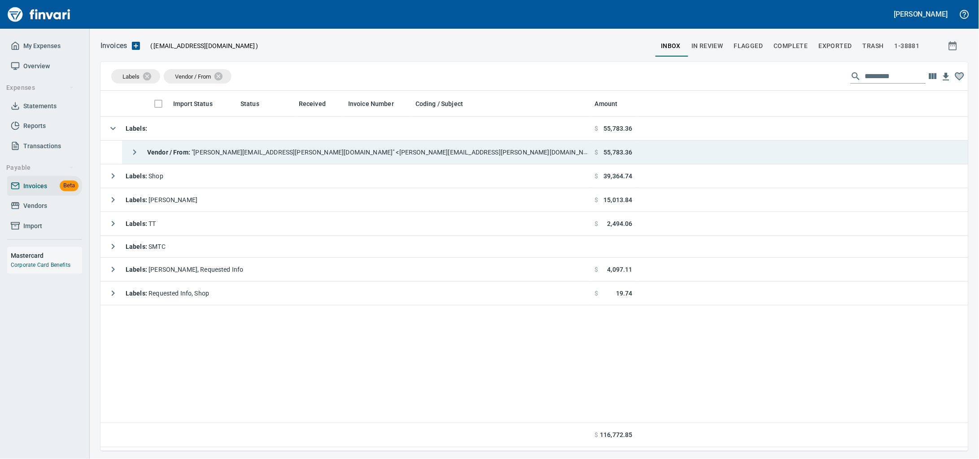
click at [316, 148] on div "Vendor / From : "[PERSON_NAME][EMAIL_ADDRESS][PERSON_NAME][DOMAIN_NAME]" <[PERS…" at bounding box center [357, 152] width 462 height 18
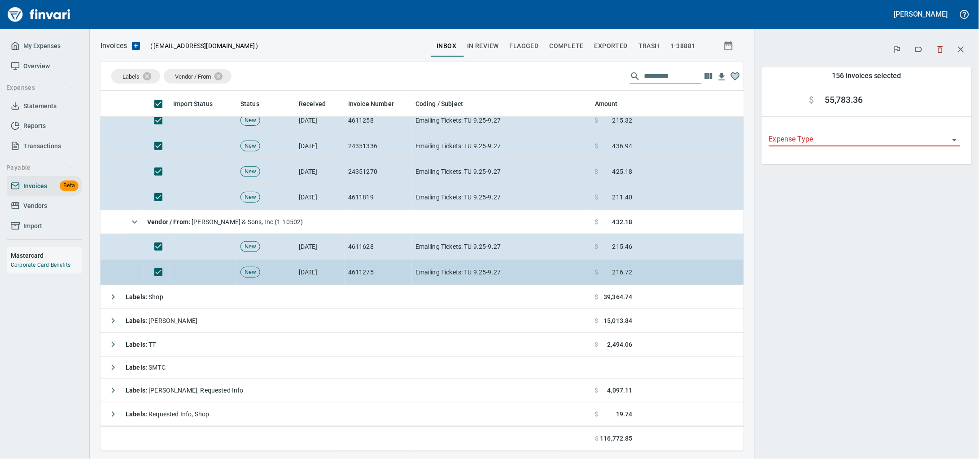
scroll to position [3907, 0]
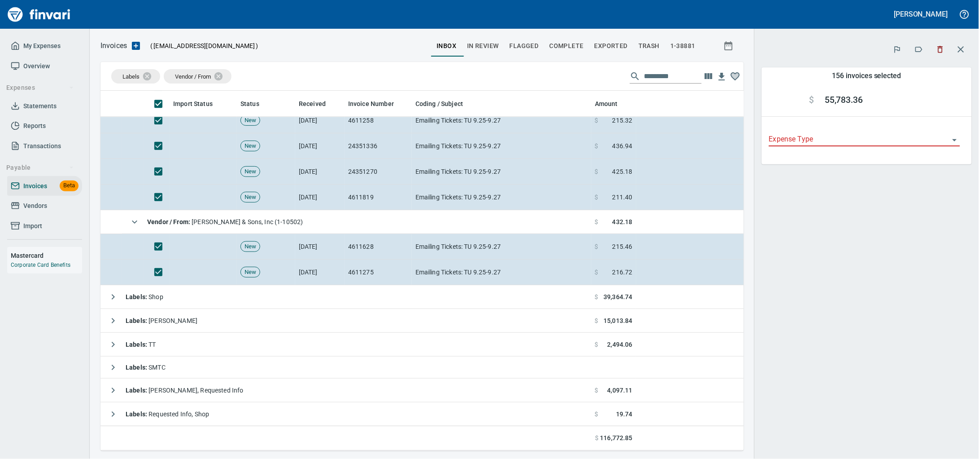
click at [933, 57] on button "button" at bounding box center [941, 50] width 20 height 20
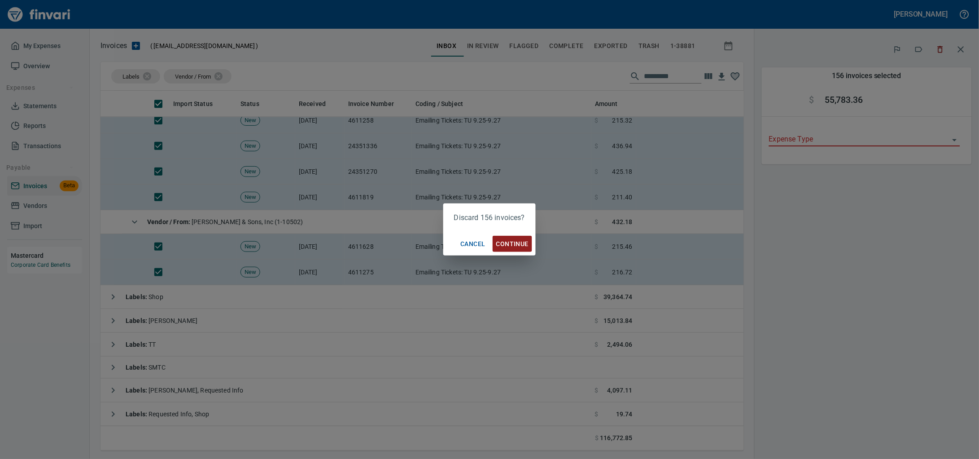
scroll to position [352, 627]
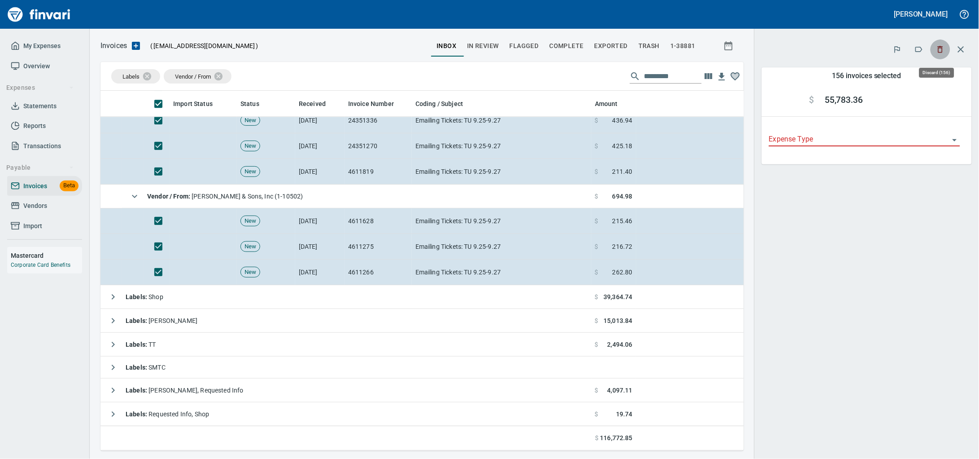
click at [938, 44] on button "button" at bounding box center [941, 50] width 20 height 20
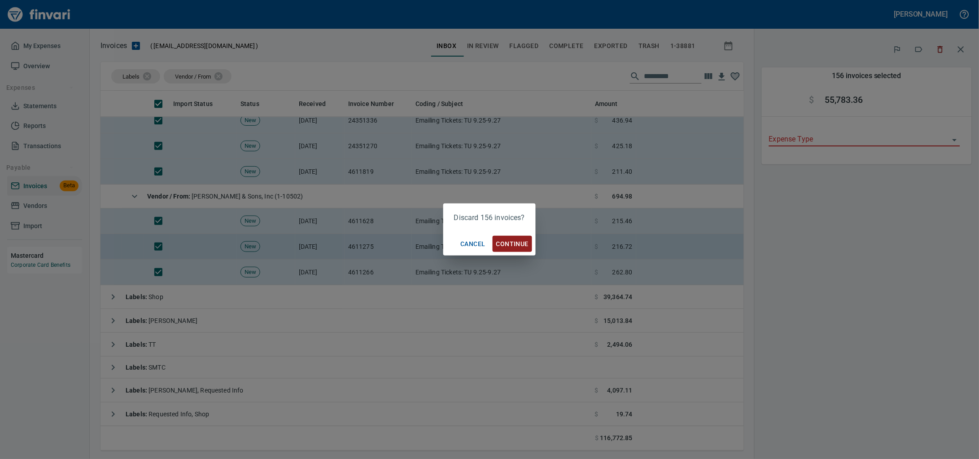
click at [508, 246] on span "Continue" at bounding box center [512, 243] width 32 height 11
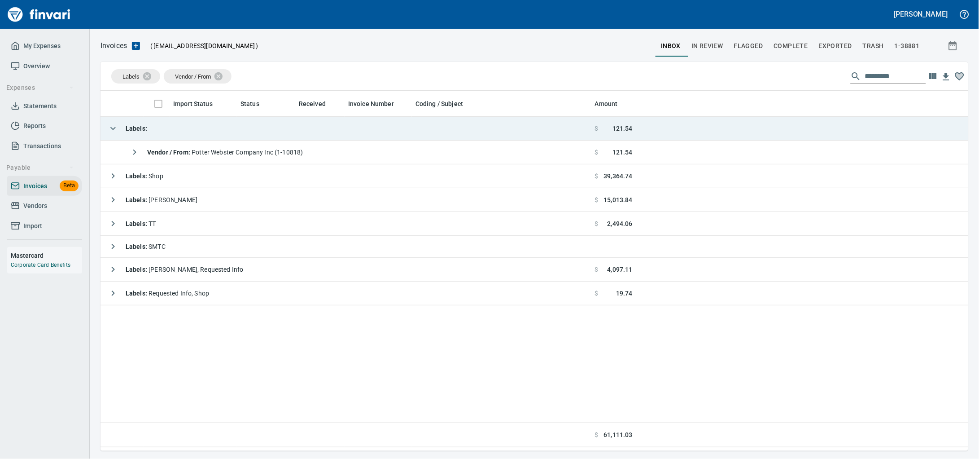
click at [250, 137] on td "Labels :" at bounding box center [346, 129] width 491 height 24
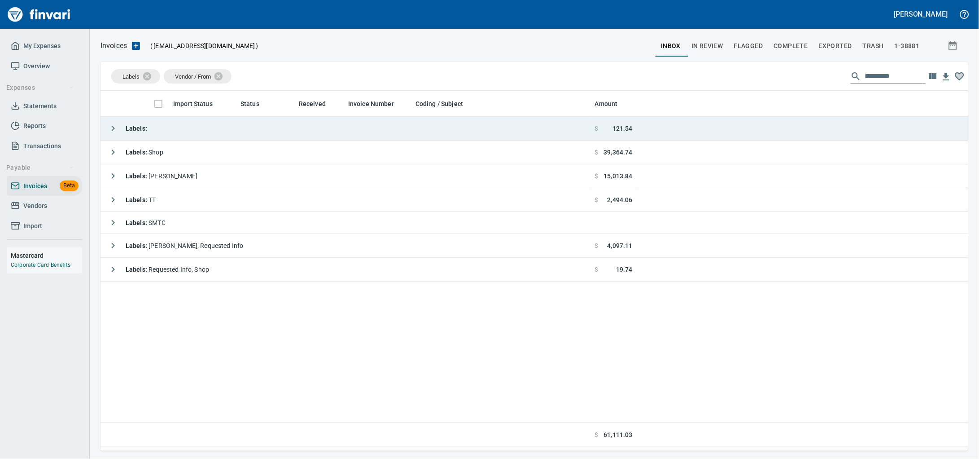
click at [134, 123] on div "Labels :" at bounding box center [125, 128] width 43 height 18
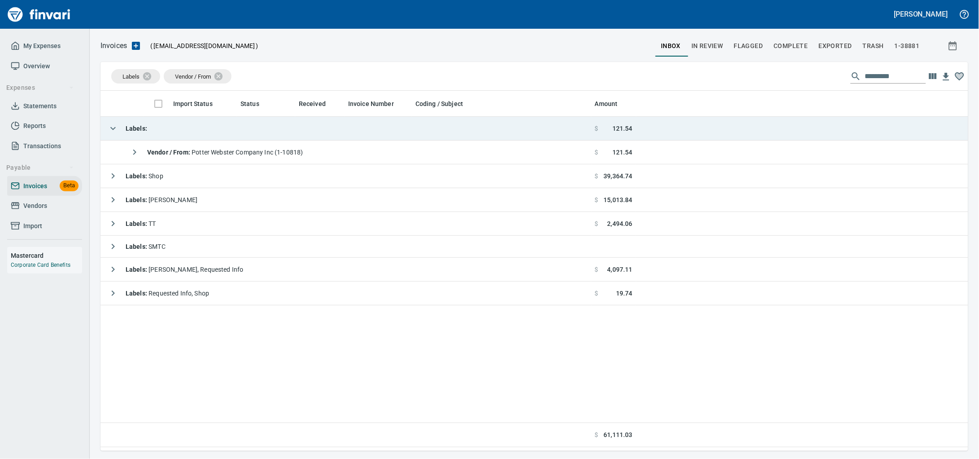
click at [134, 122] on div "Labels :" at bounding box center [125, 128] width 43 height 18
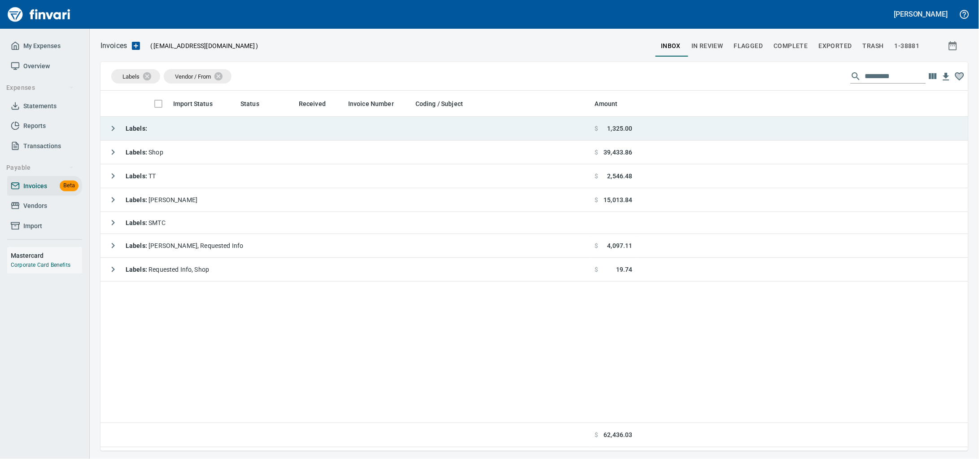
click at [191, 133] on td "Labels :" at bounding box center [346, 129] width 491 height 24
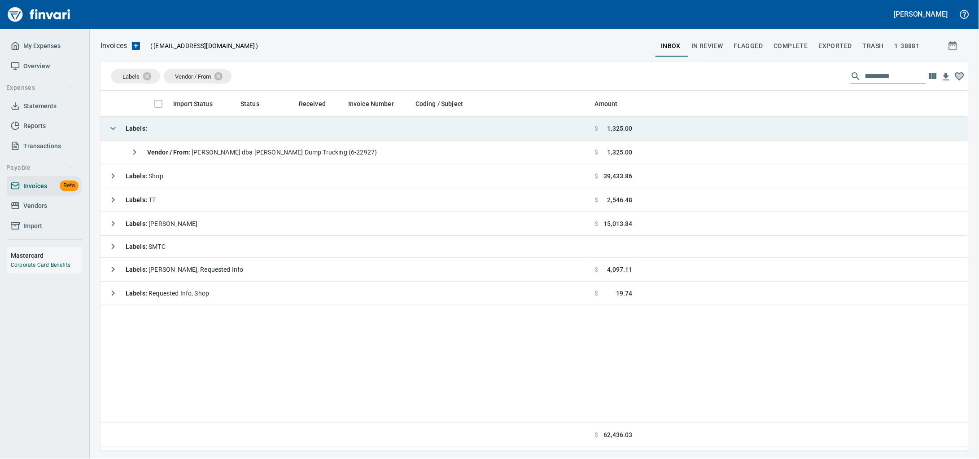
click at [191, 133] on td "Labels :" at bounding box center [346, 129] width 491 height 24
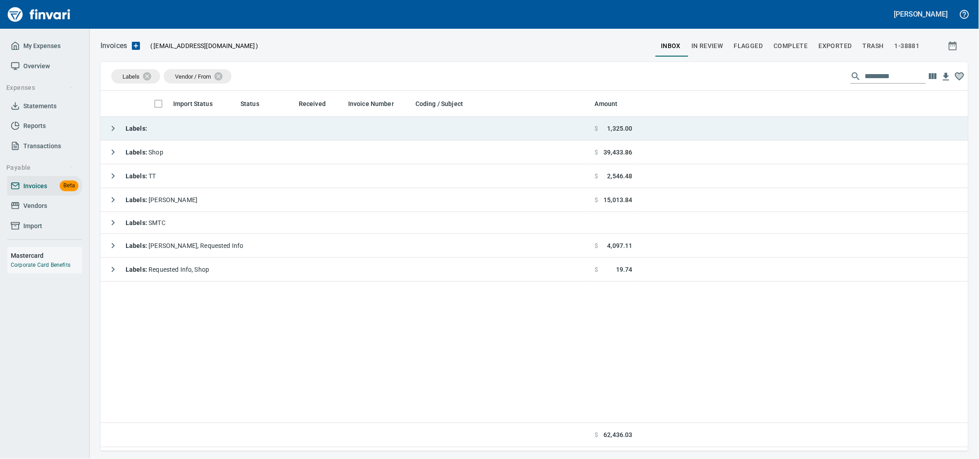
click at [191, 132] on td "Labels :" at bounding box center [346, 129] width 491 height 24
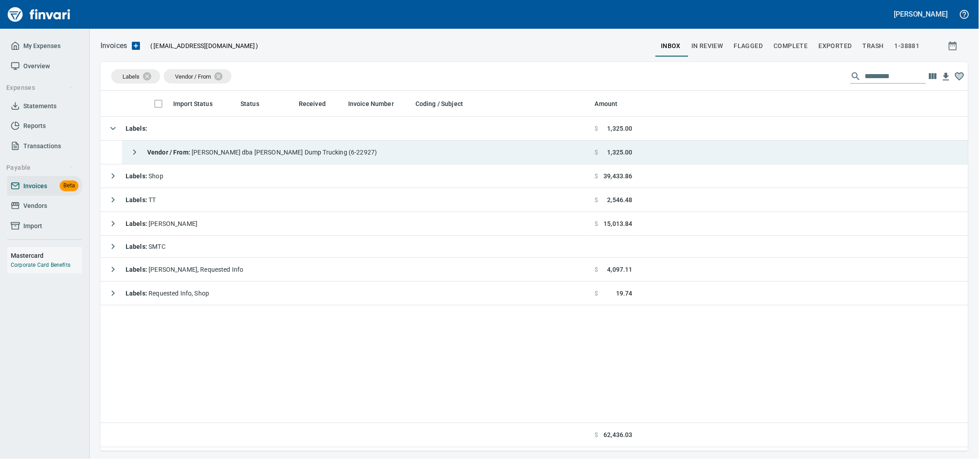
click at [192, 155] on strong "Vendor / From :" at bounding box center [169, 152] width 44 height 7
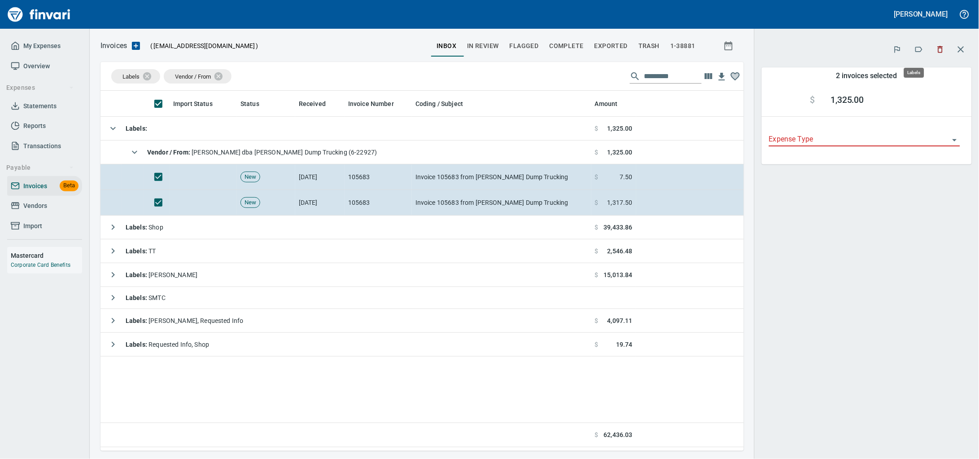
click at [917, 48] on icon "button" at bounding box center [919, 49] width 7 height 5
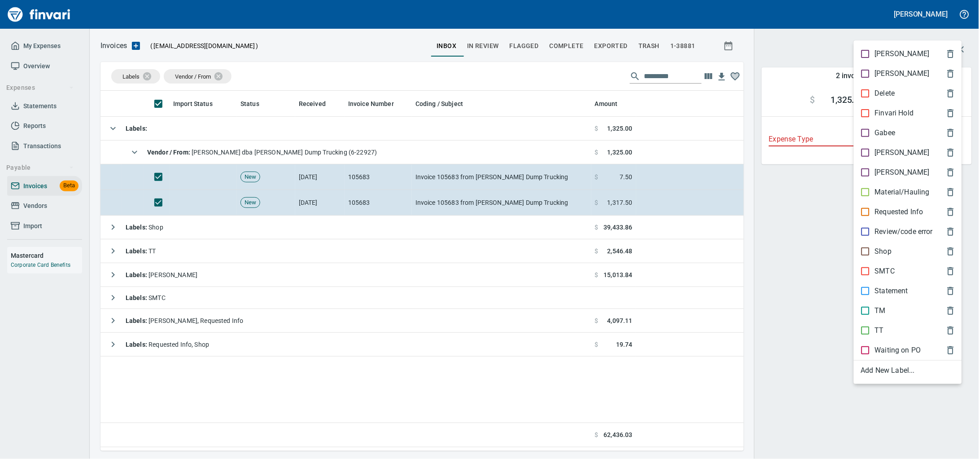
scroll to position [352, 627]
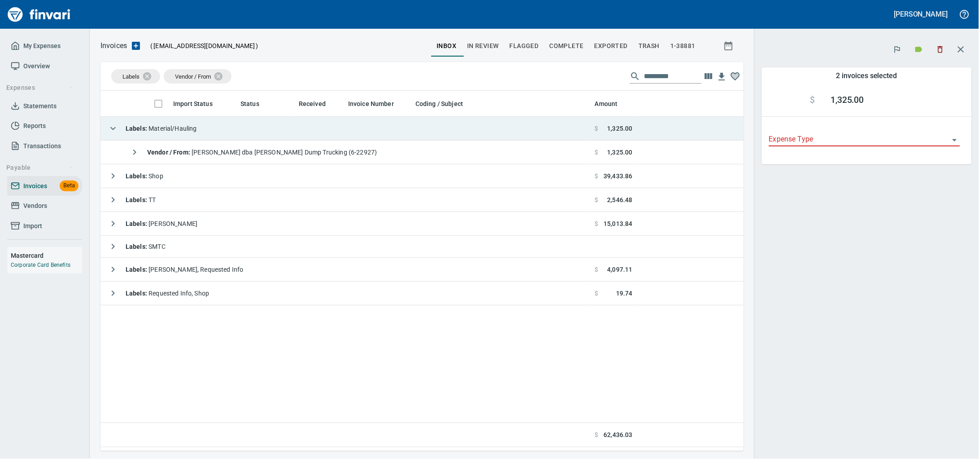
click at [320, 130] on td "Labels : Material/Hauling" at bounding box center [346, 129] width 491 height 24
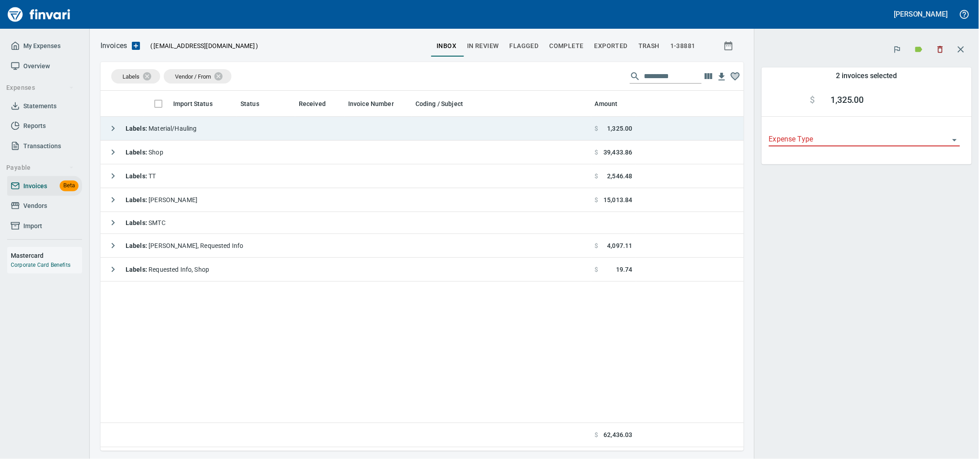
click at [277, 140] on td "Labels : Material/Hauling" at bounding box center [346, 129] width 491 height 24
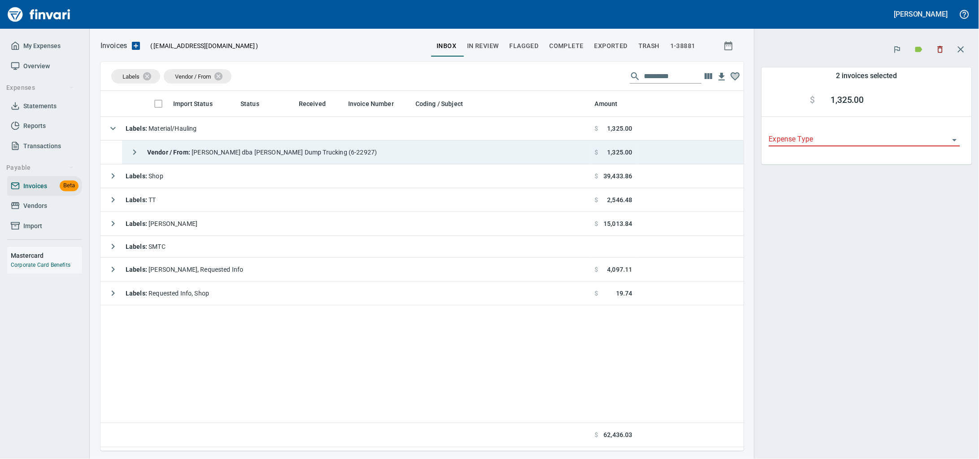
click at [276, 153] on span "Vendor / From : [PERSON_NAME] dba [PERSON_NAME] Dump Trucking (6-22927)" at bounding box center [262, 152] width 230 height 7
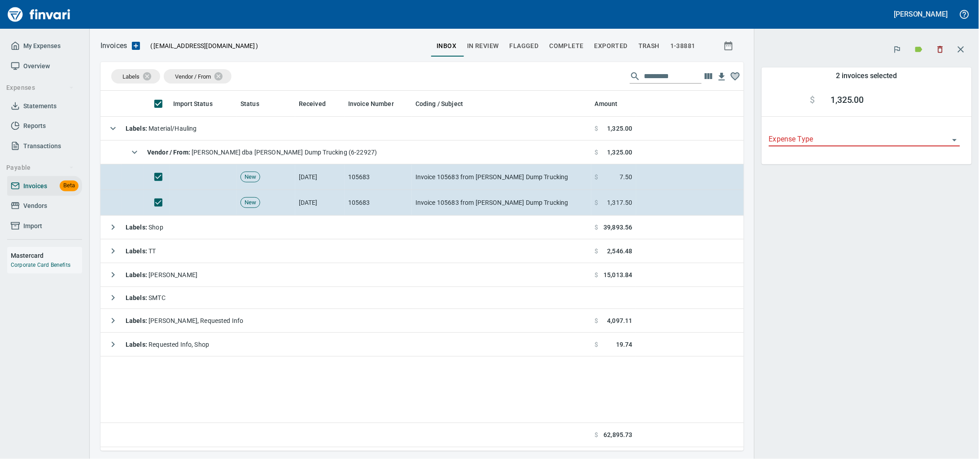
click at [926, 51] on div at bounding box center [919, 50] width 63 height 20
click at [937, 48] on icon "button" at bounding box center [940, 49] width 9 height 9
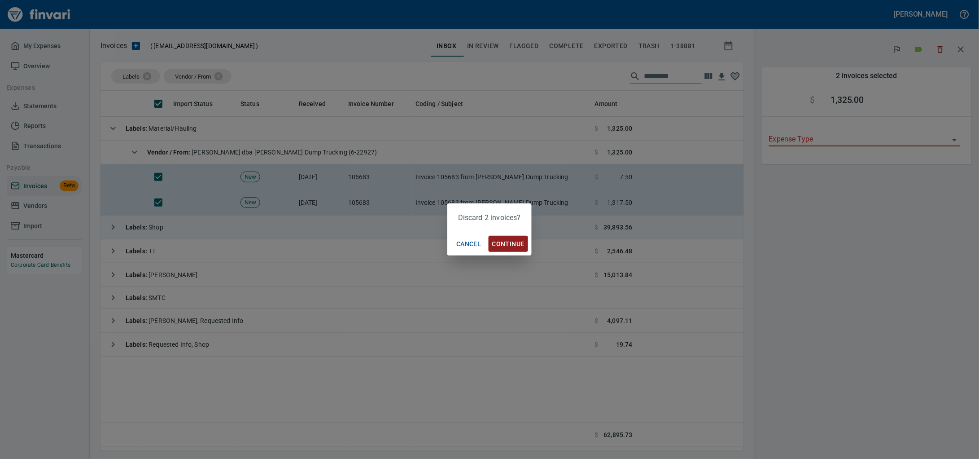
click at [516, 237] on button "Continue" at bounding box center [509, 244] width 40 height 17
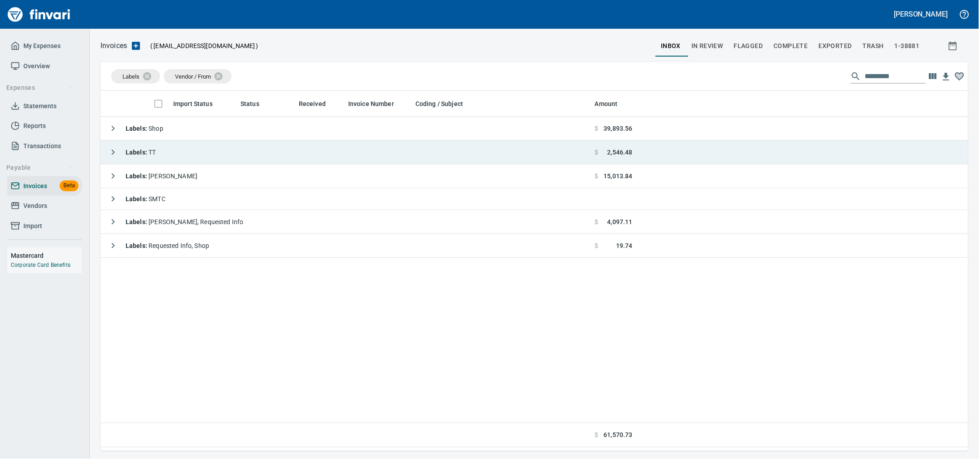
scroll to position [352, 851]
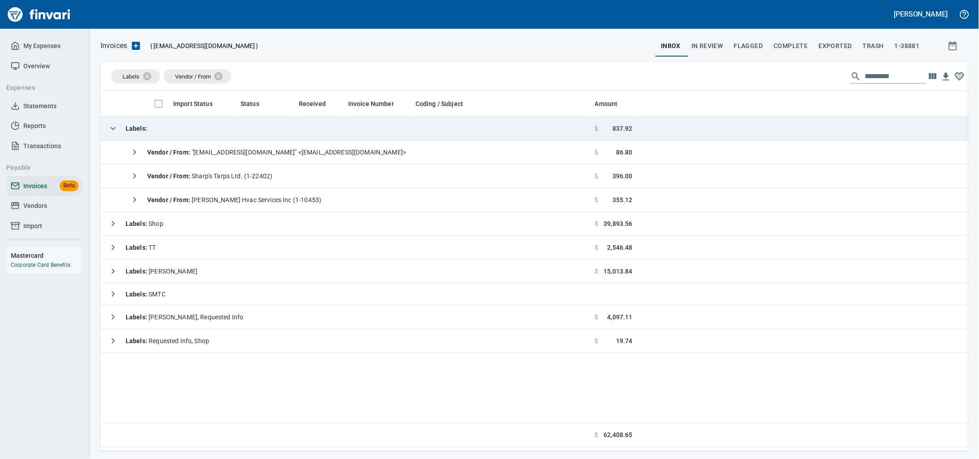
click at [229, 134] on td "Labels :" at bounding box center [346, 129] width 491 height 24
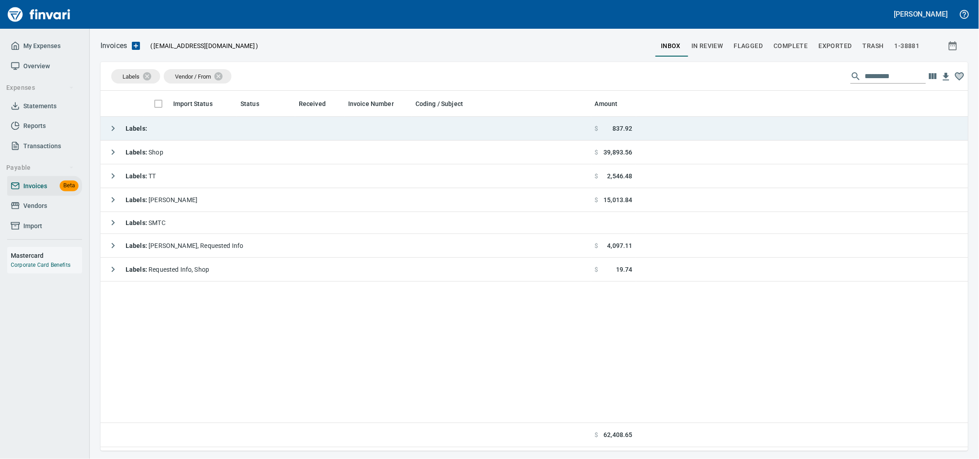
click at [229, 134] on td "Labels :" at bounding box center [346, 129] width 491 height 24
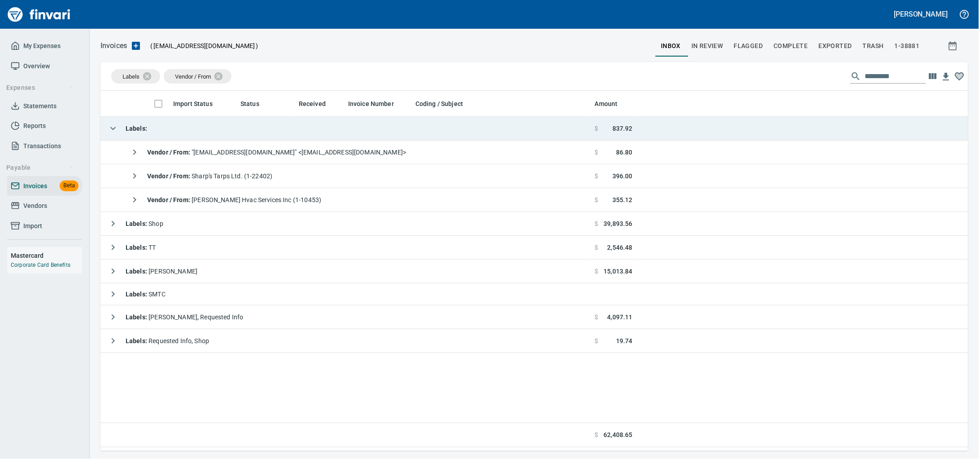
click at [229, 133] on td "Labels :" at bounding box center [346, 129] width 491 height 24
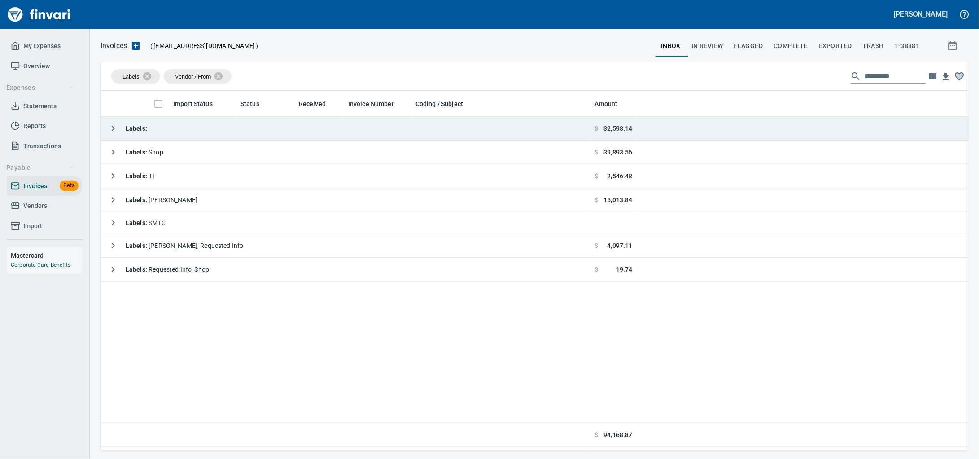
click at [211, 127] on td "Labels :" at bounding box center [346, 129] width 491 height 24
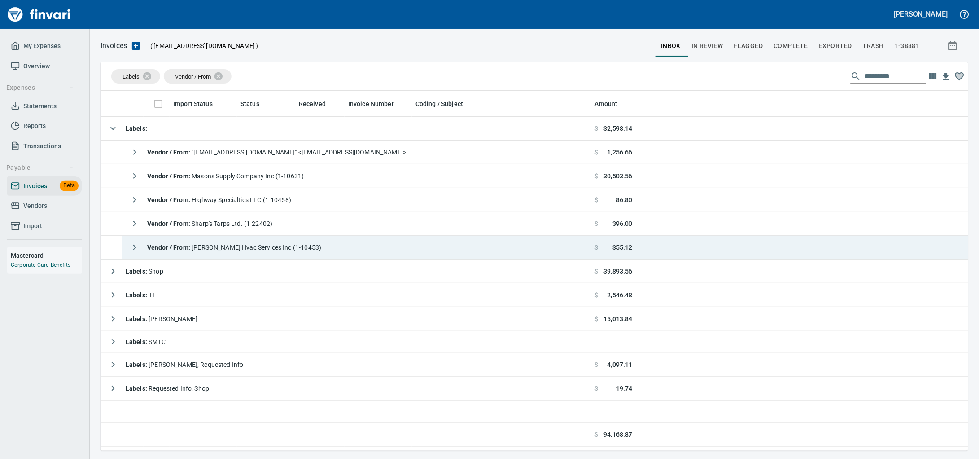
click at [237, 249] on span "Vendor / From : [PERSON_NAME] Hvac Services Inc (1-10453)" at bounding box center [234, 247] width 174 height 7
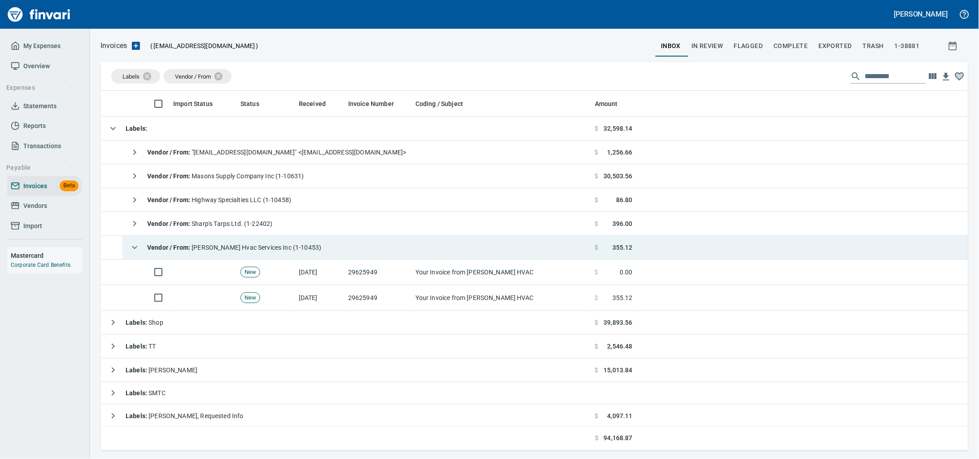
click at [237, 249] on span "Vendor / From : [PERSON_NAME] Hvac Services Inc (1-10453)" at bounding box center [234, 247] width 174 height 7
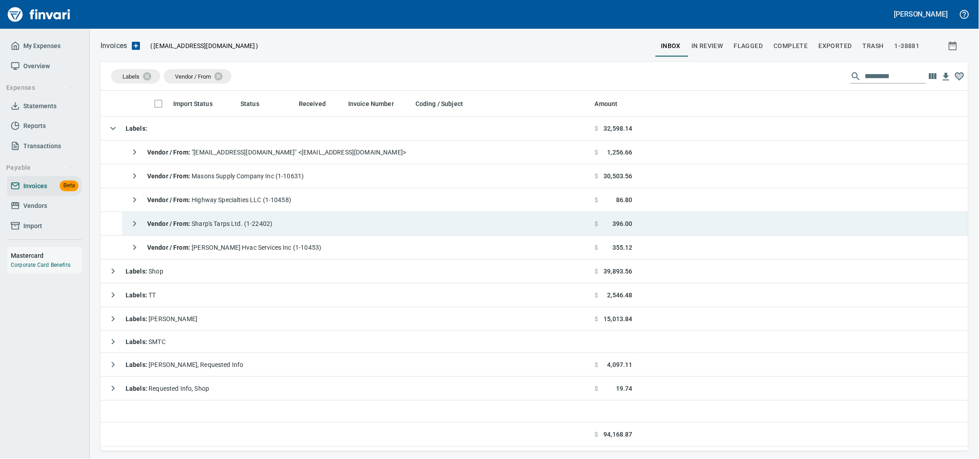
click at [238, 227] on span "Vendor / From : Sharp's Tarps Ltd. (1-22402)" at bounding box center [209, 223] width 125 height 7
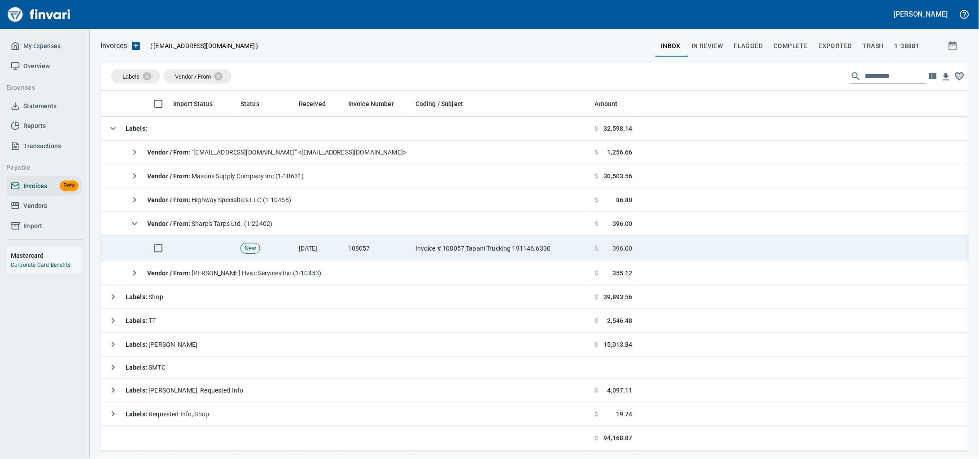
click at [242, 249] on span "New" at bounding box center [250, 248] width 19 height 9
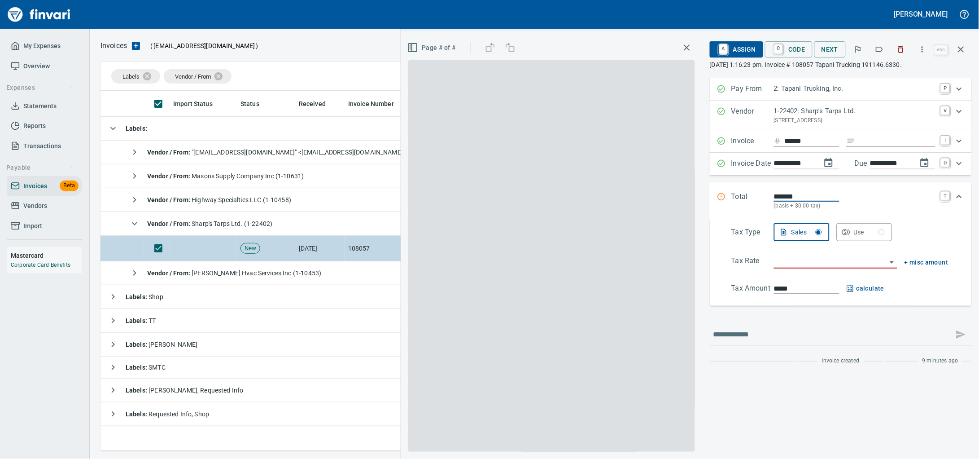
scroll to position [352, 851]
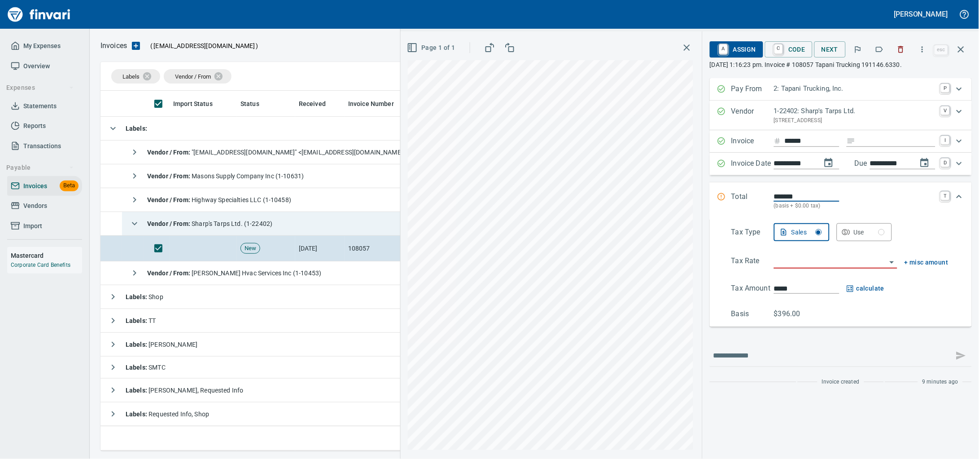
click at [235, 232] on div "Vendor / From : Sharp's Tarps Ltd. (1-22402)" at bounding box center [199, 224] width 147 height 18
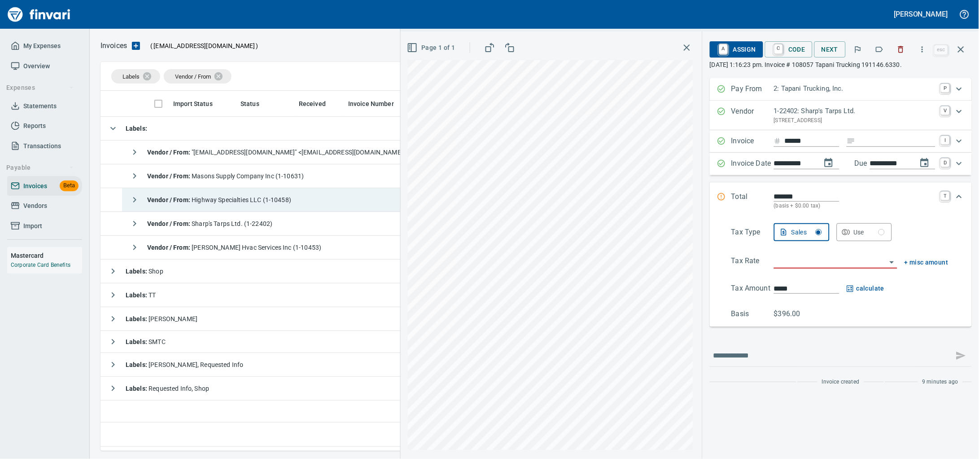
click at [230, 206] on div "Vendor / From : Highway Specialties LLC (1-10458)" at bounding box center [209, 200] width 166 height 18
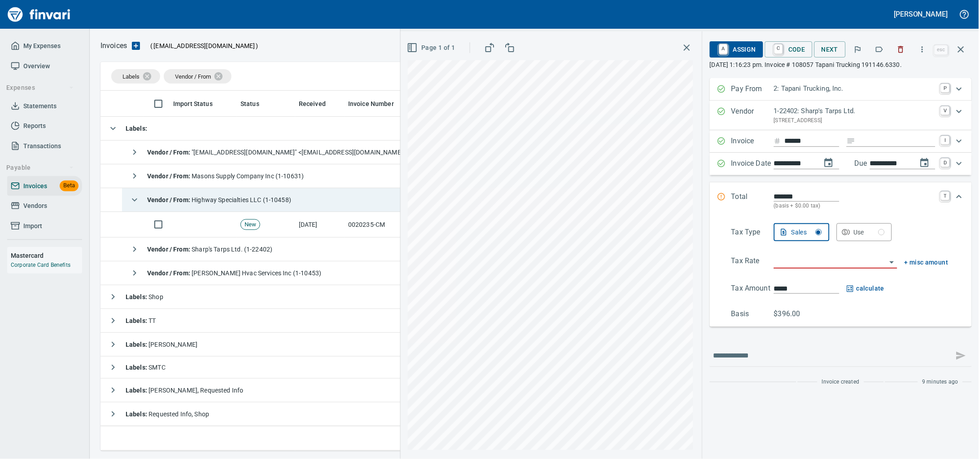
click at [230, 206] on div "Vendor / From : Highway Specialties LLC (1-10458)" at bounding box center [209, 200] width 166 height 18
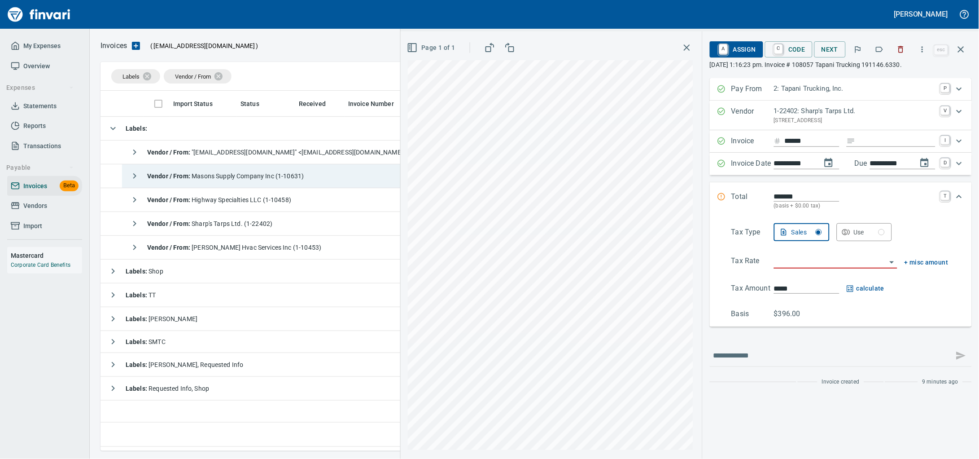
click at [234, 185] on div "Vendor / From : Masons Supply Company Inc (1-10631)" at bounding box center [215, 176] width 179 height 18
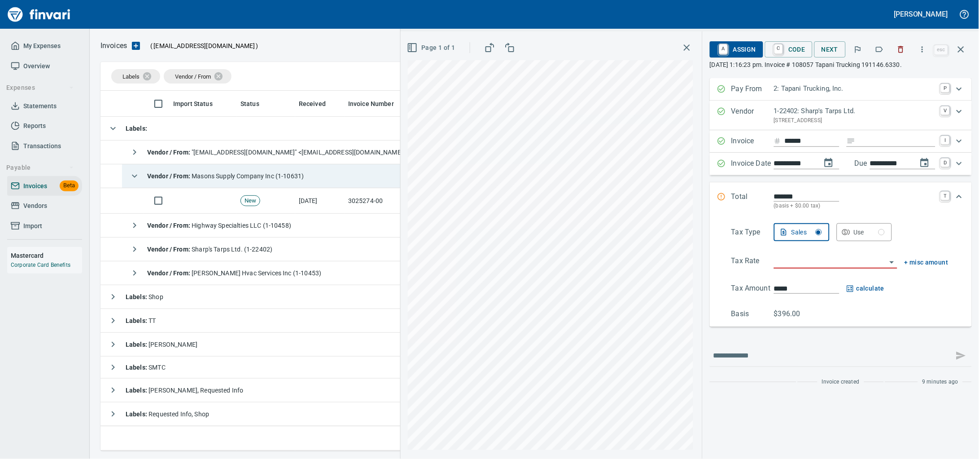
click at [234, 185] on div "Vendor / From : Masons Supply Company Inc (1-10631)" at bounding box center [215, 176] width 179 height 18
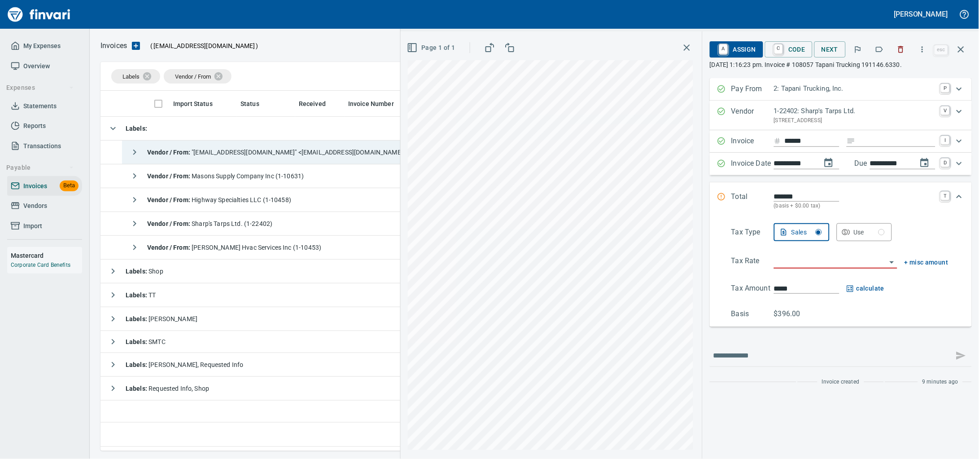
click at [238, 161] on div "Vendor / From : "[EMAIL_ADDRESS][DOMAIN_NAME]" <[EMAIL_ADDRESS][DOMAIN_NAME]>" at bounding box center [266, 152] width 281 height 18
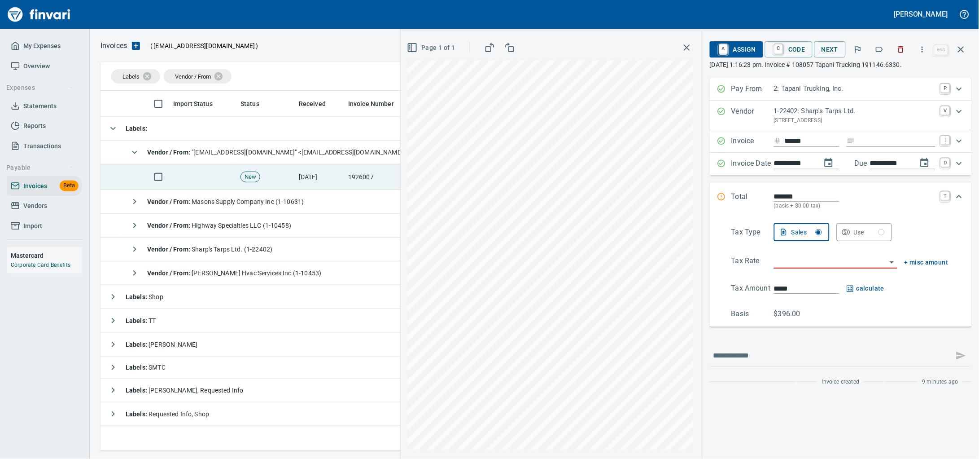
click at [305, 182] on td "[DATE]" at bounding box center [319, 177] width 49 height 26
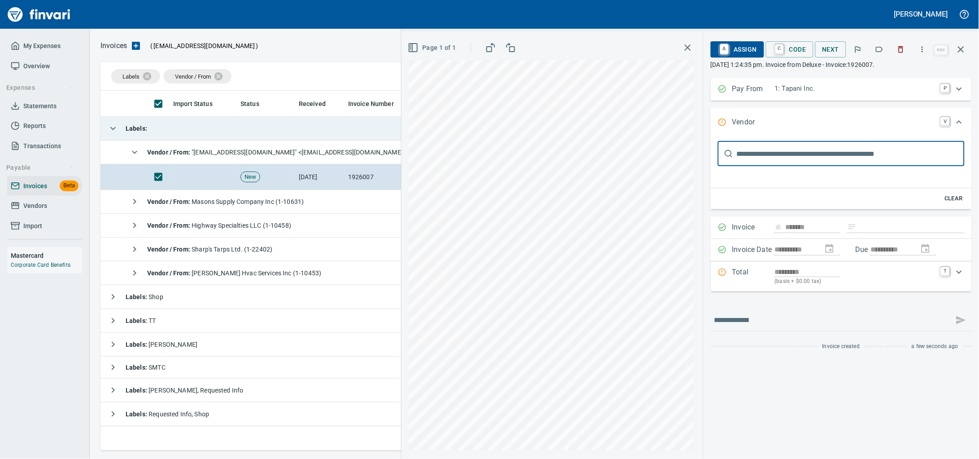
click at [263, 148] on div "Vendor / From : "[EMAIL_ADDRESS][DOMAIN_NAME]" <[EMAIL_ADDRESS][DOMAIN_NAME]>" at bounding box center [266, 152] width 281 height 18
click at [247, 156] on span "Vendor / From : "[EMAIL_ADDRESS][DOMAIN_NAME]" <[EMAIL_ADDRESS][DOMAIN_NAME]>" at bounding box center [276, 152] width 259 height 7
click at [253, 130] on td "Labels :" at bounding box center [346, 129] width 491 height 24
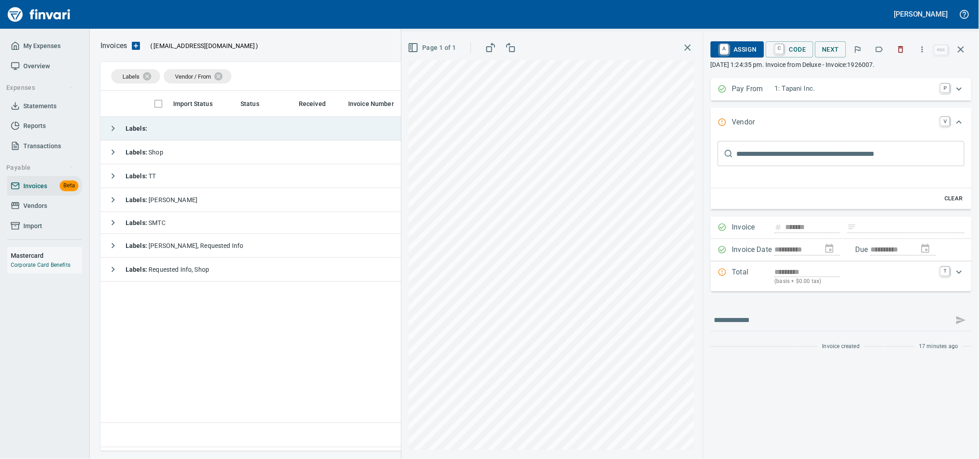
click at [237, 130] on td "Labels :" at bounding box center [346, 129] width 491 height 24
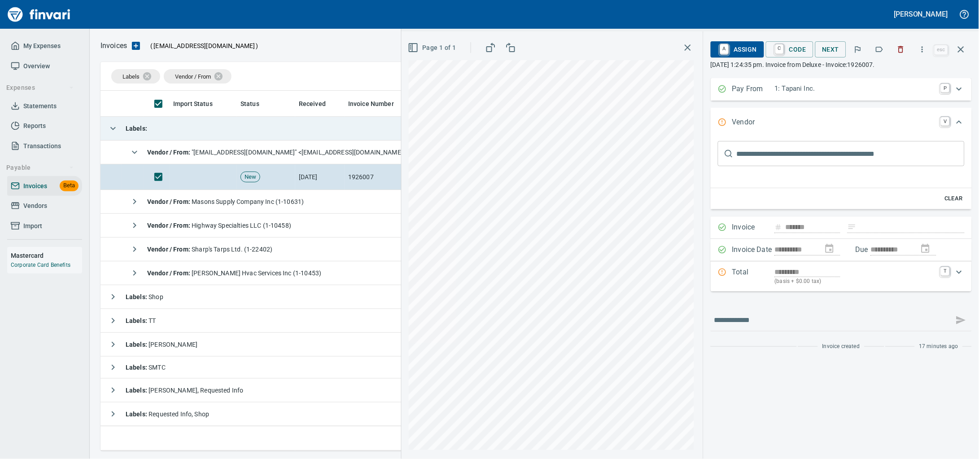
click at [237, 130] on td "Labels :" at bounding box center [346, 129] width 491 height 24
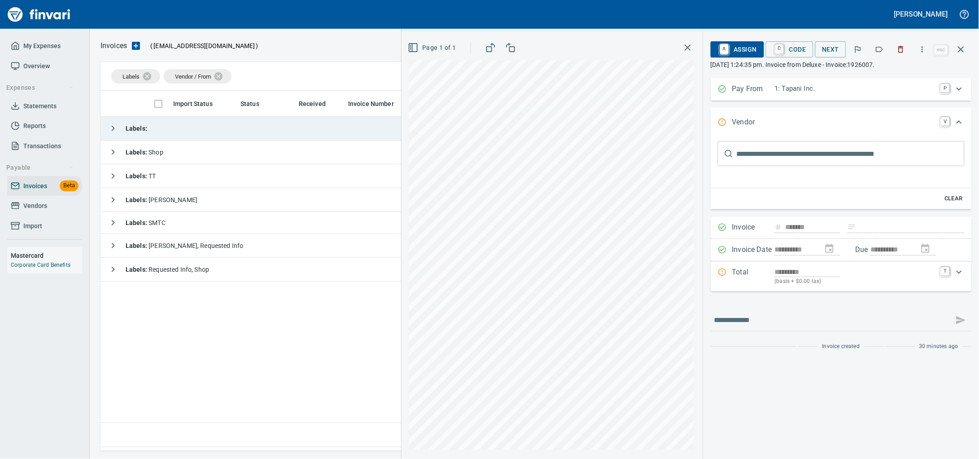
click at [227, 130] on td "Labels :" at bounding box center [346, 129] width 491 height 24
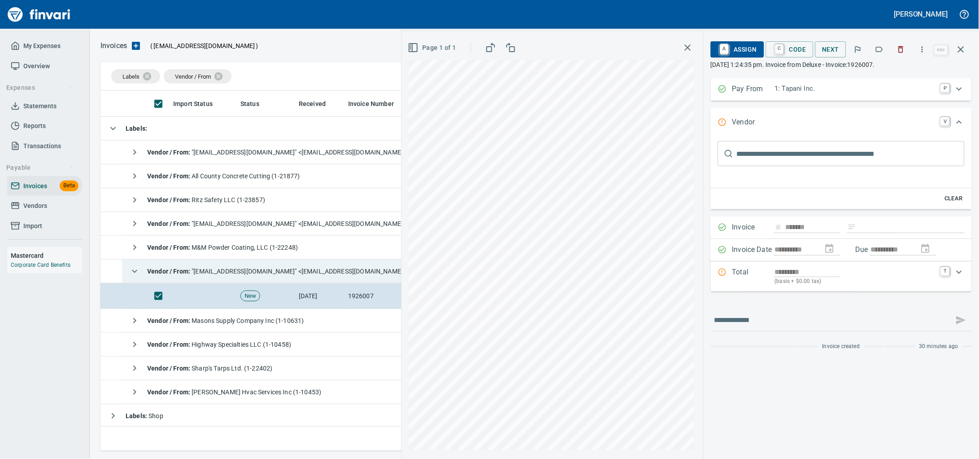
click at [292, 274] on span "Vendor / From : "[EMAIL_ADDRESS][DOMAIN_NAME]" <[EMAIL_ADDRESS][DOMAIN_NAME]>" at bounding box center [276, 271] width 259 height 7
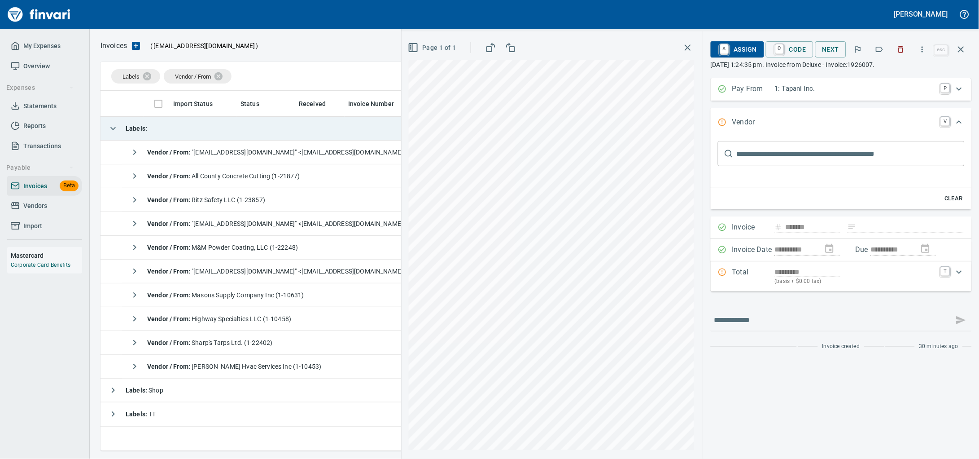
click at [262, 132] on td "Labels :" at bounding box center [346, 129] width 491 height 24
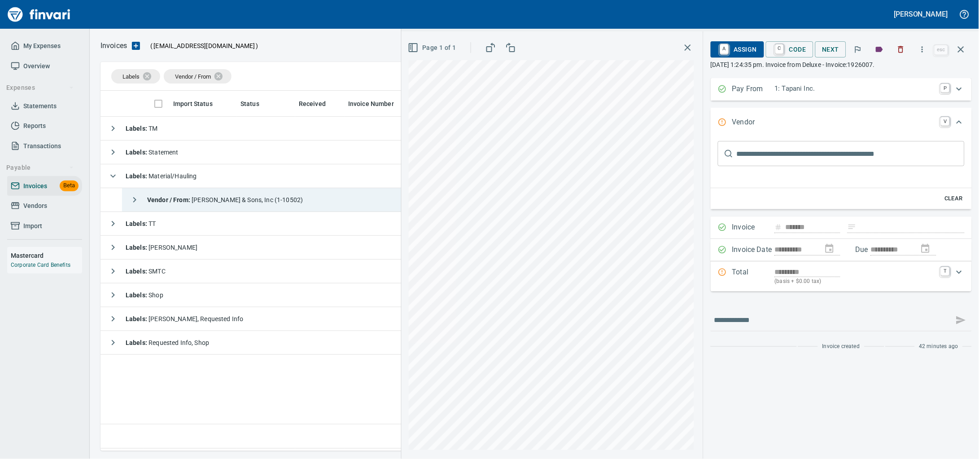
click at [216, 193] on div "Vendor / From : [PERSON_NAME] & Sons, Inc (1-10502)" at bounding box center [215, 200] width 178 height 18
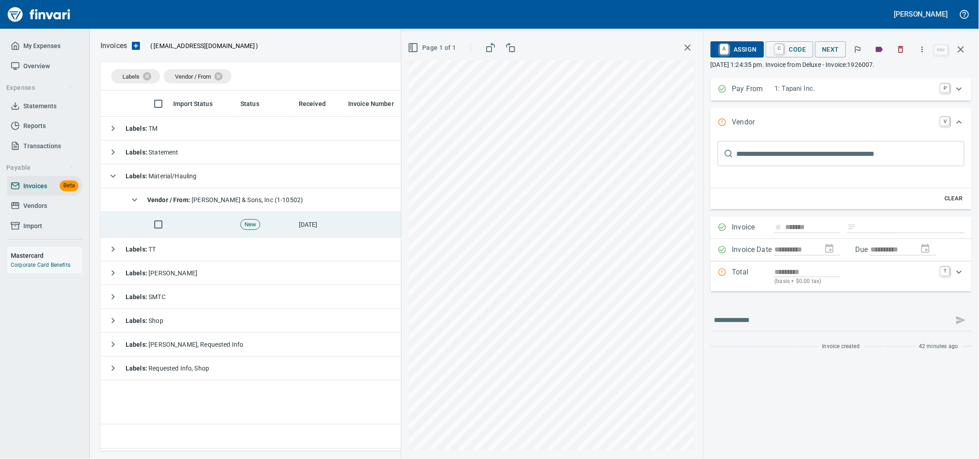
click at [294, 224] on td "New" at bounding box center [266, 225] width 58 height 26
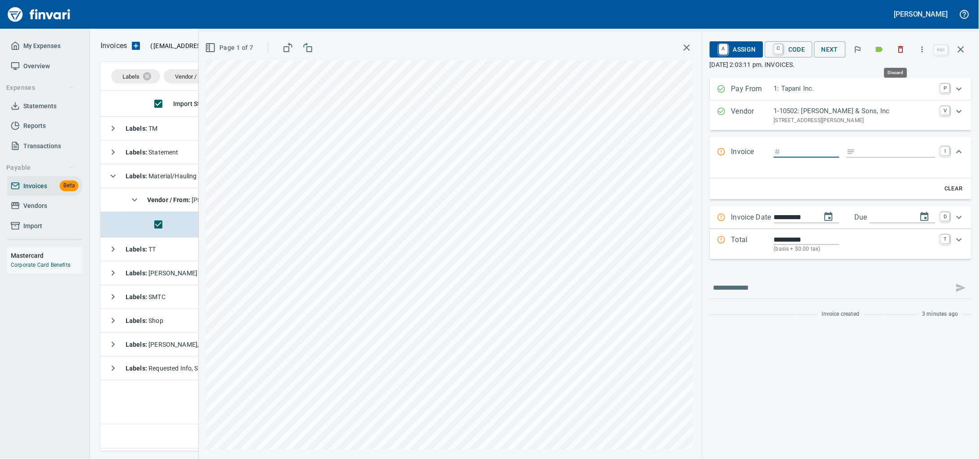
scroll to position [352, 851]
drag, startPoint x: 896, startPoint y: 51, endPoint x: 882, endPoint y: 51, distance: 14.4
click at [897, 51] on icon "button" at bounding box center [901, 49] width 9 height 9
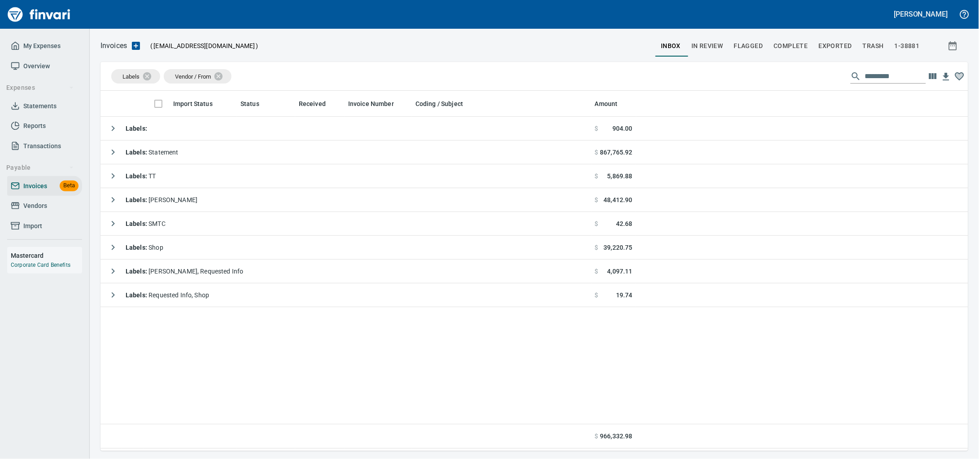
scroll to position [352, 851]
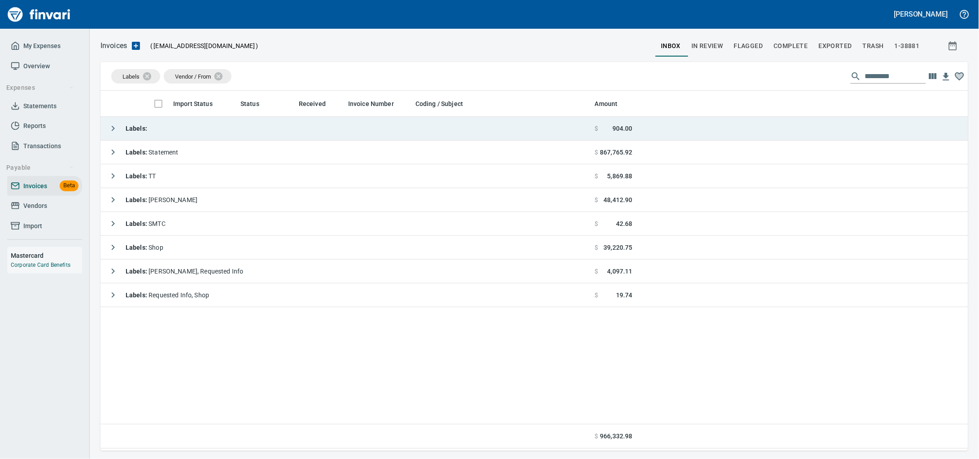
click at [162, 133] on td "Labels :" at bounding box center [346, 129] width 491 height 24
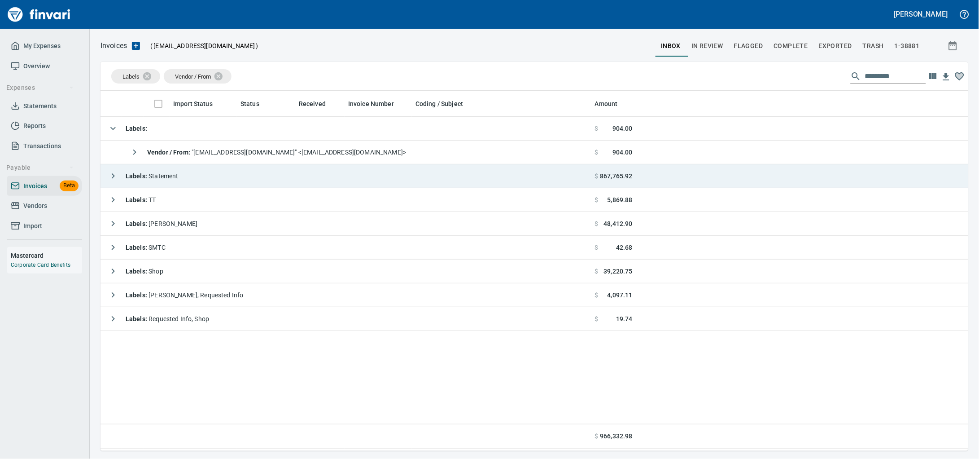
click at [163, 175] on span "Labels : Statement" at bounding box center [152, 175] width 53 height 7
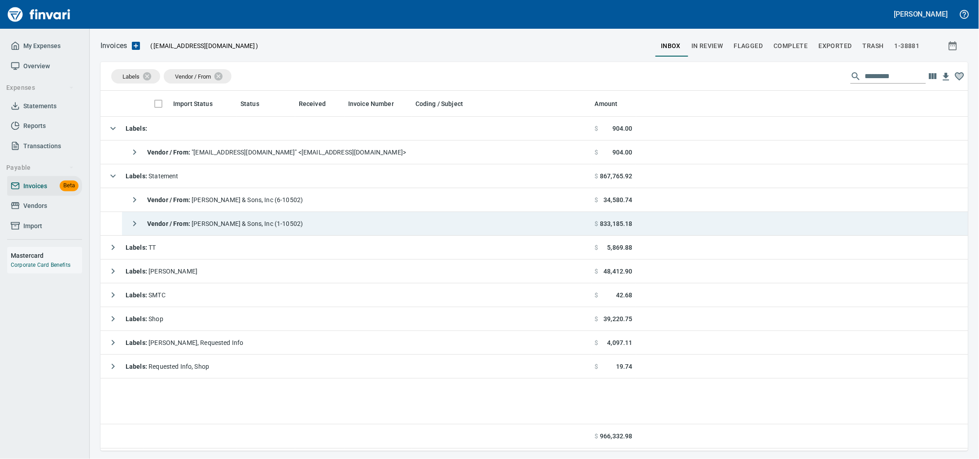
click at [262, 222] on span "Vendor / From : [PERSON_NAME] & Sons, Inc (1-10502)" at bounding box center [225, 223] width 156 height 7
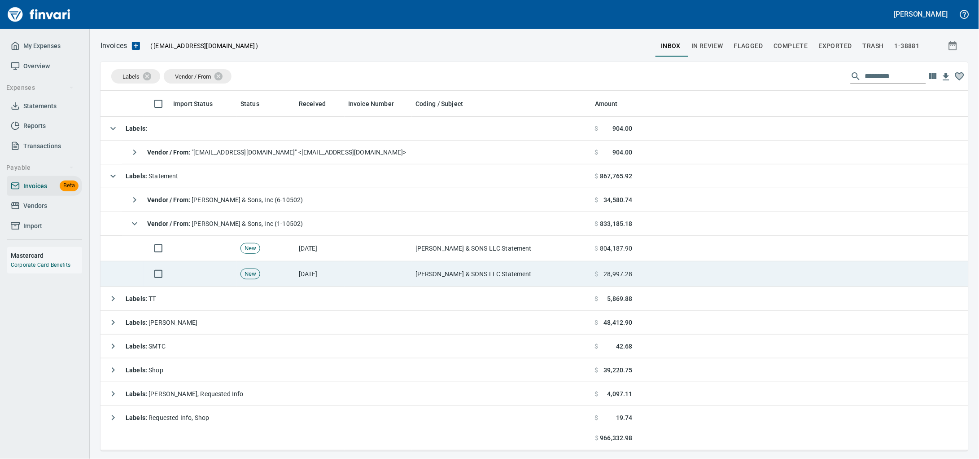
click at [403, 267] on td at bounding box center [378, 274] width 67 height 26
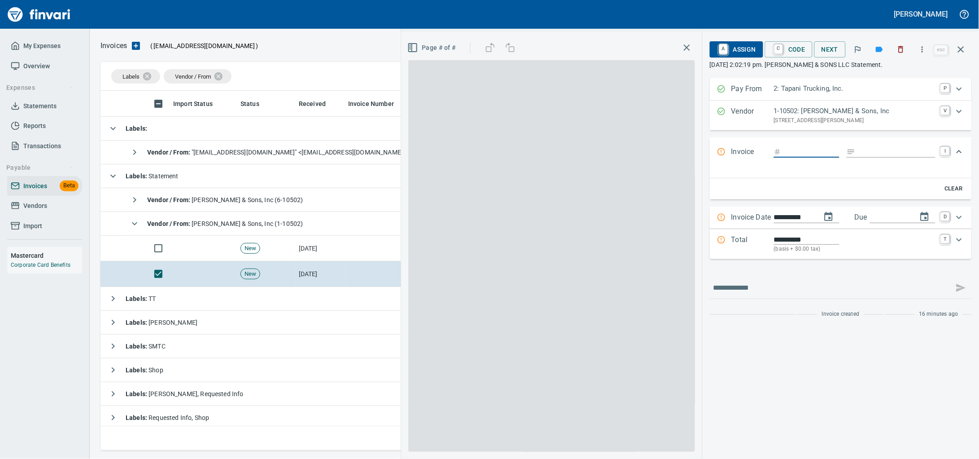
scroll to position [352, 851]
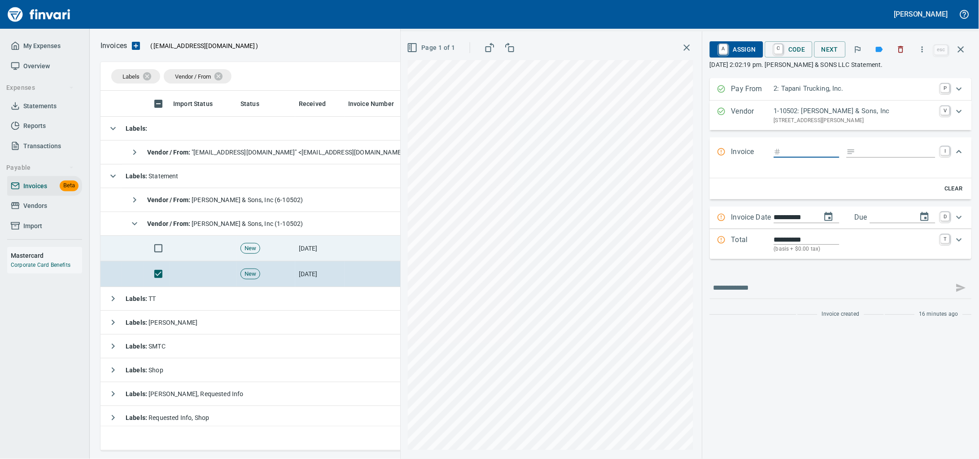
click at [320, 252] on td "[DATE]" at bounding box center [319, 249] width 49 height 26
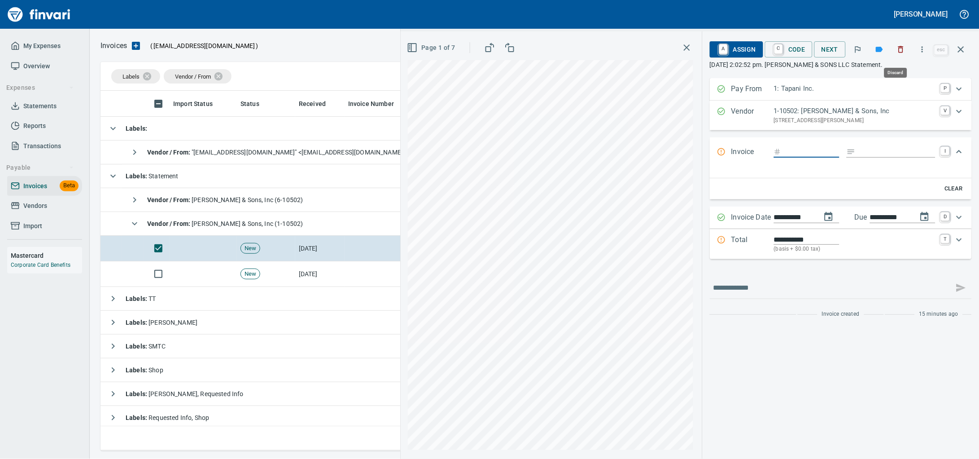
click at [896, 46] on button "button" at bounding box center [902, 50] width 20 height 20
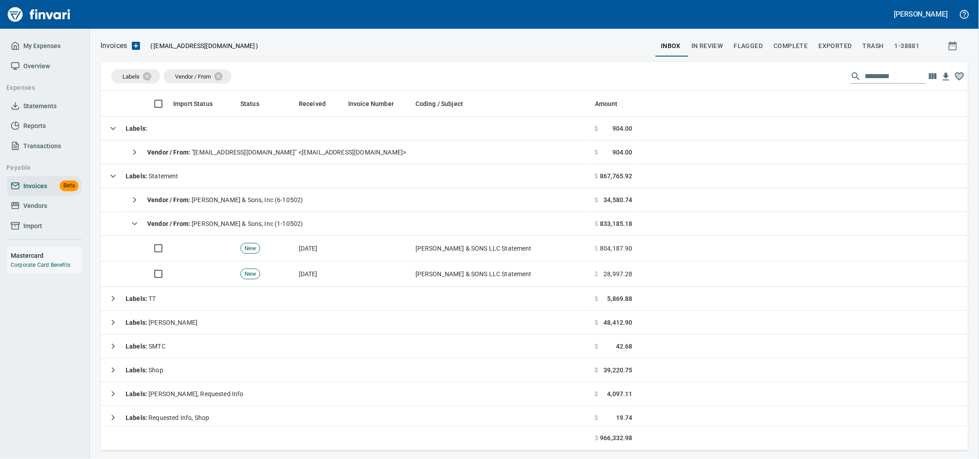
scroll to position [352, 851]
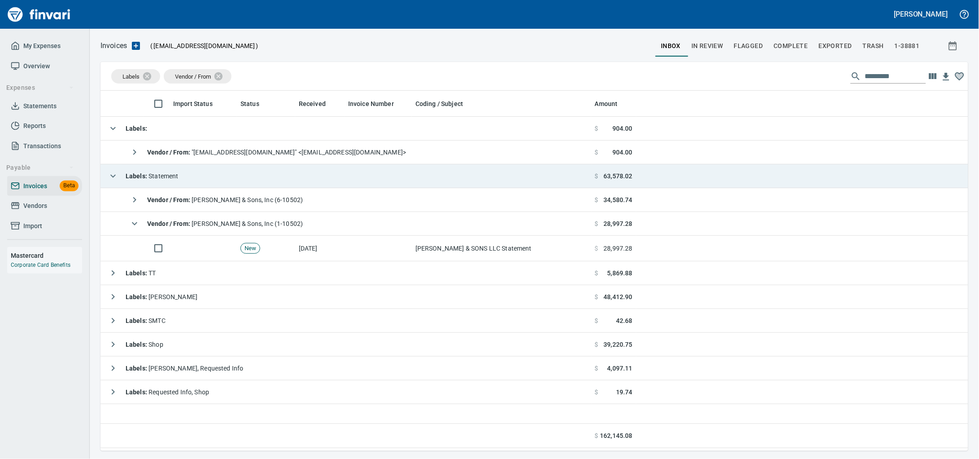
click at [199, 179] on td "Labels : Statement" at bounding box center [346, 176] width 491 height 24
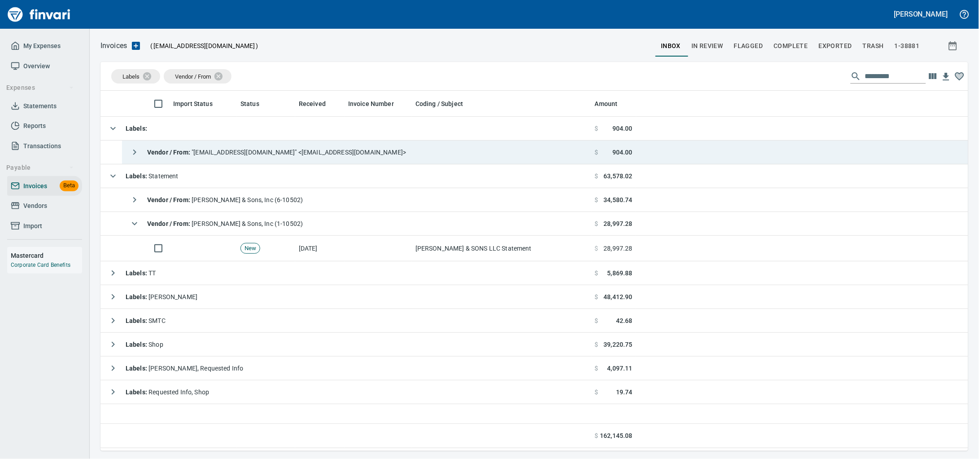
scroll to position [352, 851]
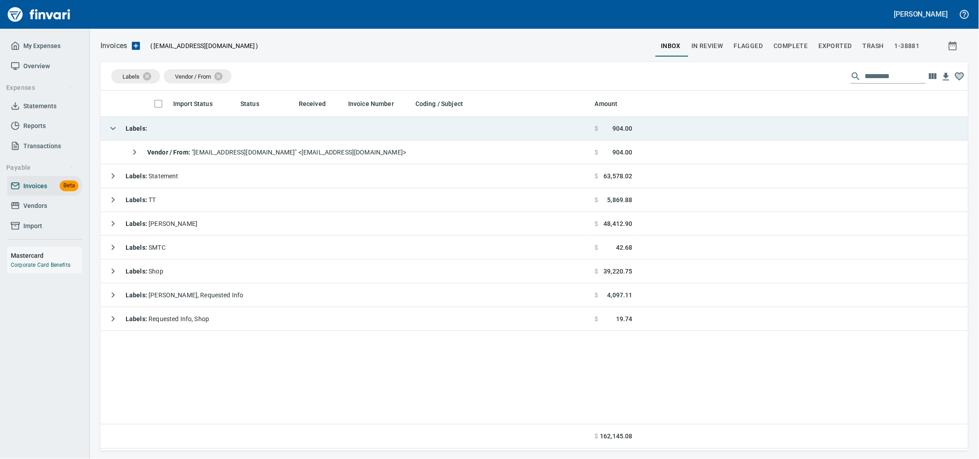
click at [199, 134] on td "Labels :" at bounding box center [346, 129] width 491 height 24
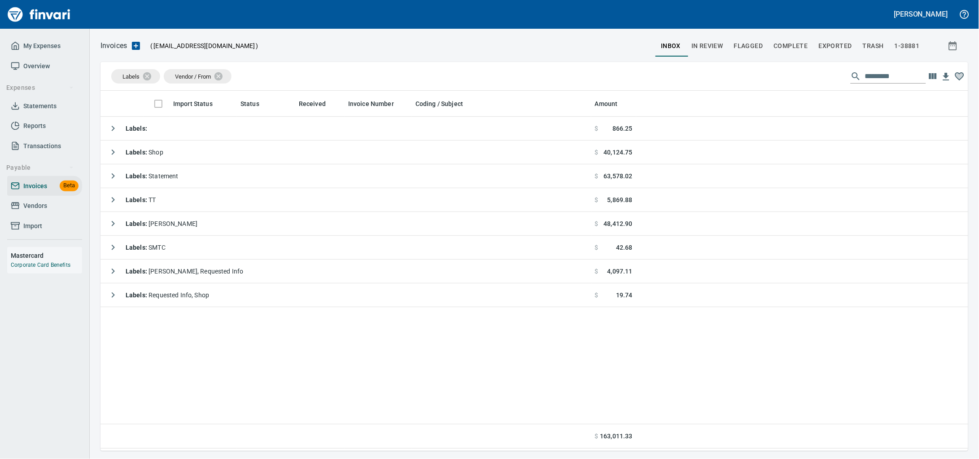
scroll to position [352, 851]
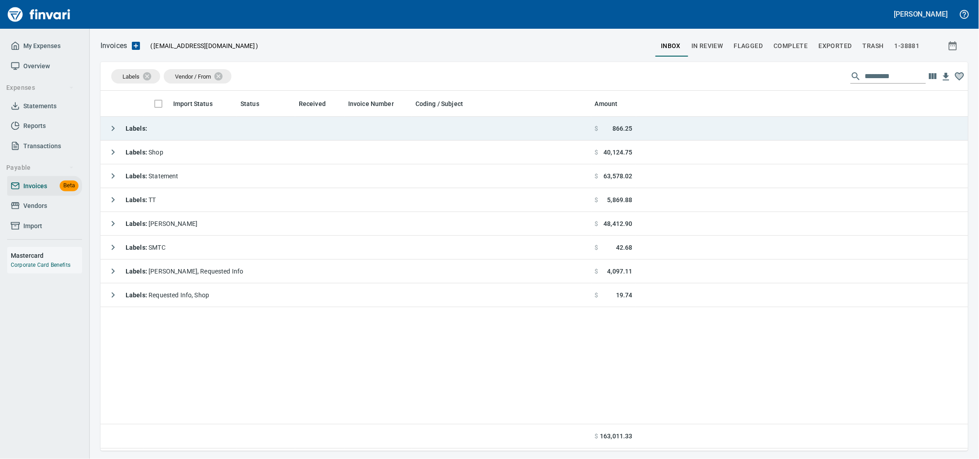
click at [298, 135] on td "Labels :" at bounding box center [346, 129] width 491 height 24
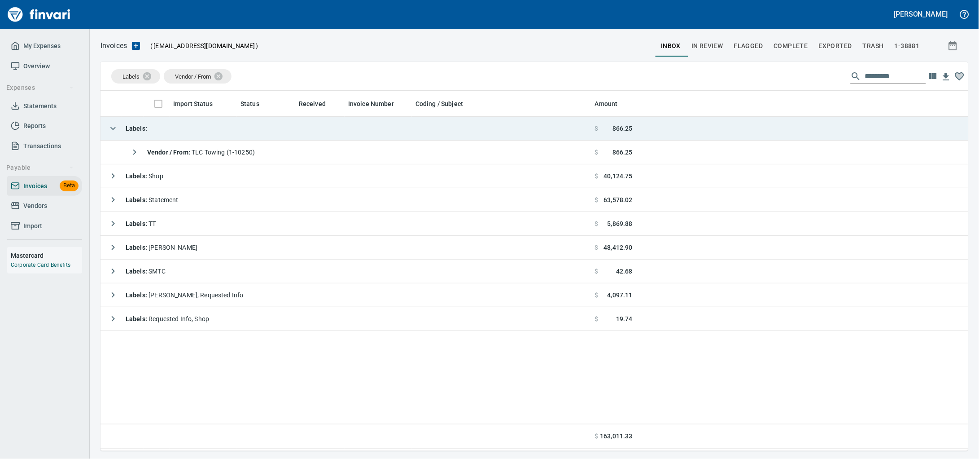
click at [298, 135] on td "Labels :" at bounding box center [346, 129] width 491 height 24
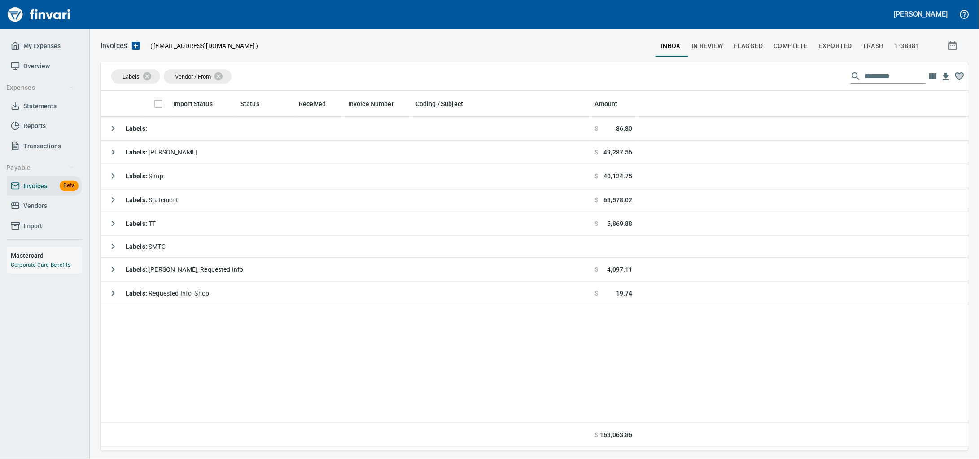
drag, startPoint x: 19, startPoint y: 215, endPoint x: 70, endPoint y: 221, distance: 52.0
click at [19, 209] on icon at bounding box center [15, 205] width 8 height 7
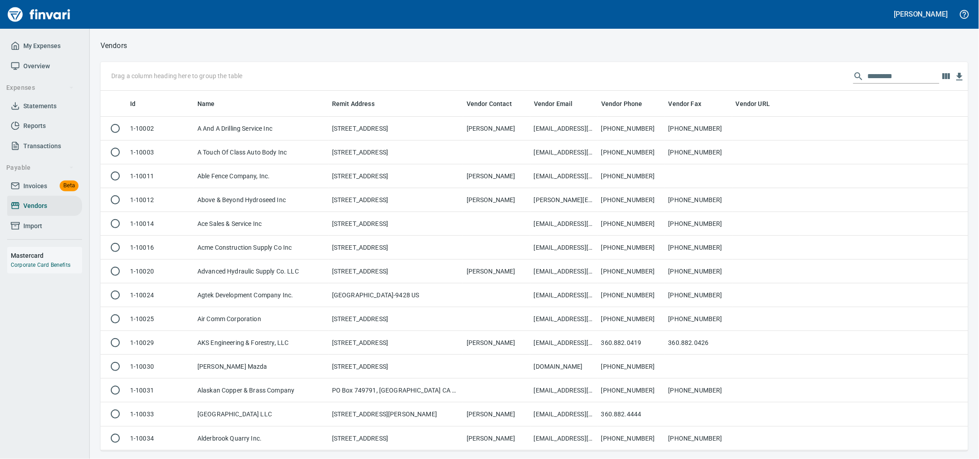
scroll to position [352, 851]
click at [856, 57] on div at bounding box center [548, 46] width 842 height 22
drag, startPoint x: 857, startPoint y: 68, endPoint x: 857, endPoint y: 80, distance: 12.6
click at [857, 68] on div "Drag a column heading here to group the table" at bounding box center [535, 76] width 868 height 29
click at [868, 83] on input "text" at bounding box center [904, 76] width 72 height 14
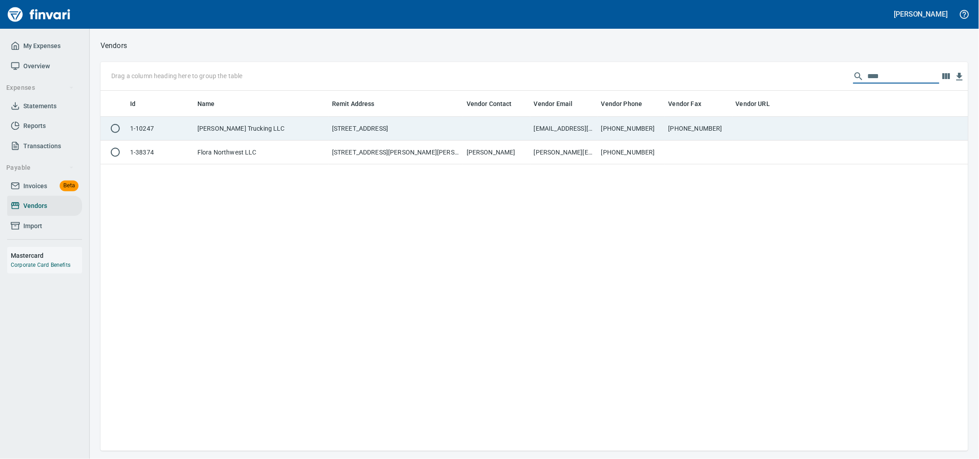
type input "****"
click at [472, 128] on td at bounding box center [496, 129] width 67 height 24
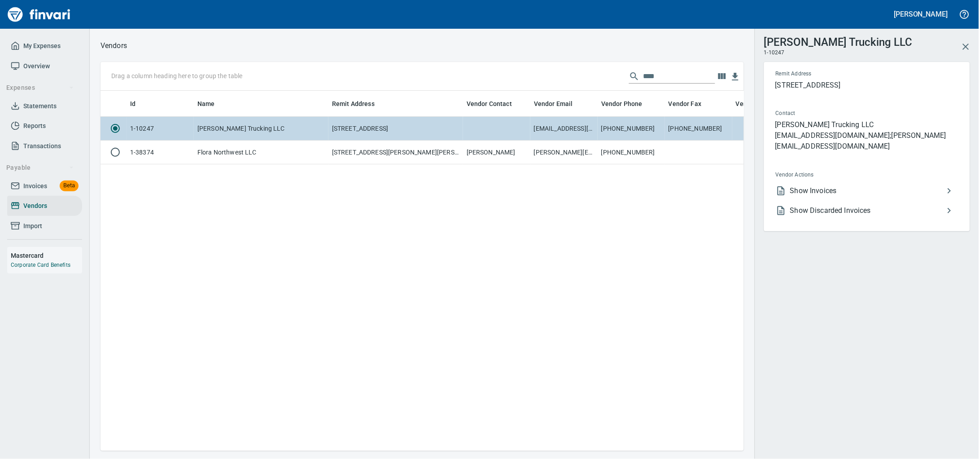
scroll to position [1, 1]
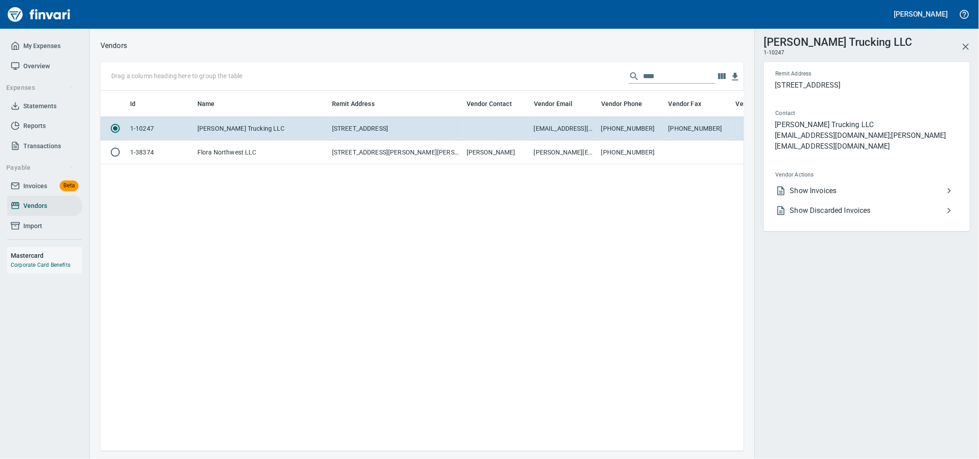
click at [816, 188] on span "Show Invoices" at bounding box center [868, 190] width 154 height 11
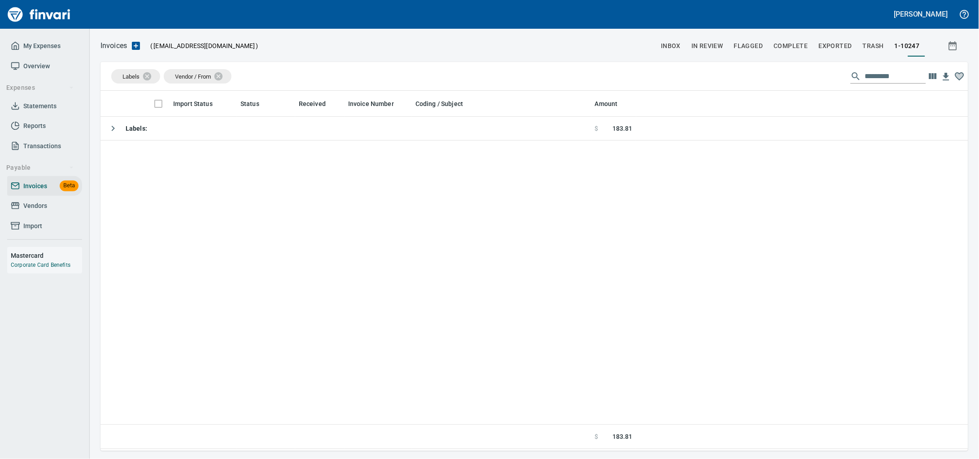
scroll to position [352, 851]
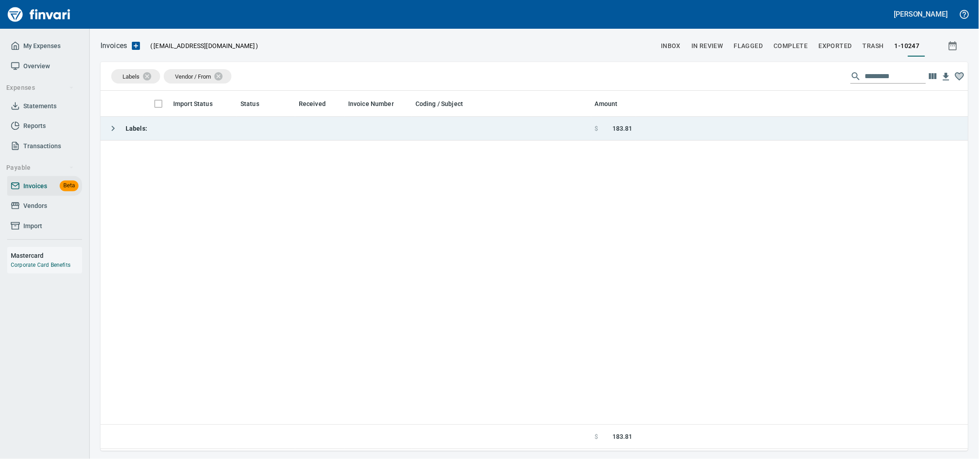
click at [255, 122] on td "Labels :" at bounding box center [346, 129] width 491 height 24
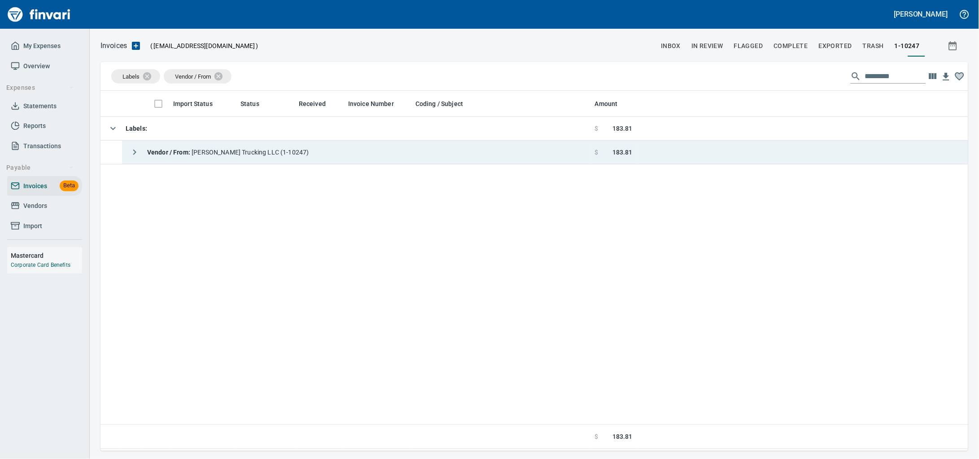
click at [255, 155] on span "Vendor / From : Corbin W. Smith Trucking LLC (1-10247)" at bounding box center [228, 152] width 162 height 7
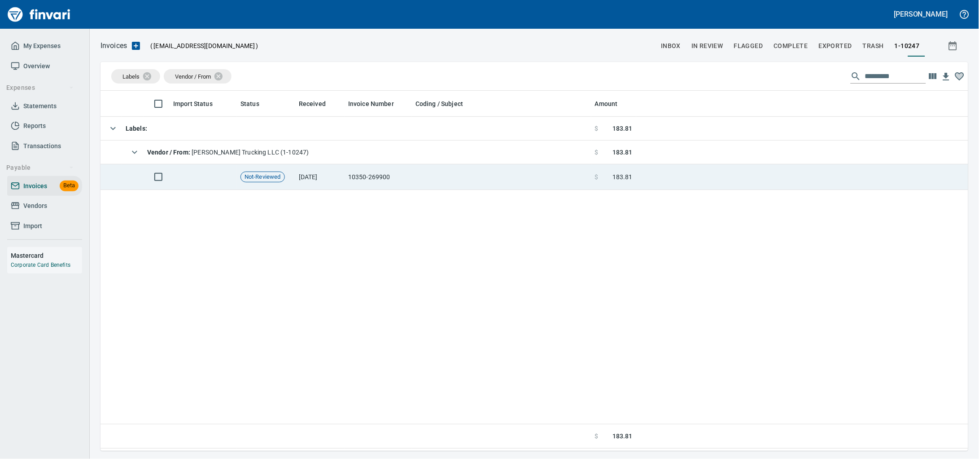
click at [413, 170] on td at bounding box center [502, 177] width 180 height 26
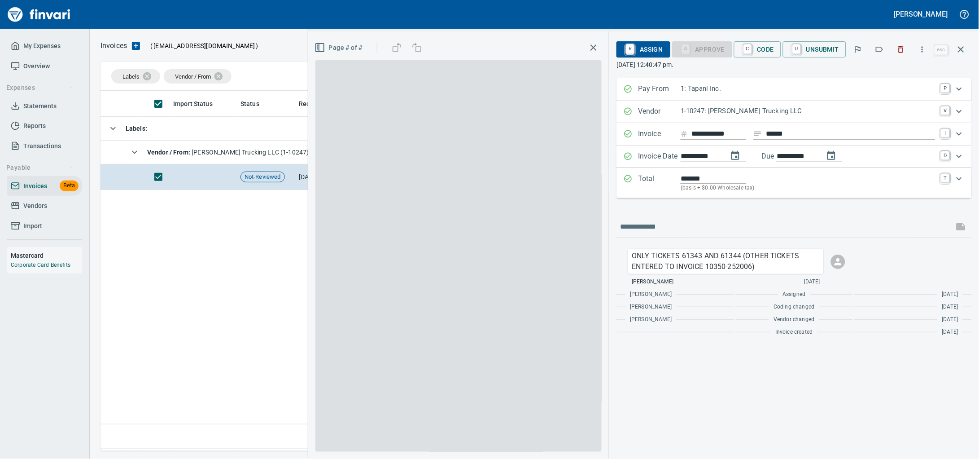
scroll to position [352, 851]
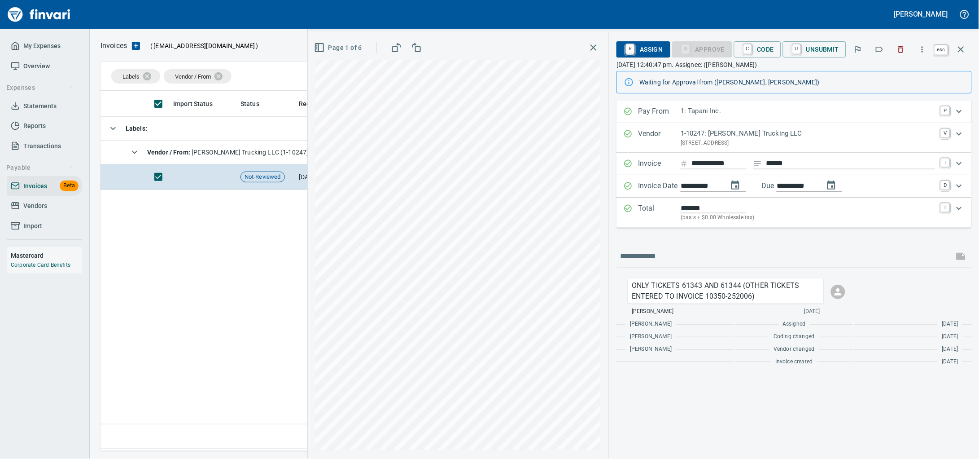
click at [952, 51] on button "button" at bounding box center [962, 50] width 22 height 22
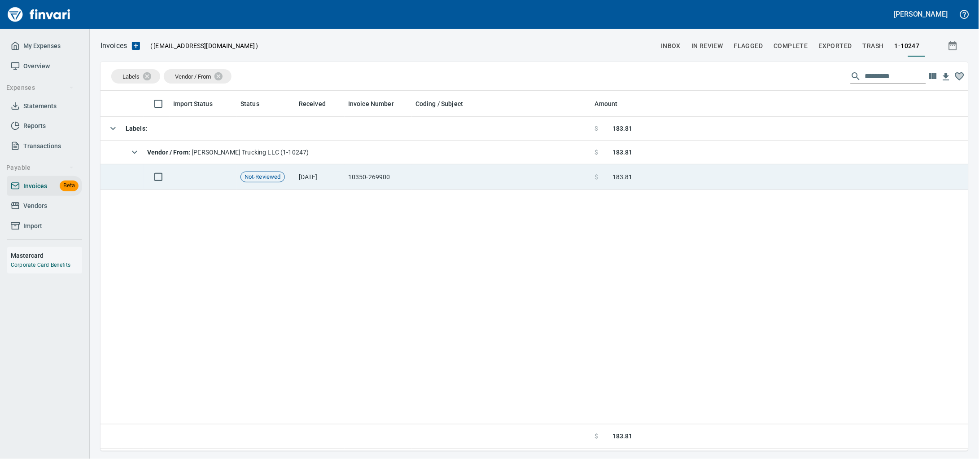
scroll to position [352, 851]
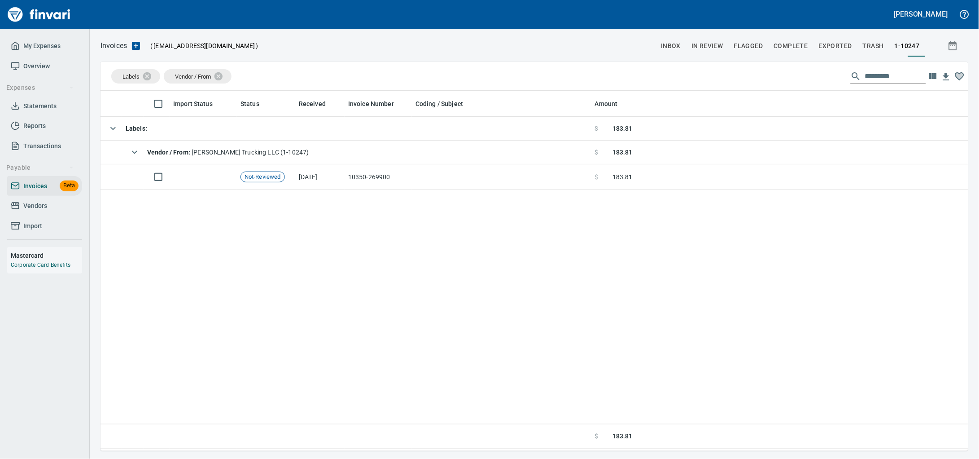
click at [22, 211] on span "Vendors" at bounding box center [45, 205] width 68 height 11
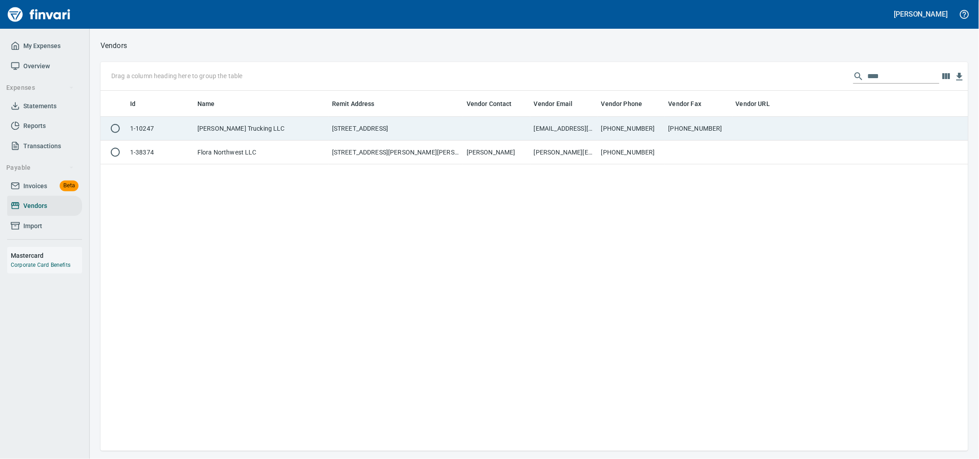
scroll to position [352, 851]
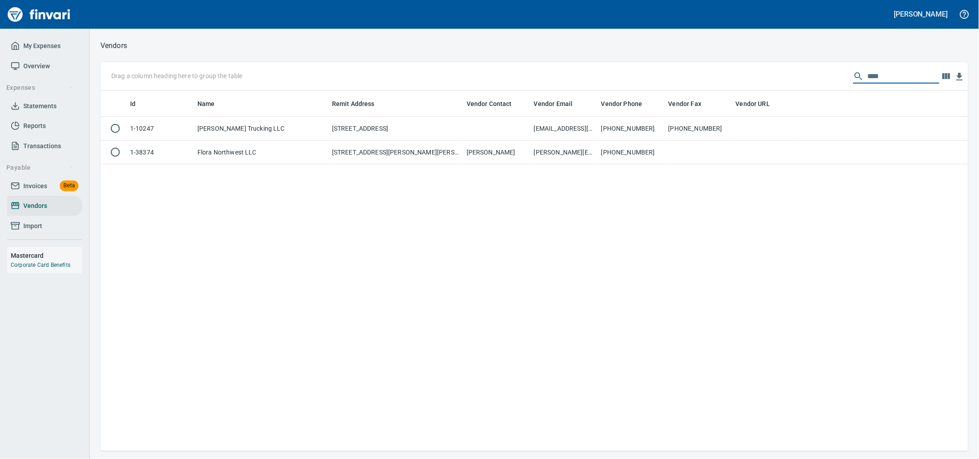
drag, startPoint x: 820, startPoint y: 84, endPoint x: 672, endPoint y: 74, distance: 147.6
click at [684, 74] on div "Drag a column heading here to group the table ****" at bounding box center [535, 76] width 868 height 29
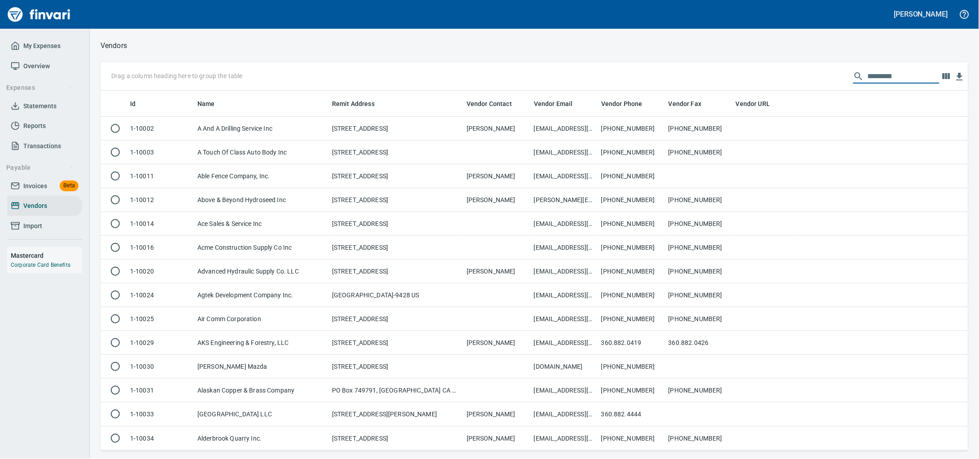
click at [31, 192] on span "Invoices" at bounding box center [35, 185] width 24 height 11
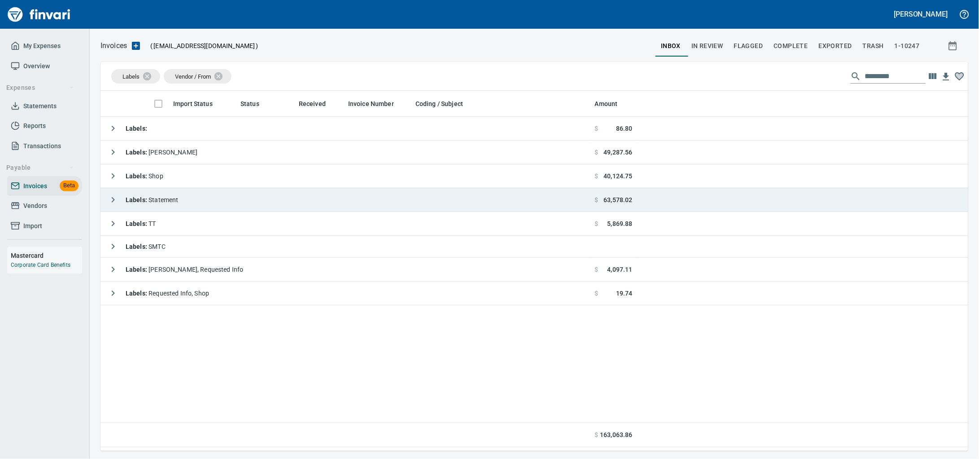
scroll to position [352, 851]
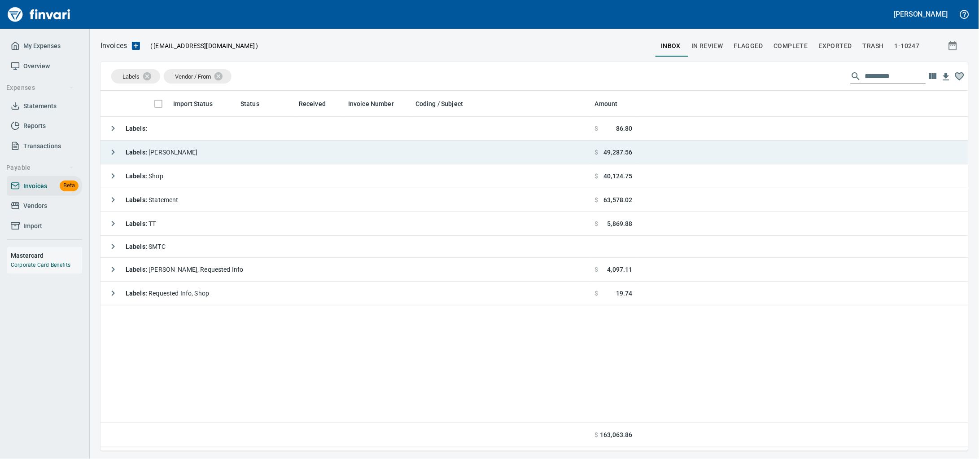
click at [233, 146] on td "Labels : Heidi" at bounding box center [346, 153] width 491 height 24
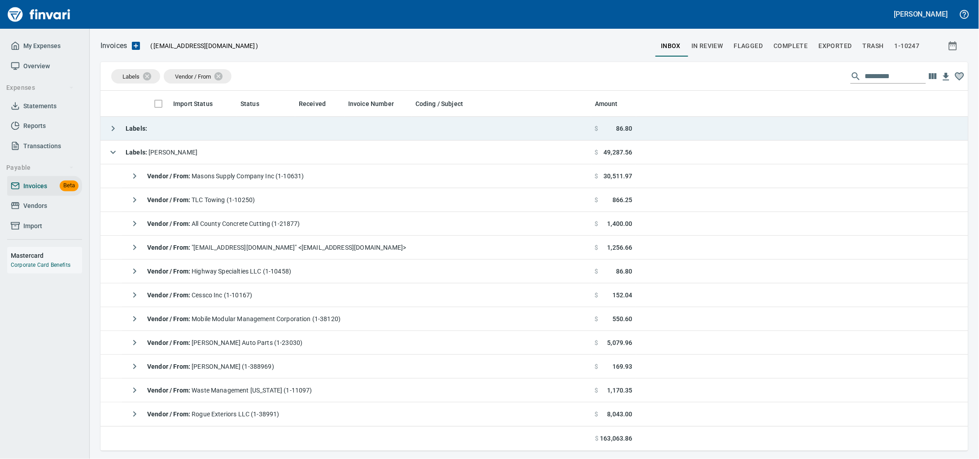
click at [240, 133] on td "Labels :" at bounding box center [346, 129] width 491 height 24
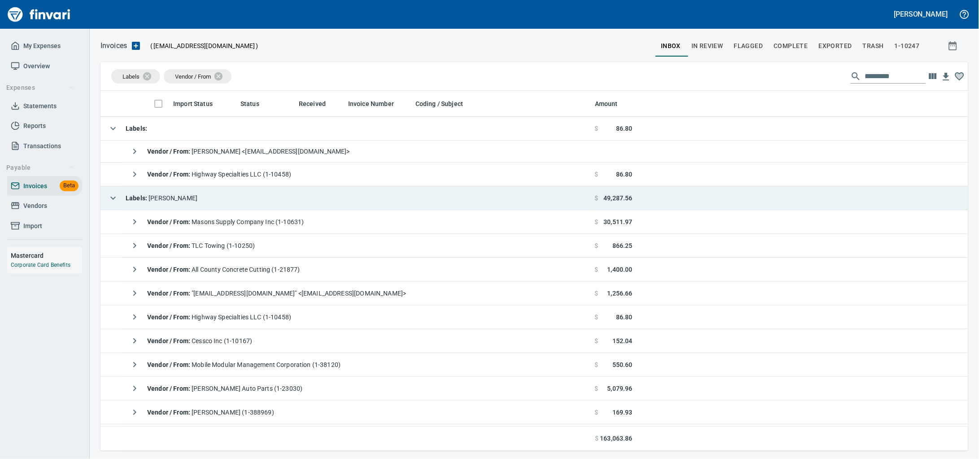
click at [223, 200] on td "Labels : Heidi" at bounding box center [346, 198] width 491 height 24
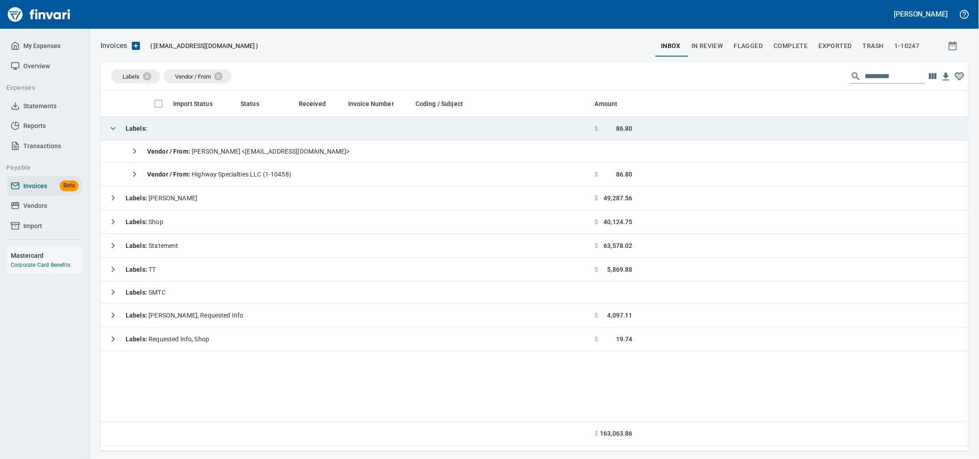
click at [251, 128] on td "Labels :" at bounding box center [346, 129] width 491 height 24
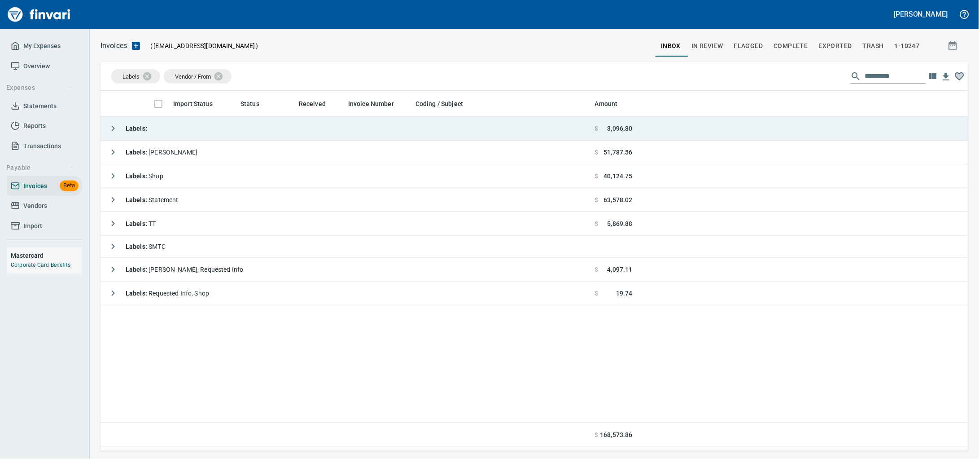
click at [243, 128] on td "Labels :" at bounding box center [346, 129] width 491 height 24
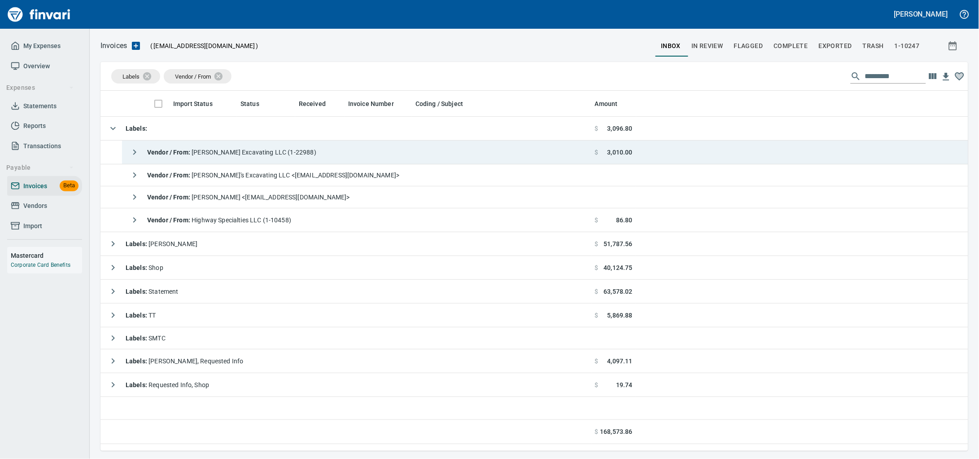
click at [192, 152] on strong "Vendor / From :" at bounding box center [169, 152] width 44 height 7
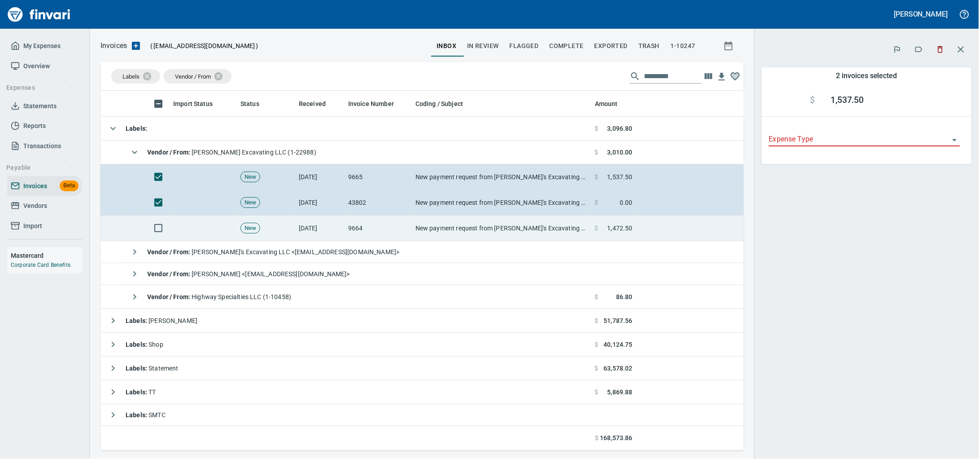
scroll to position [352, 627]
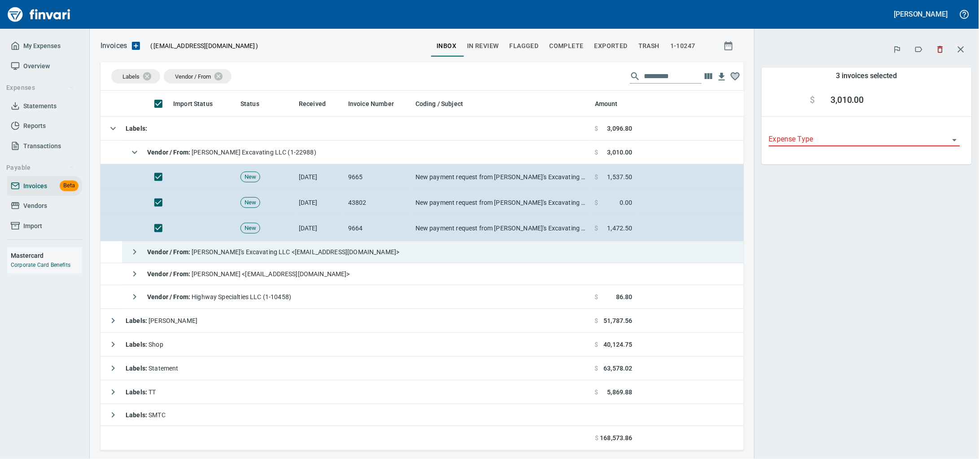
click at [268, 261] on div "Vendor / From : Frank's Excavating LLC <quickbooks@notification.intuit.com>" at bounding box center [263, 252] width 274 height 18
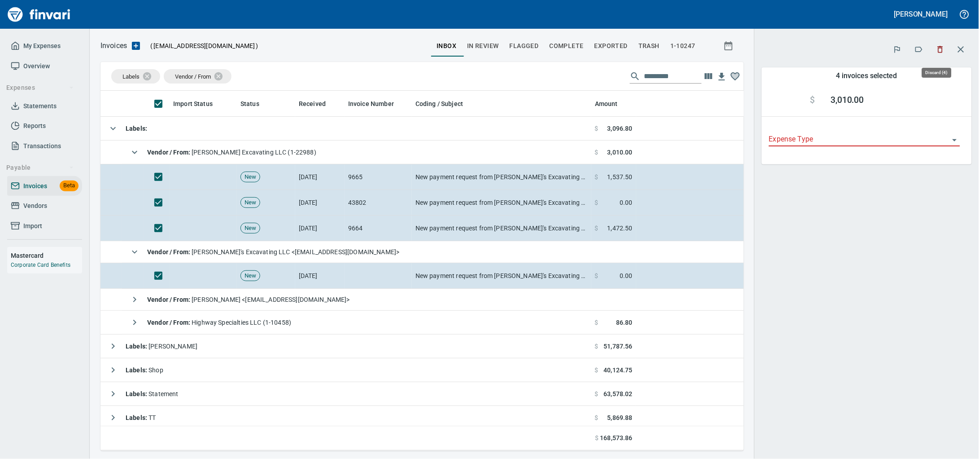
click at [938, 50] on icon "button" at bounding box center [940, 49] width 5 height 7
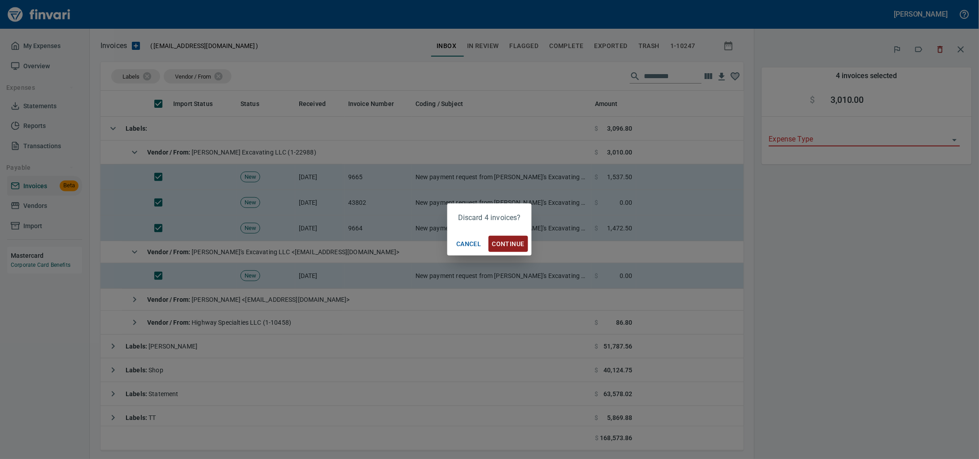
click at [499, 242] on span "Continue" at bounding box center [508, 243] width 32 height 11
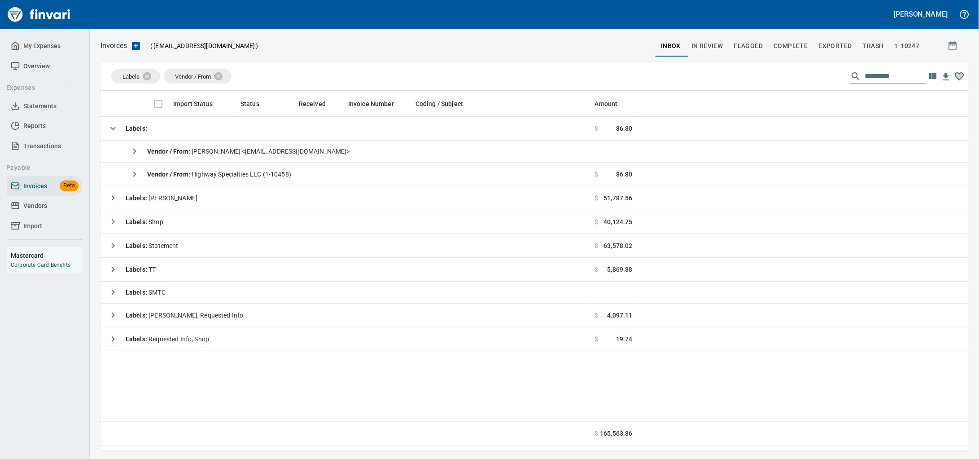
scroll to position [352, 851]
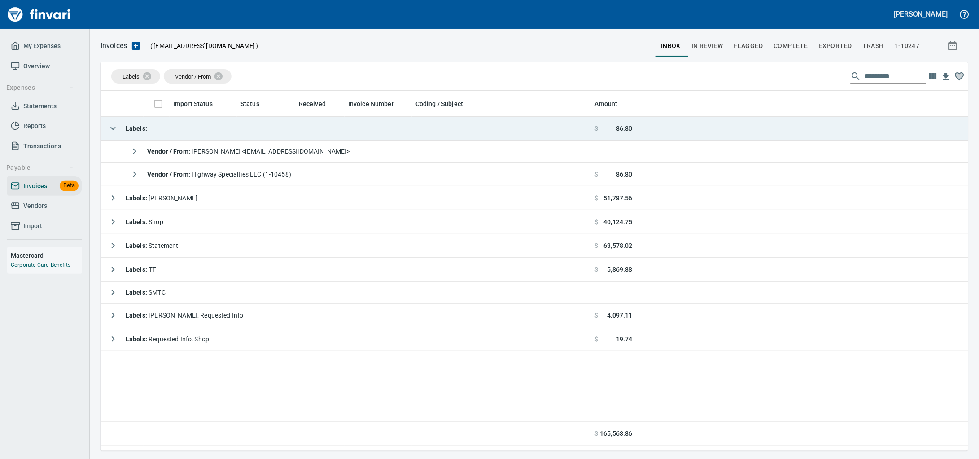
drag, startPoint x: 202, startPoint y: 133, endPoint x: 180, endPoint y: 130, distance: 22.7
click at [202, 133] on td "Labels :" at bounding box center [346, 129] width 491 height 24
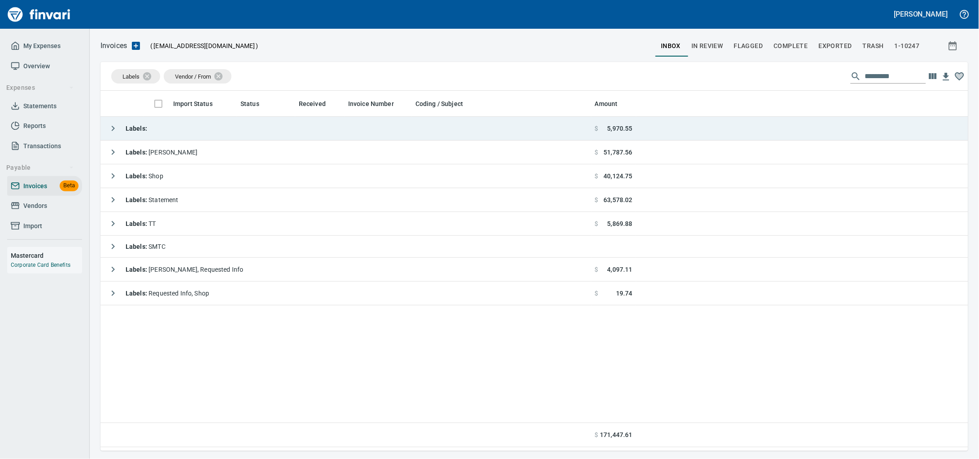
click at [241, 130] on td "Labels :" at bounding box center [346, 129] width 491 height 24
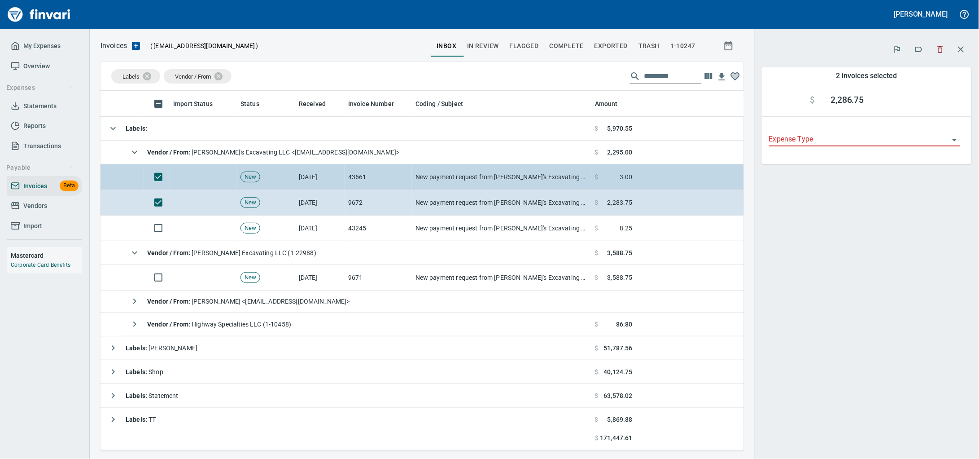
scroll to position [352, 627]
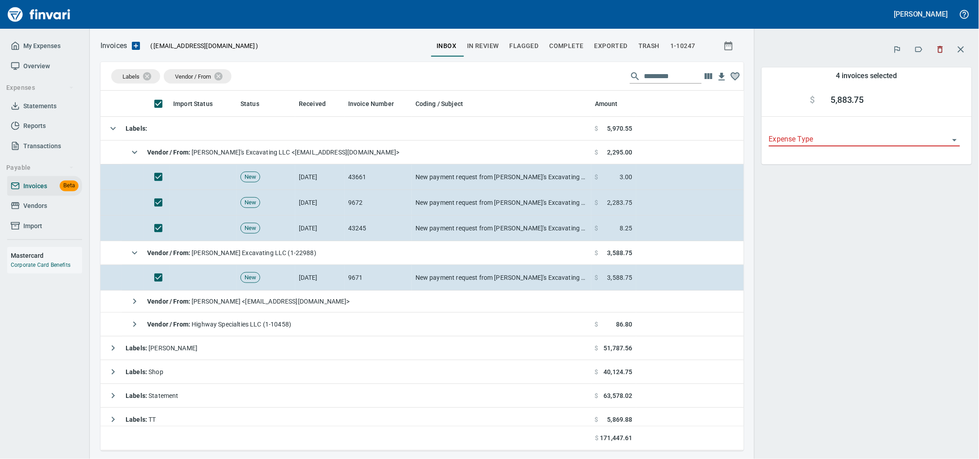
click at [932, 49] on button "button" at bounding box center [941, 50] width 20 height 20
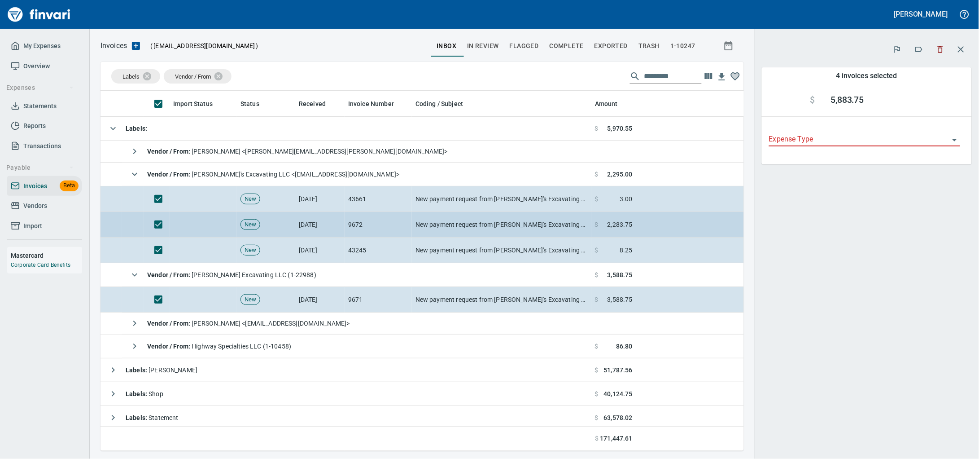
scroll to position [352, 627]
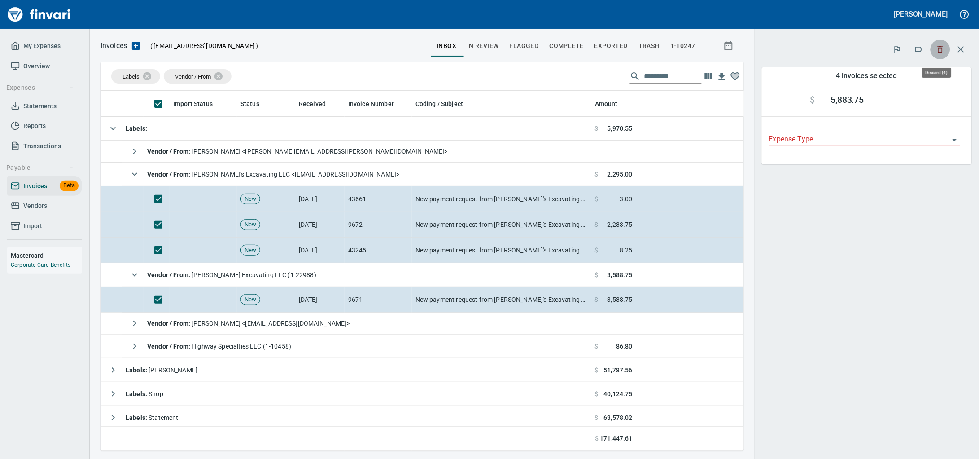
click at [943, 44] on button "button" at bounding box center [941, 50] width 20 height 20
click at [937, 46] on button "button" at bounding box center [941, 50] width 20 height 20
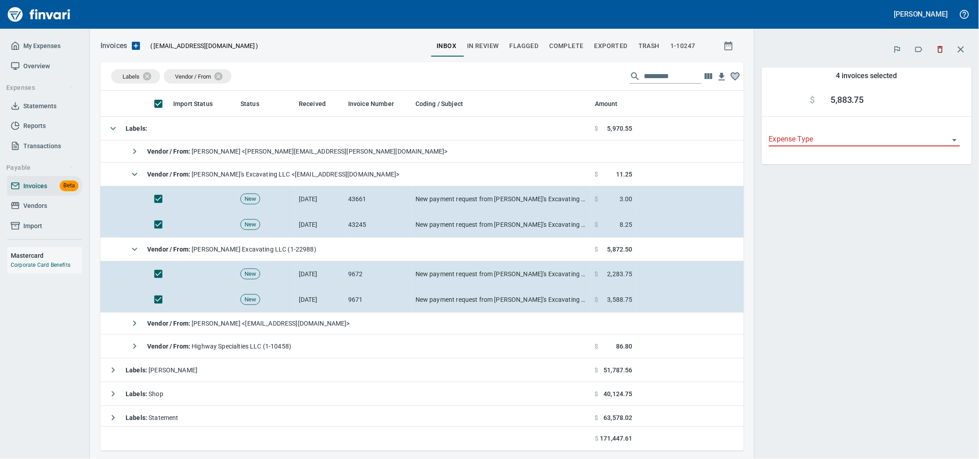
click at [939, 52] on icon "button" at bounding box center [940, 49] width 9 height 9
click at [944, 54] on button "button" at bounding box center [941, 50] width 20 height 20
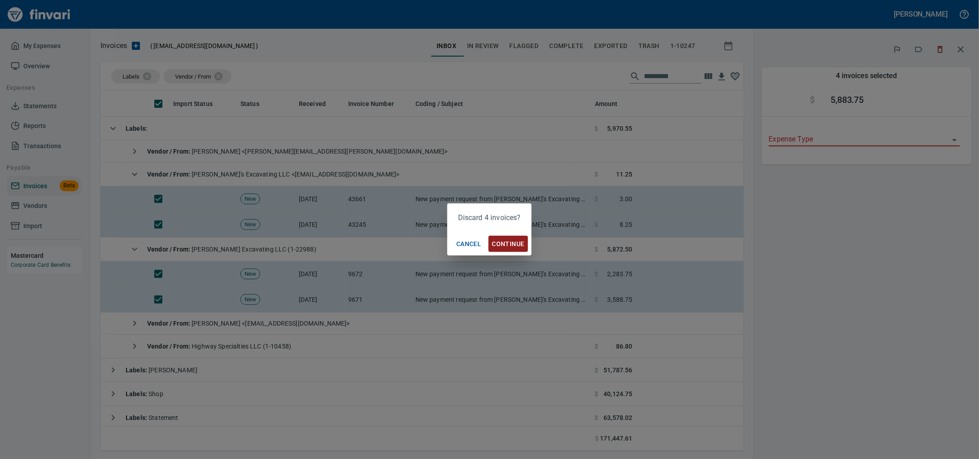
click at [518, 237] on button "Continue" at bounding box center [509, 244] width 40 height 17
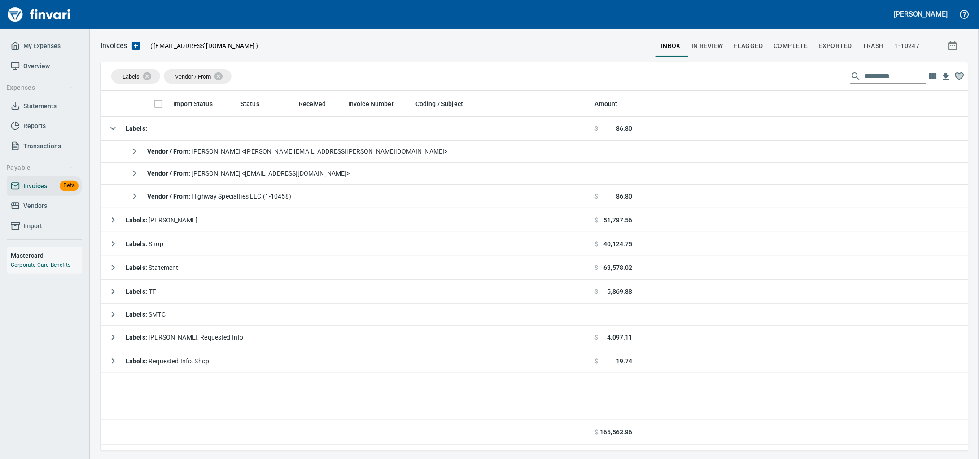
scroll to position [352, 851]
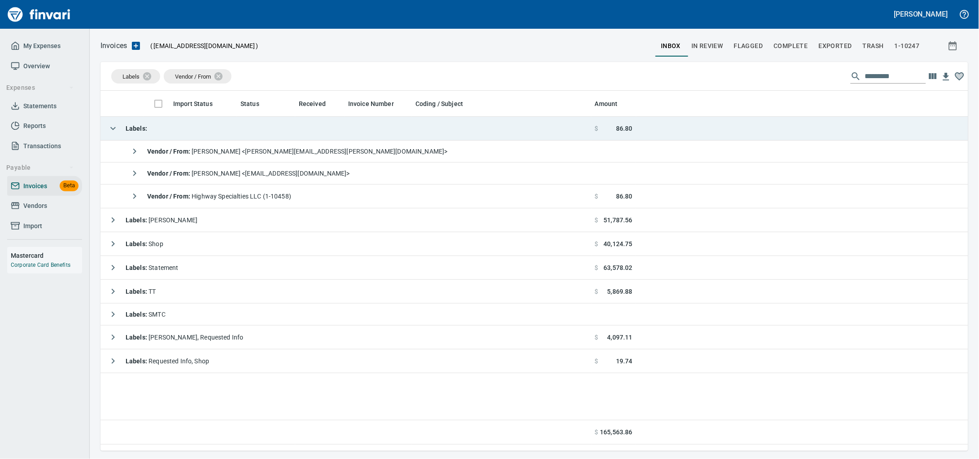
click at [199, 133] on td "Labels :" at bounding box center [346, 129] width 491 height 24
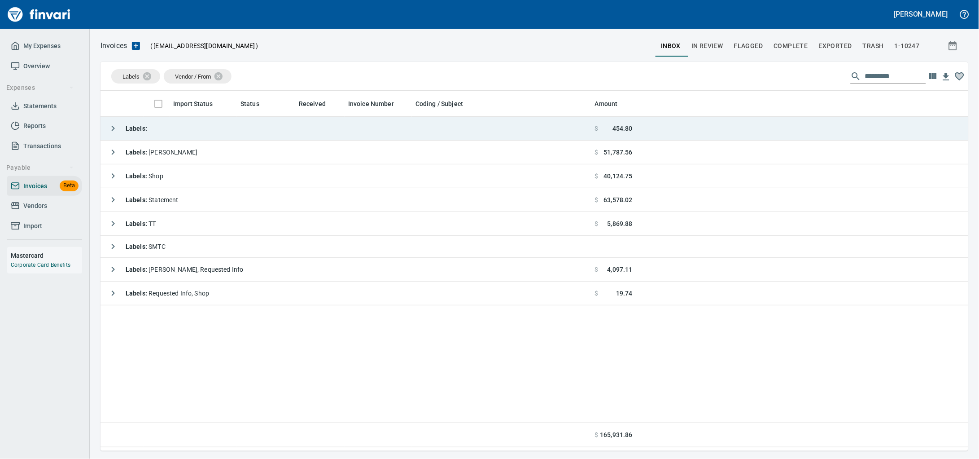
click at [300, 132] on td "Labels :" at bounding box center [346, 129] width 491 height 24
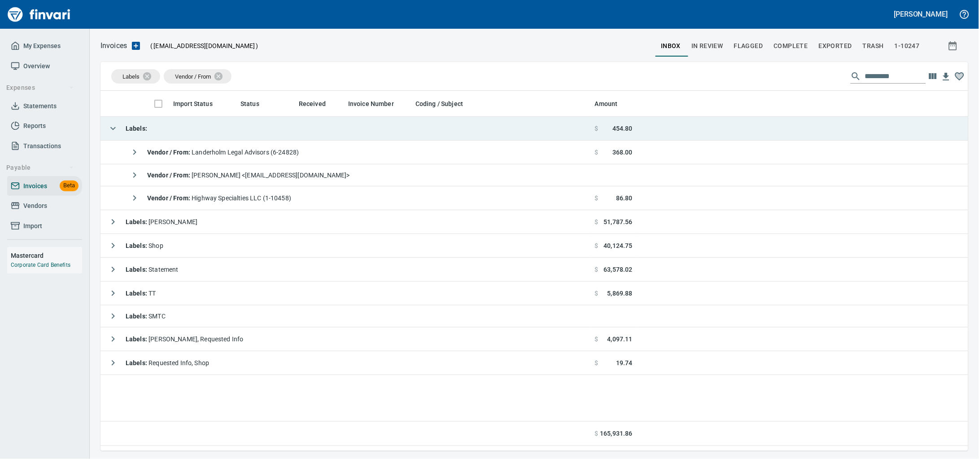
click at [300, 132] on td "Labels :" at bounding box center [346, 129] width 491 height 24
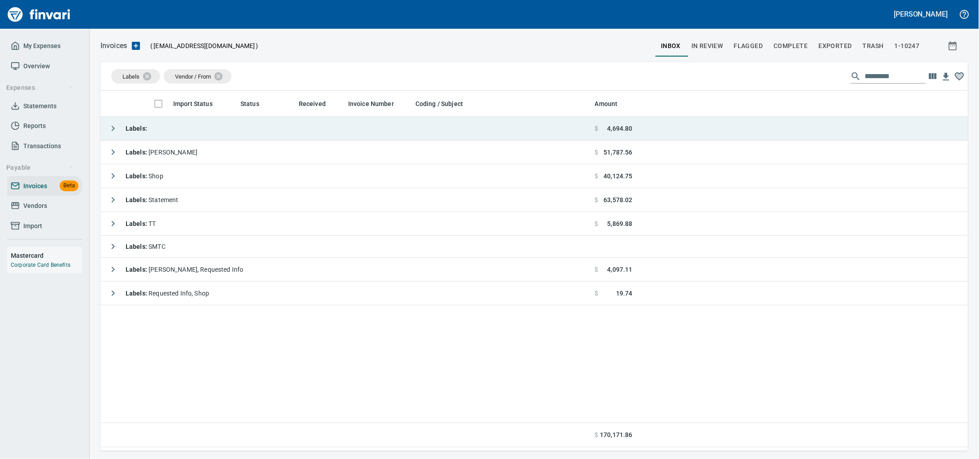
click at [193, 129] on td "Labels :" at bounding box center [346, 129] width 491 height 24
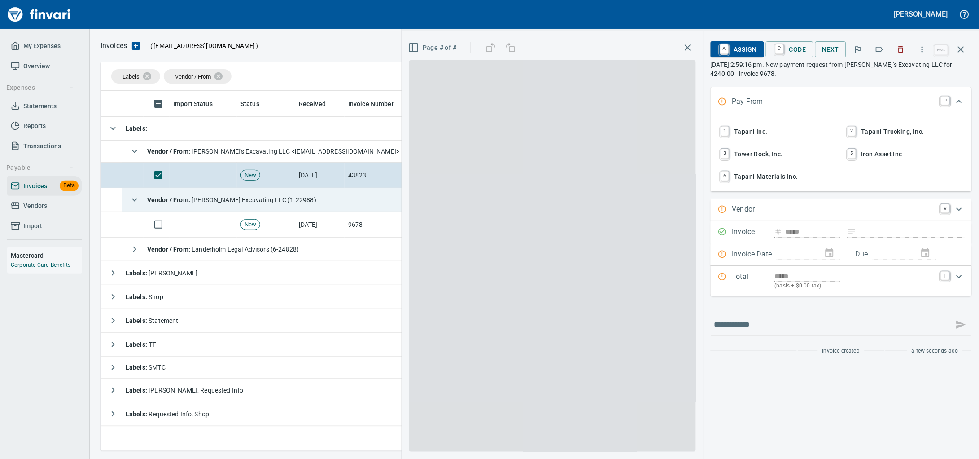
scroll to position [352, 851]
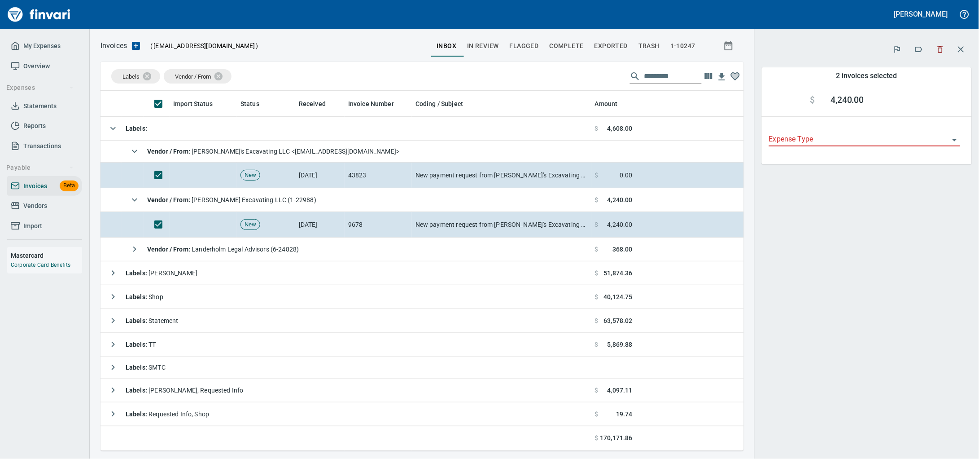
scroll to position [352, 627]
click at [937, 51] on icon "button" at bounding box center [940, 49] width 9 height 9
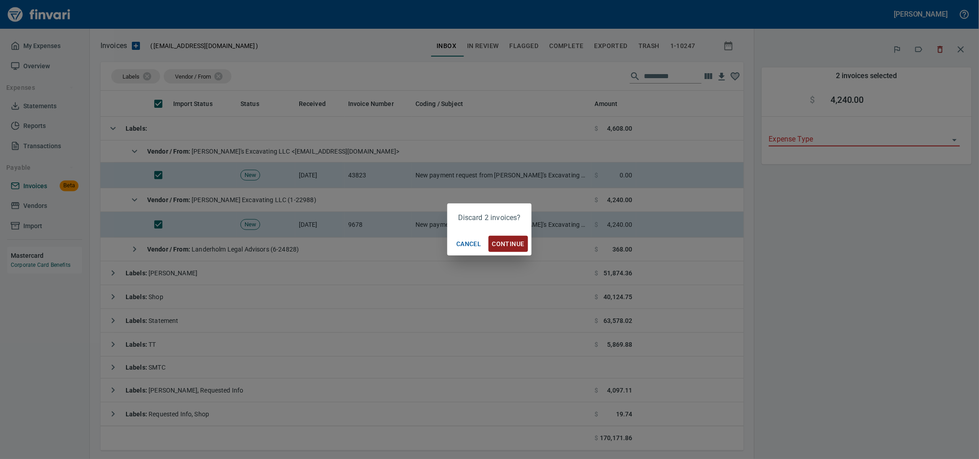
click at [514, 243] on span "Continue" at bounding box center [508, 243] width 32 height 11
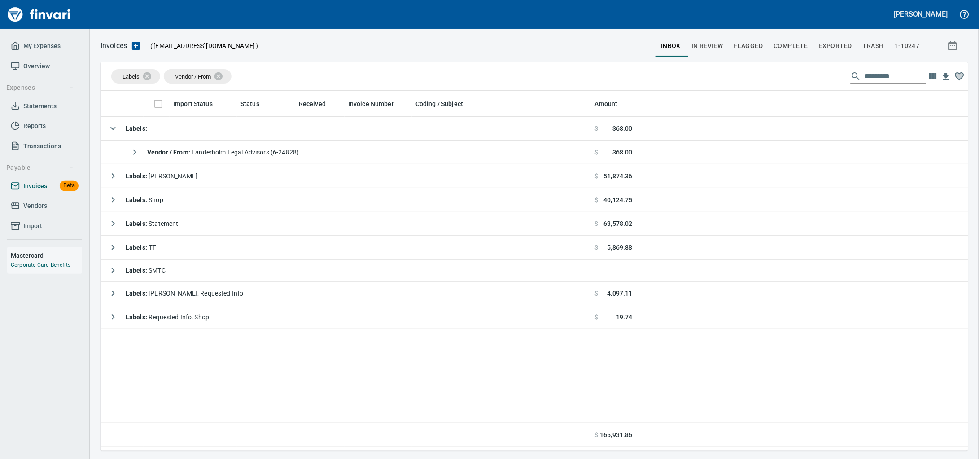
scroll to position [352, 851]
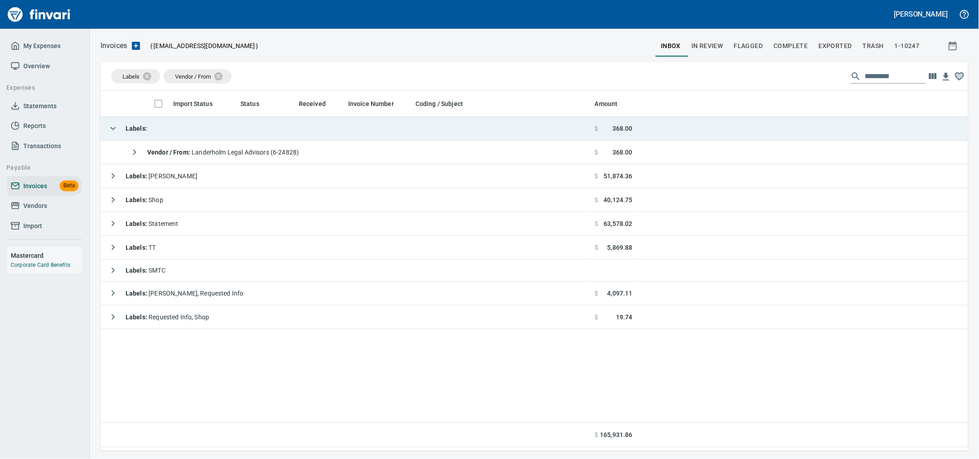
click at [220, 126] on td "Labels :" at bounding box center [346, 129] width 491 height 24
